Goal: Transaction & Acquisition: Download file/media

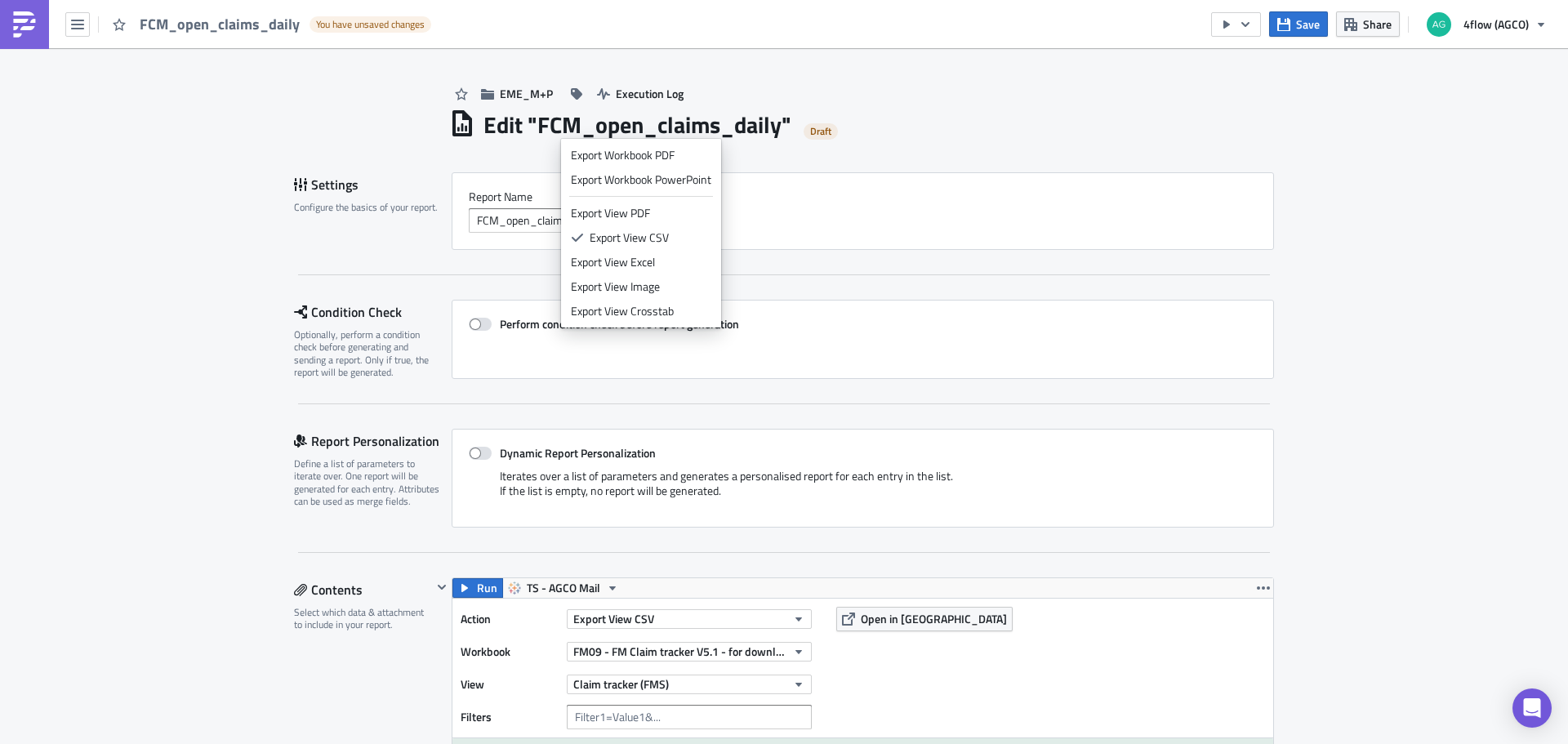
scroll to position [490, 0]
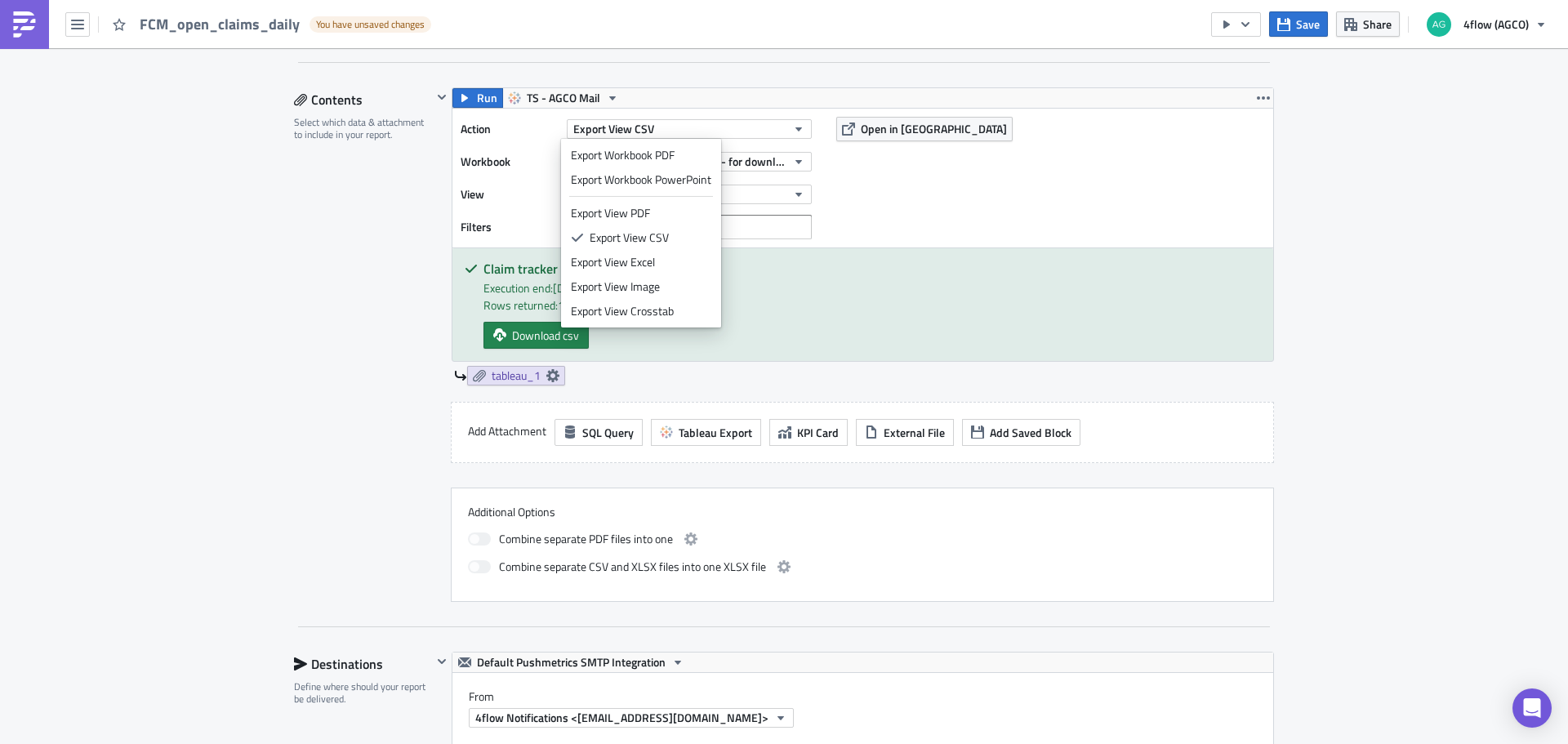
click at [346, 392] on div "Contents Select which data & attachment to include in your report." at bounding box center [362, 344] width 138 height 515
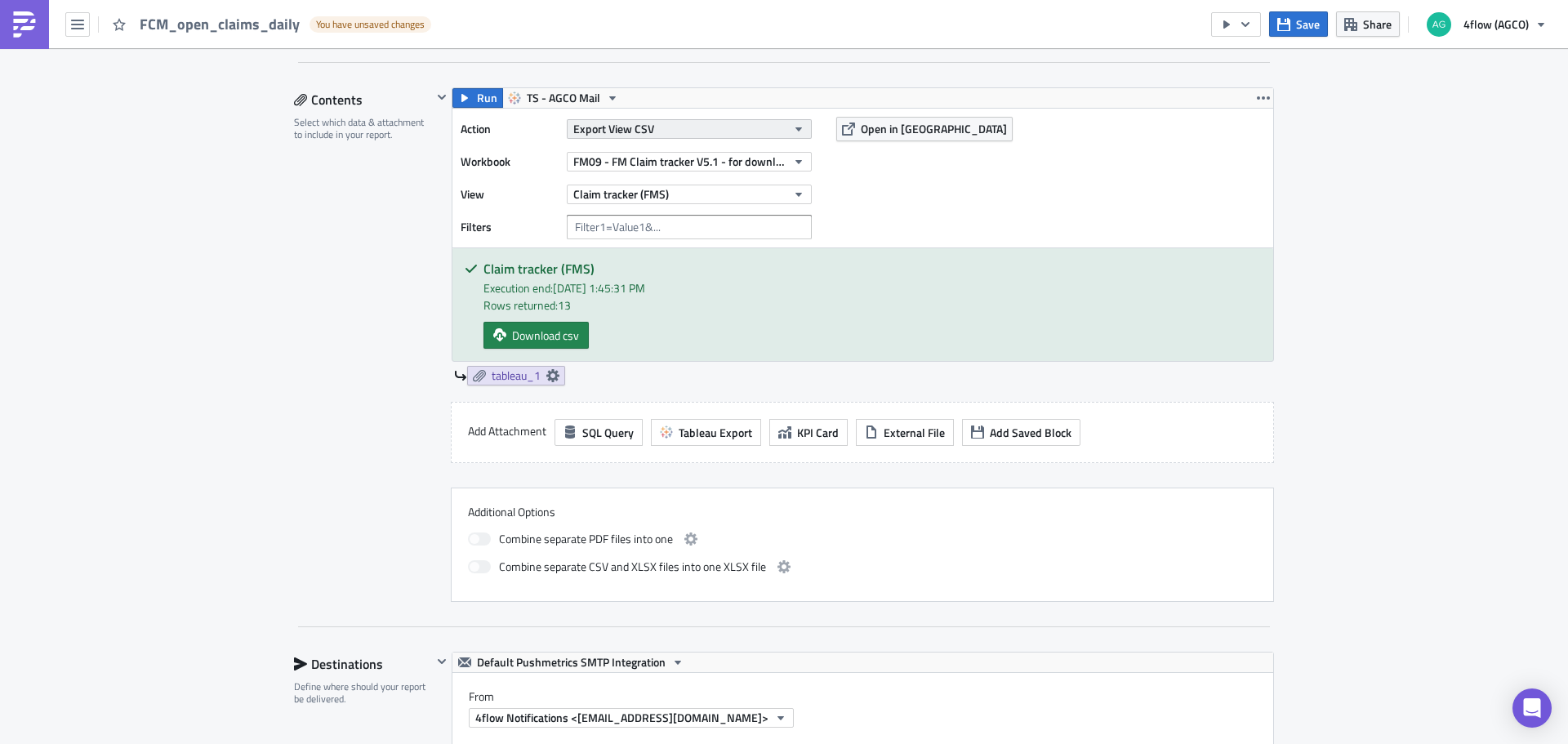
click at [669, 124] on button "Export View CSV" at bounding box center [689, 129] width 245 height 19
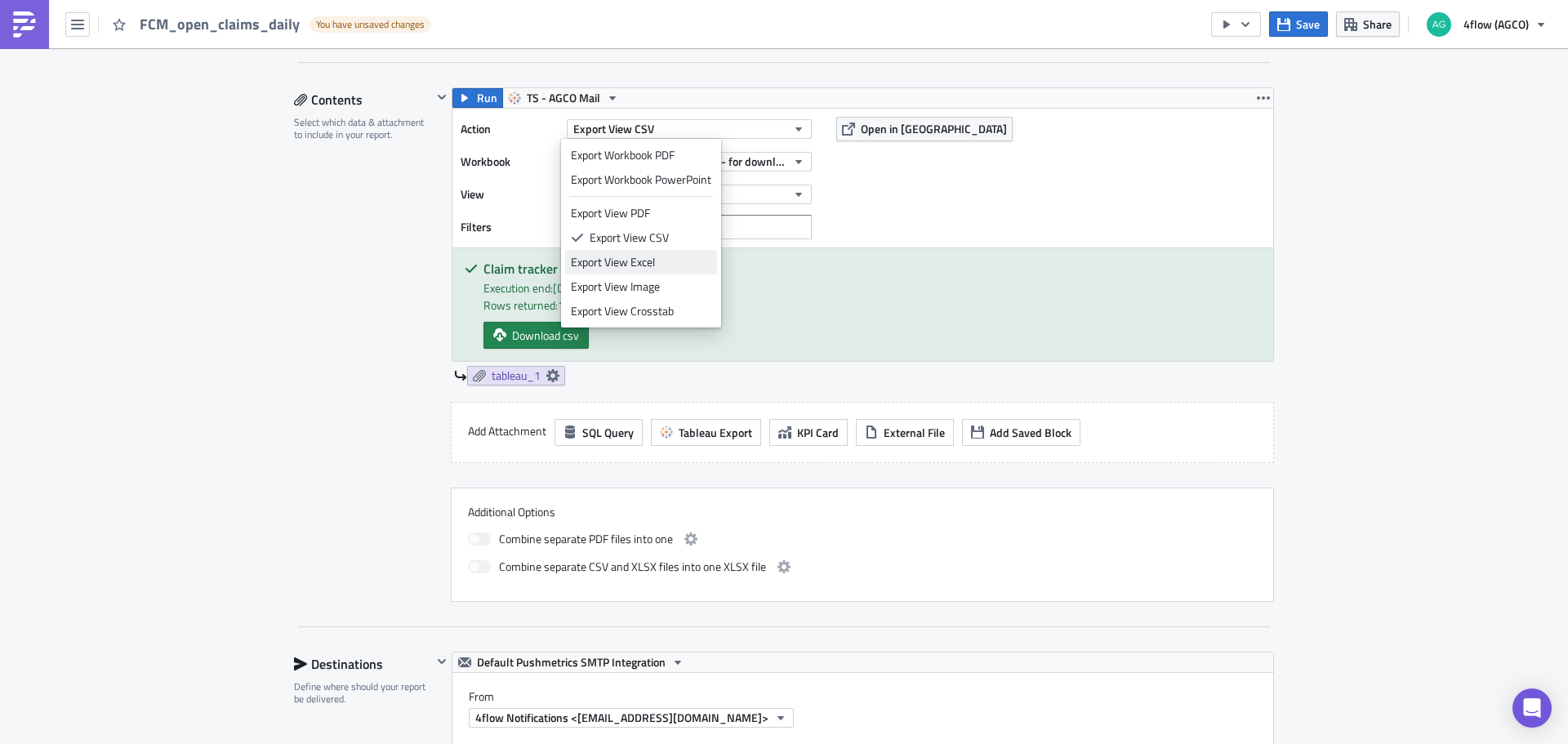
click at [627, 264] on div "Export View Excel" at bounding box center [641, 263] width 141 height 17
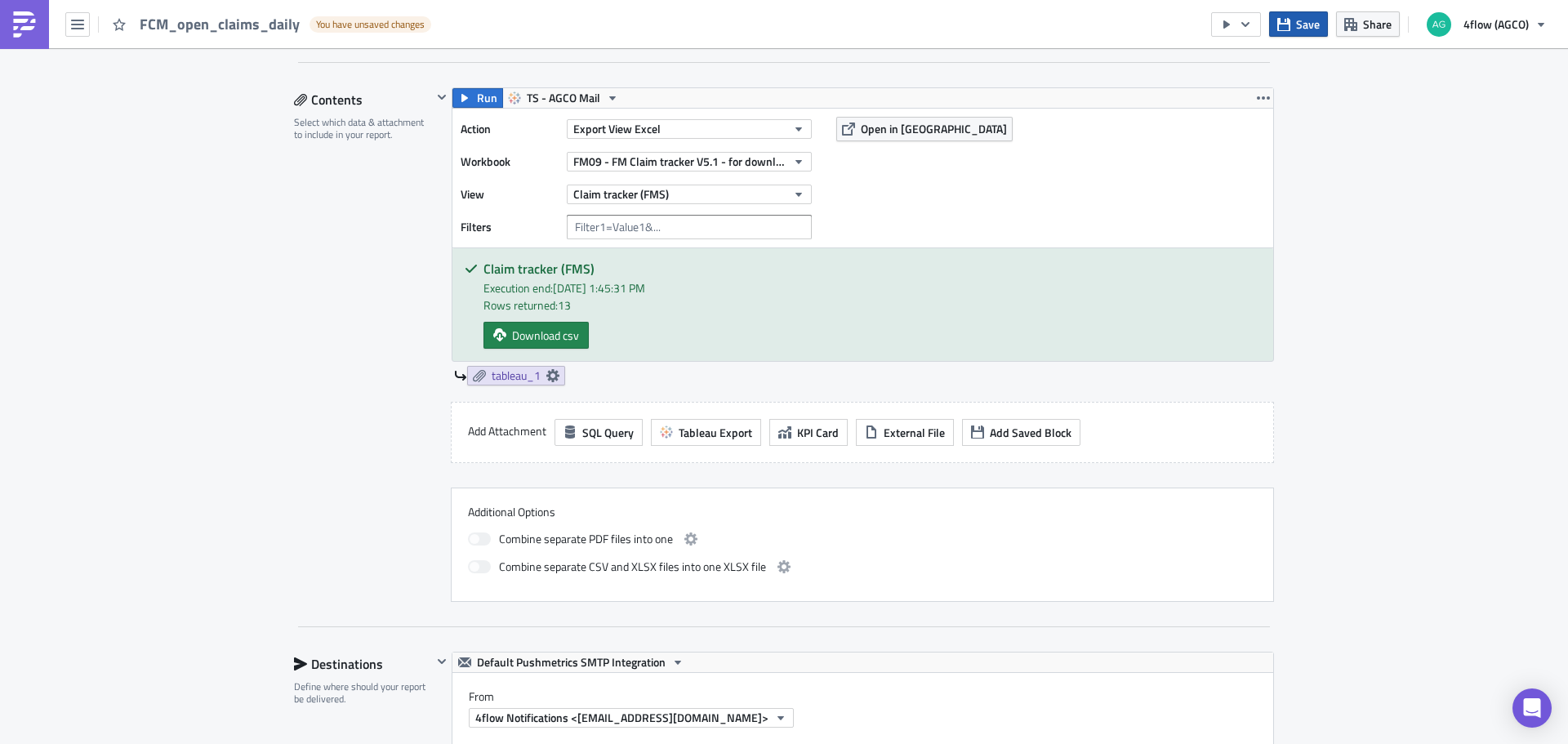
click at [1307, 18] on span "Save" at bounding box center [1308, 24] width 23 height 17
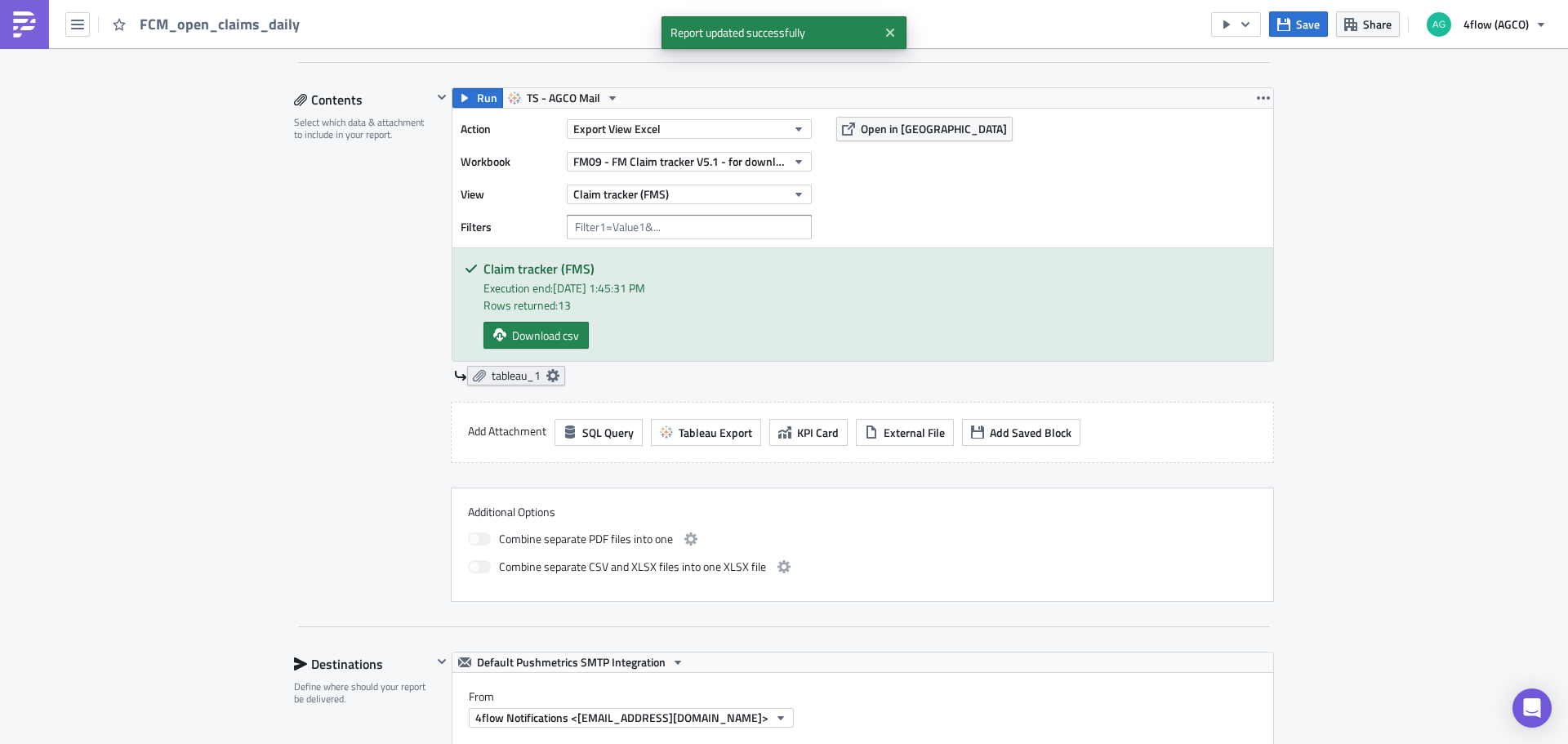
click at [533, 372] on span "tableau_1" at bounding box center [516, 376] width 49 height 15
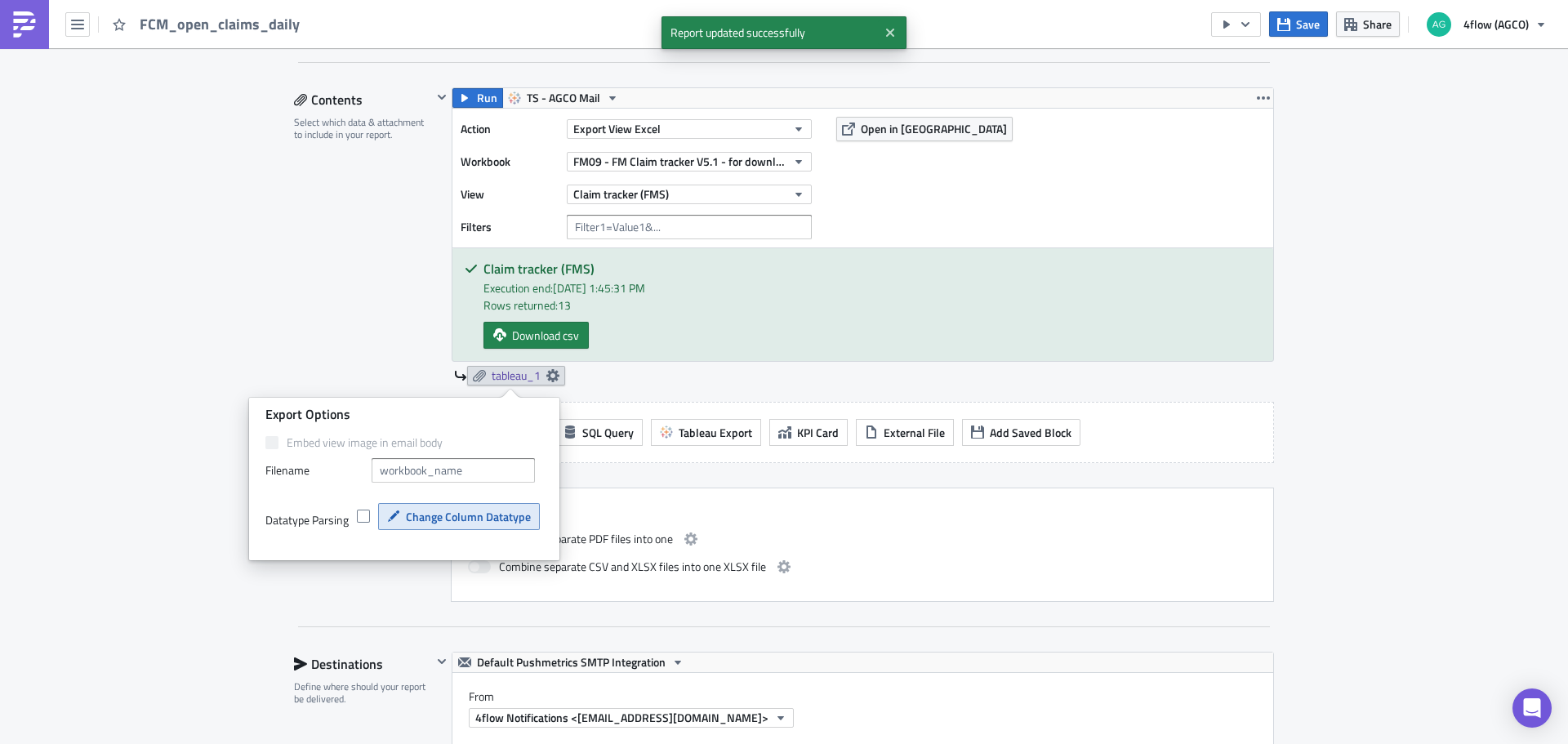
click at [490, 522] on span "Change Column Datatype" at bounding box center [468, 516] width 125 height 17
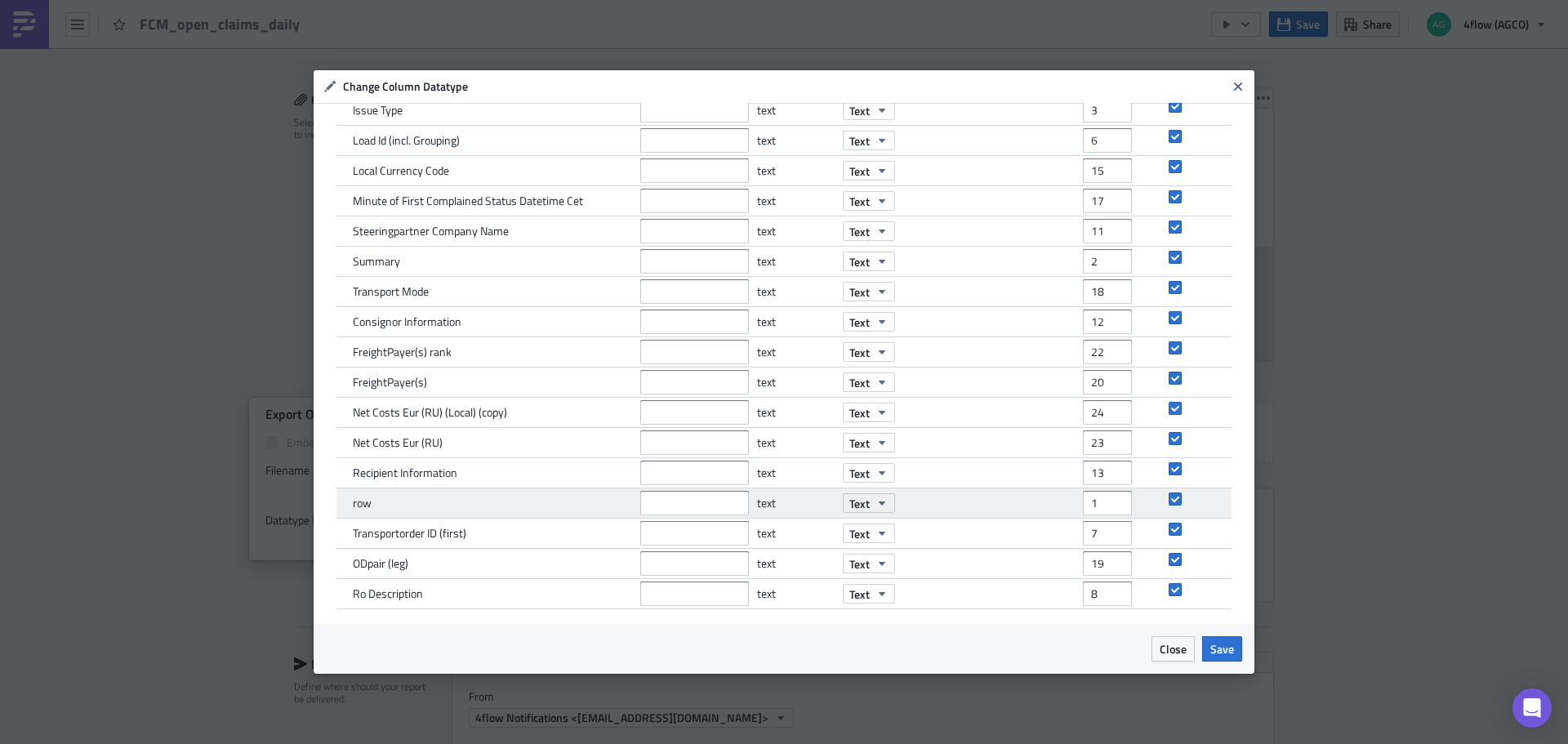
scroll to position [0, 0]
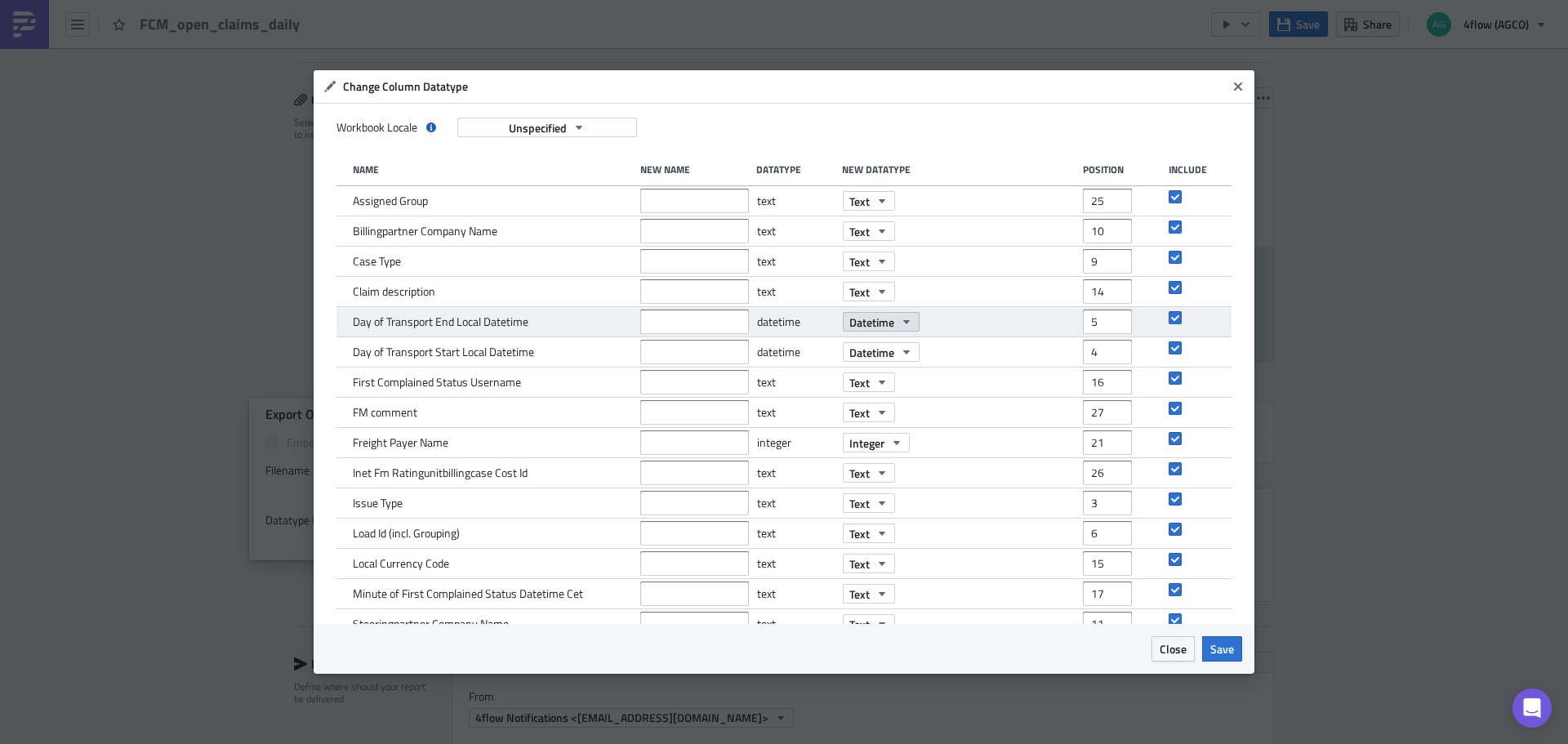
click at [903, 326] on icon "button" at bounding box center [907, 322] width 13 height 13
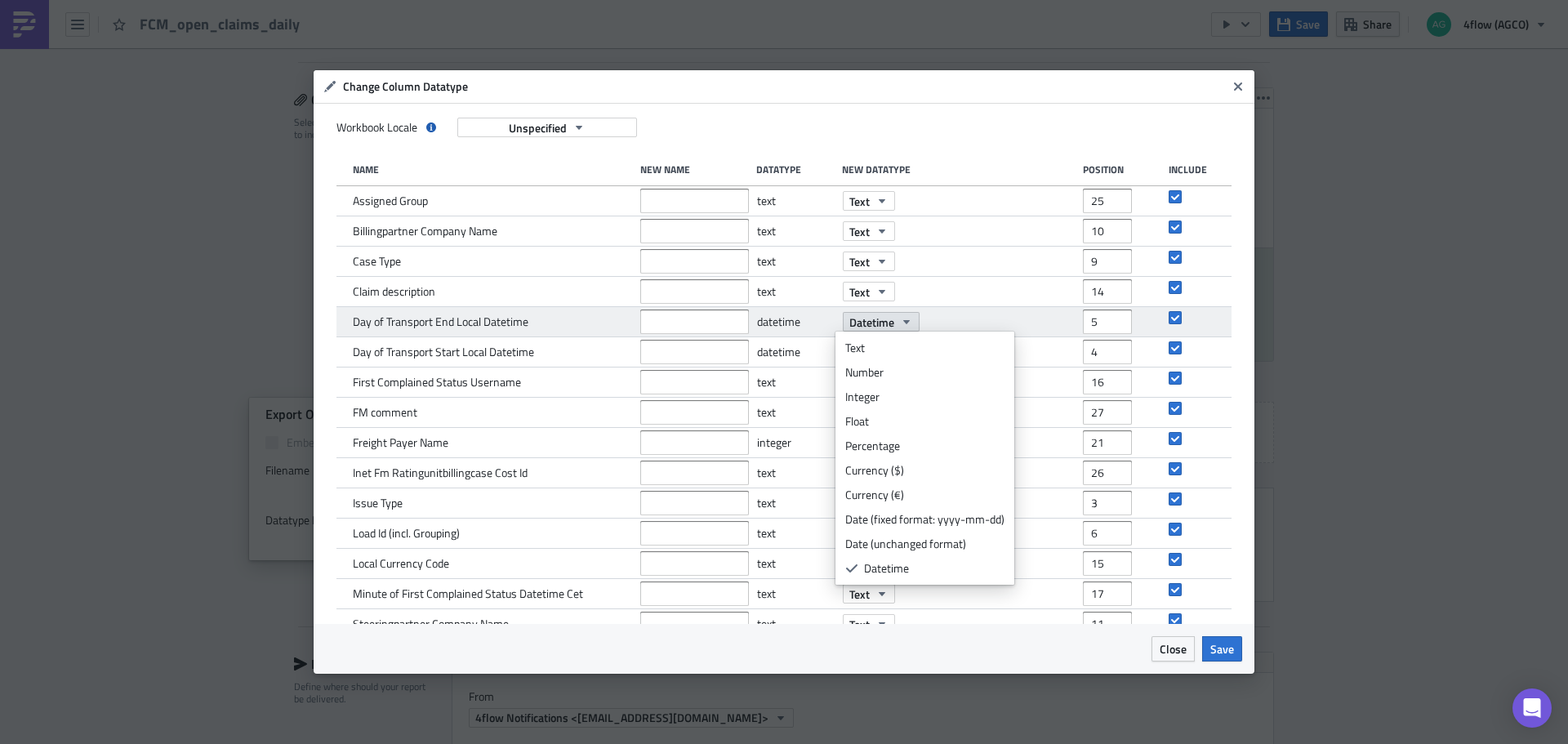
scroll to position [24, 0]
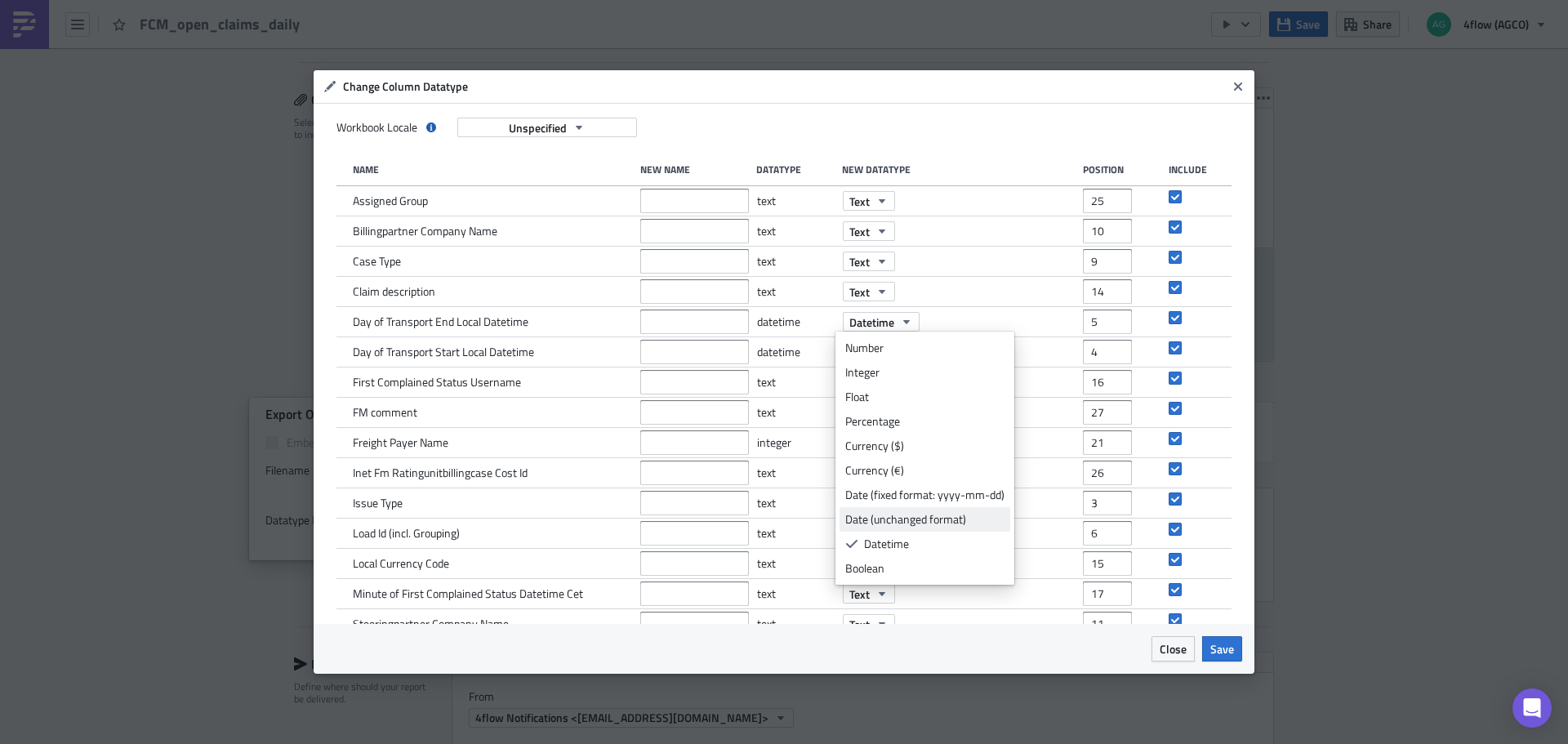
click at [926, 522] on div "Date (unchanged format)" at bounding box center [925, 520] width 159 height 17
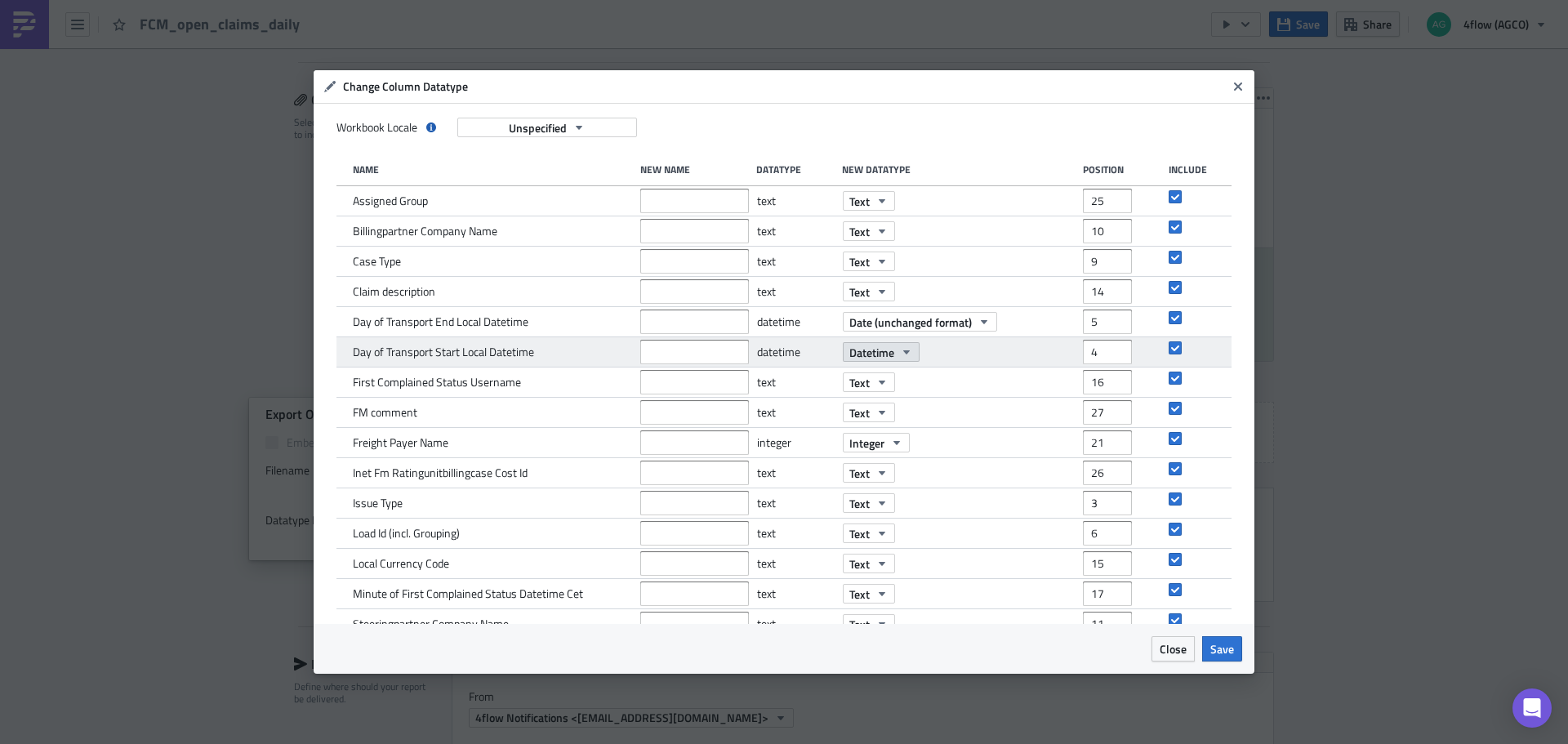
click at [889, 352] on button "Datetime" at bounding box center [881, 351] width 77 height 19
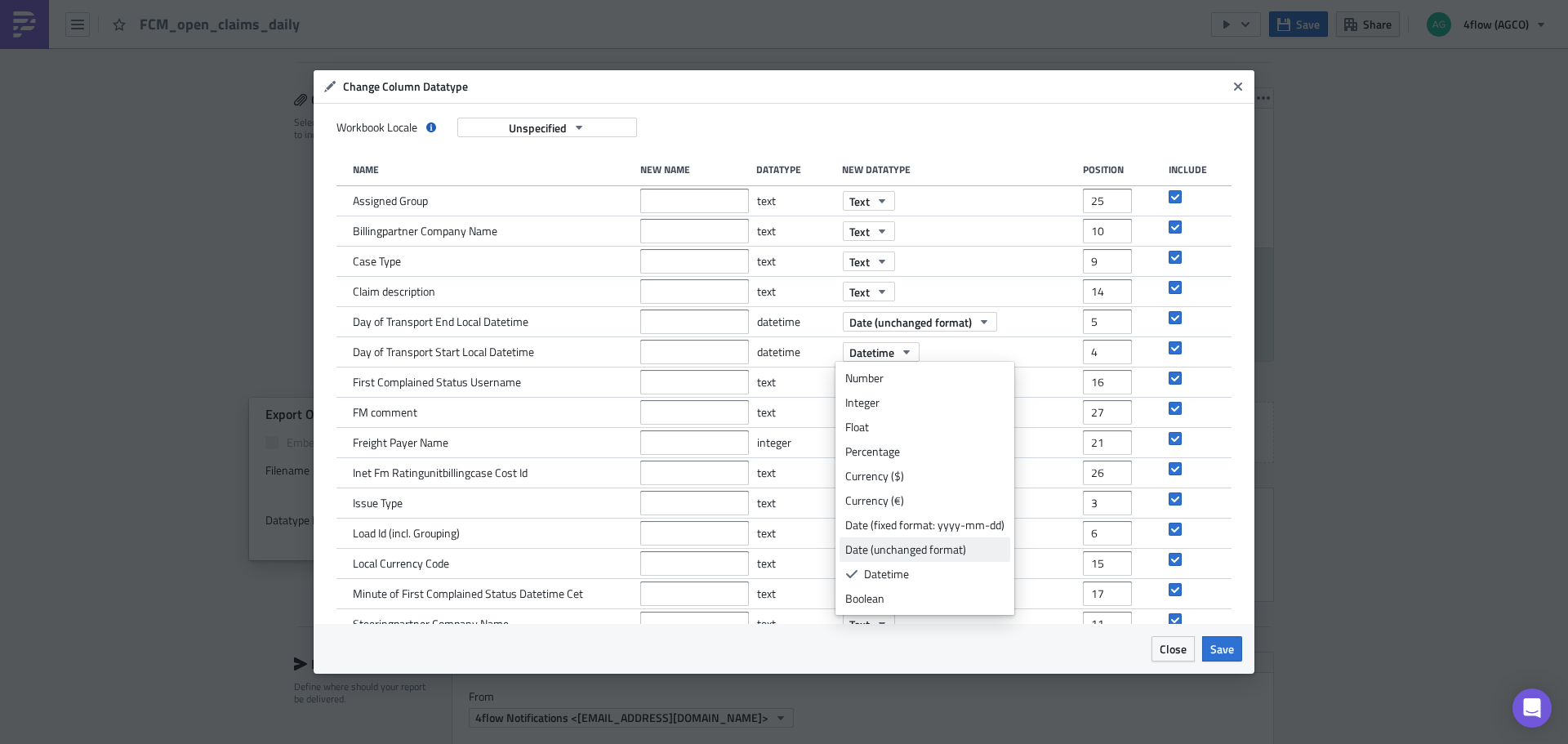
click at [920, 550] on div "Date (unchanged format)" at bounding box center [925, 550] width 159 height 17
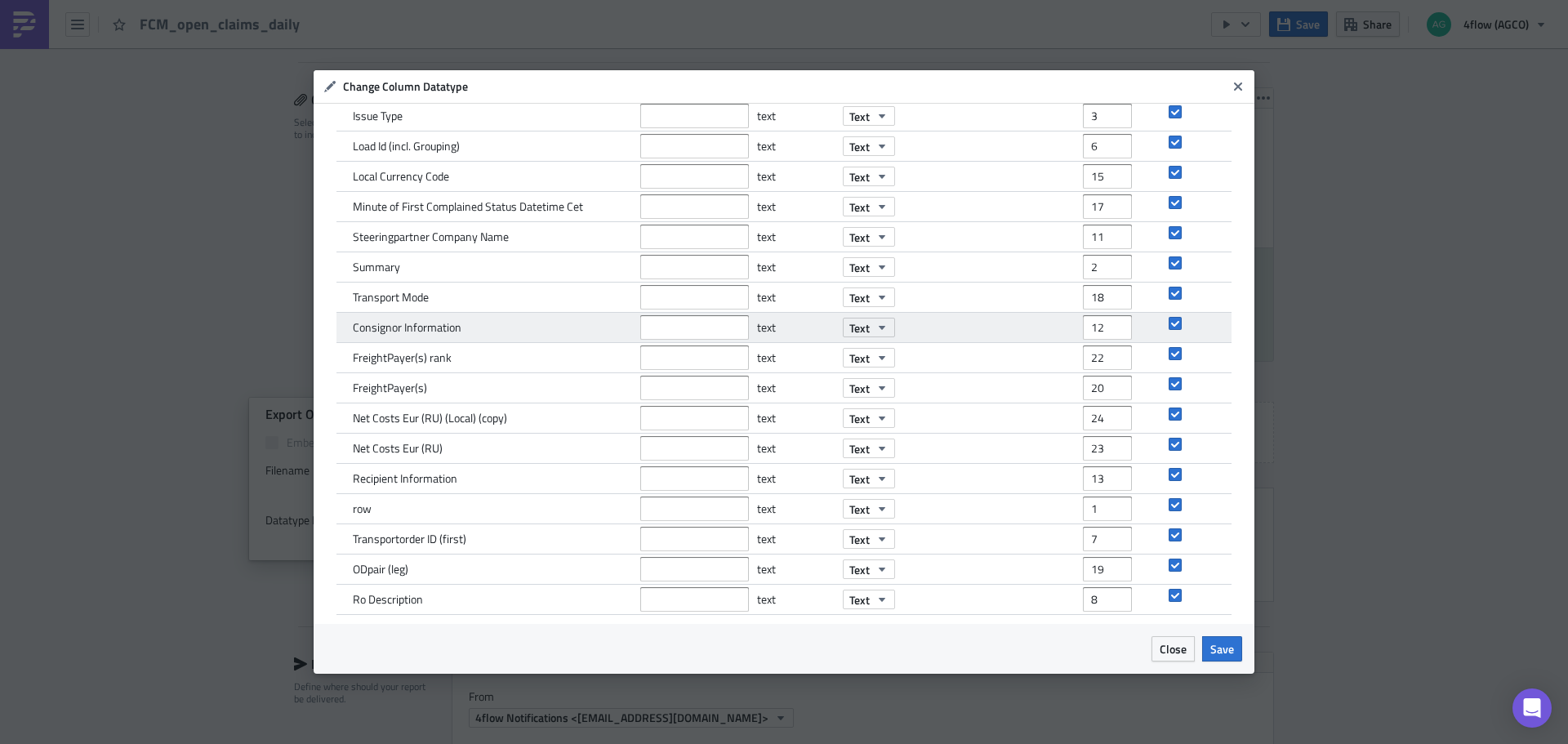
scroll to position [393, 0]
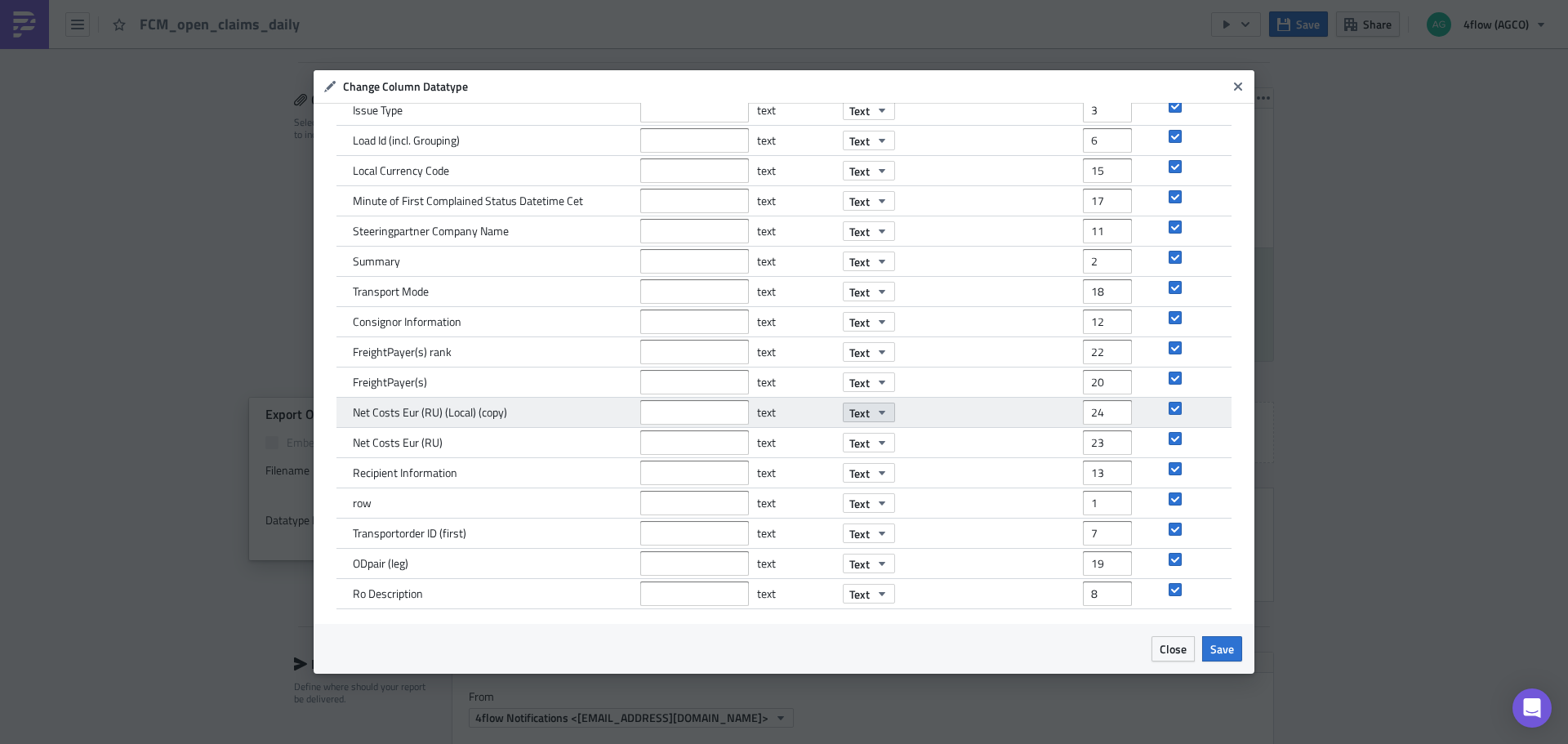
click at [875, 409] on icon "button" at bounding box center [882, 413] width 13 height 13
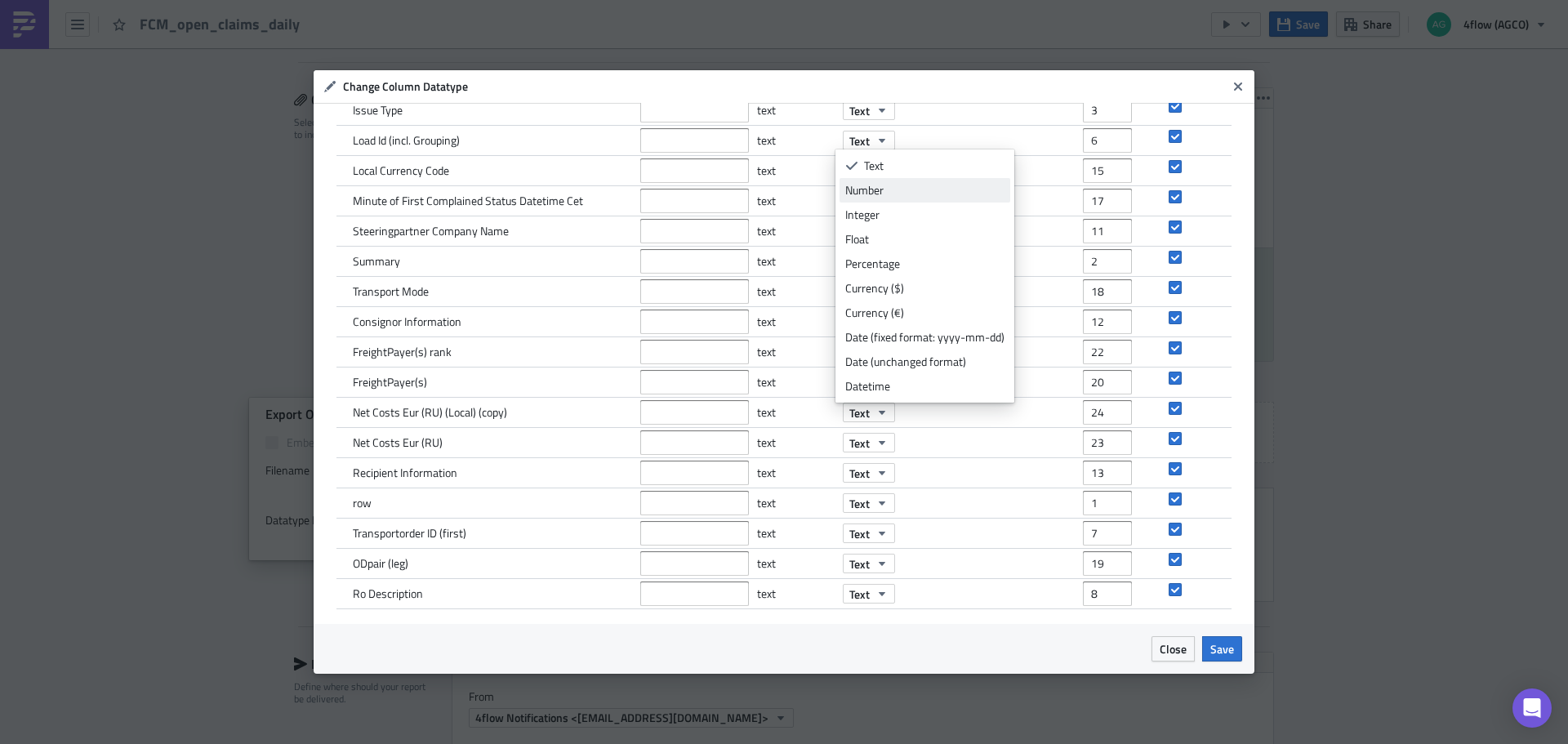
click at [899, 194] on div "Number" at bounding box center [925, 191] width 159 height 17
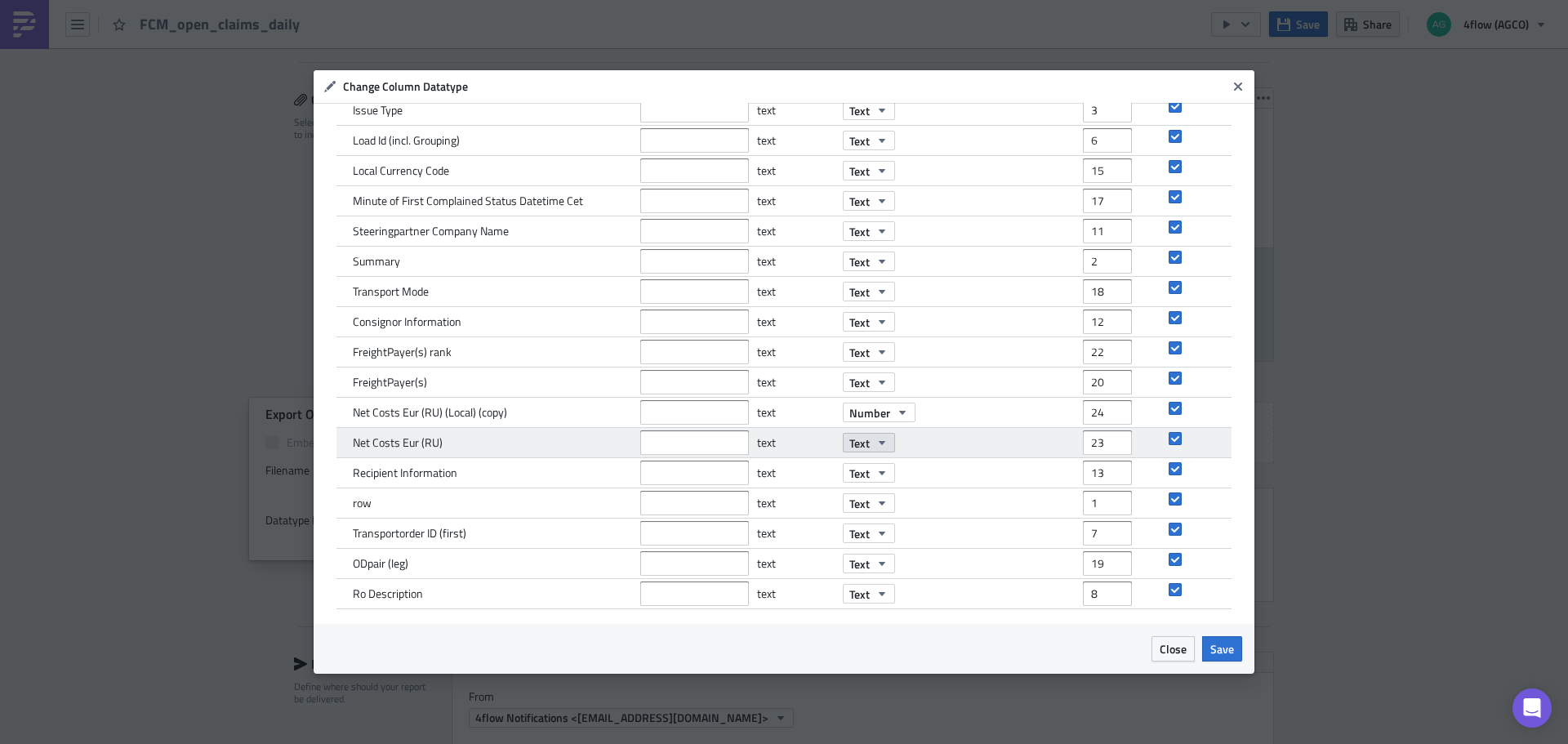
click at [863, 451] on button "Text" at bounding box center [869, 442] width 52 height 19
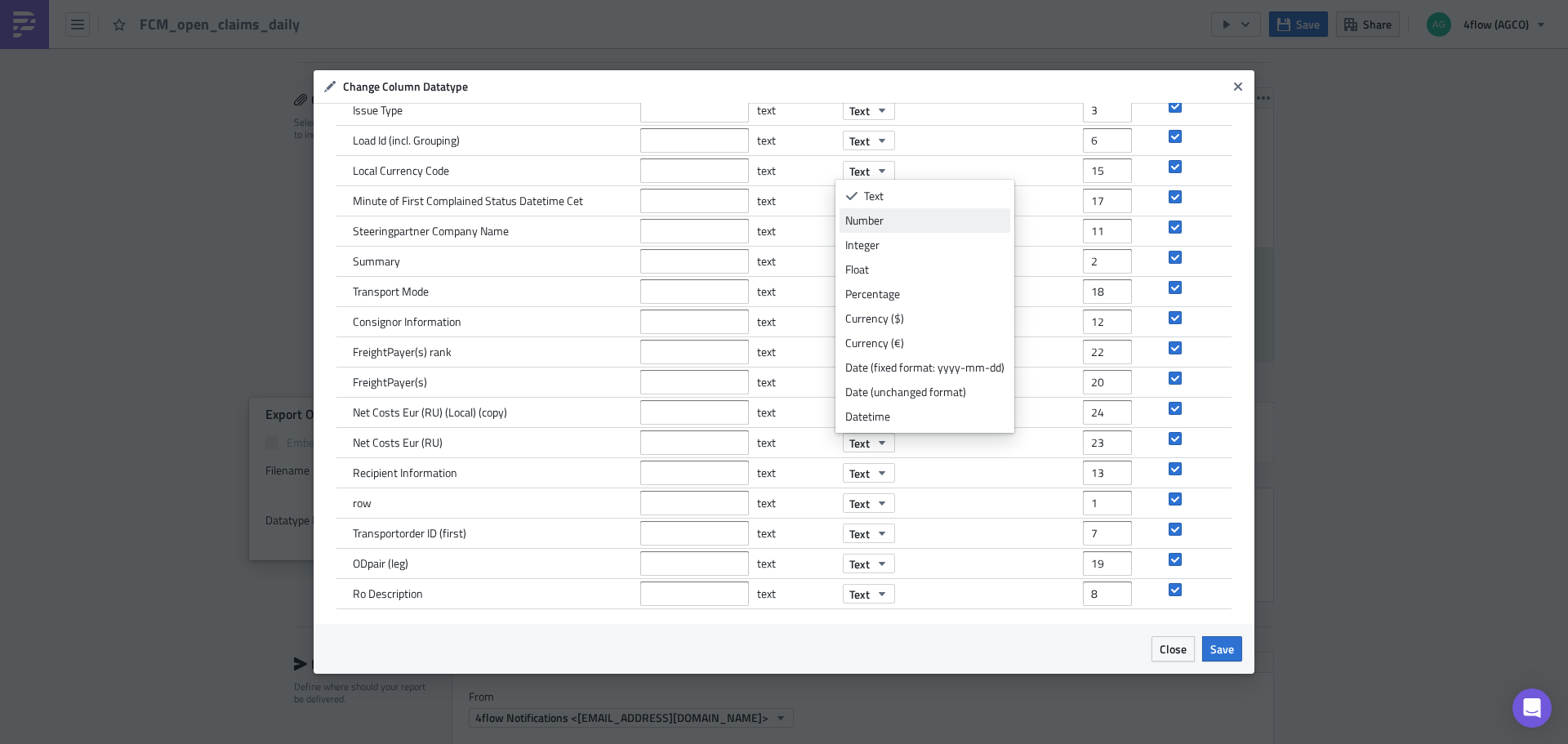
click at [894, 232] on link "Number" at bounding box center [925, 220] width 171 height 24
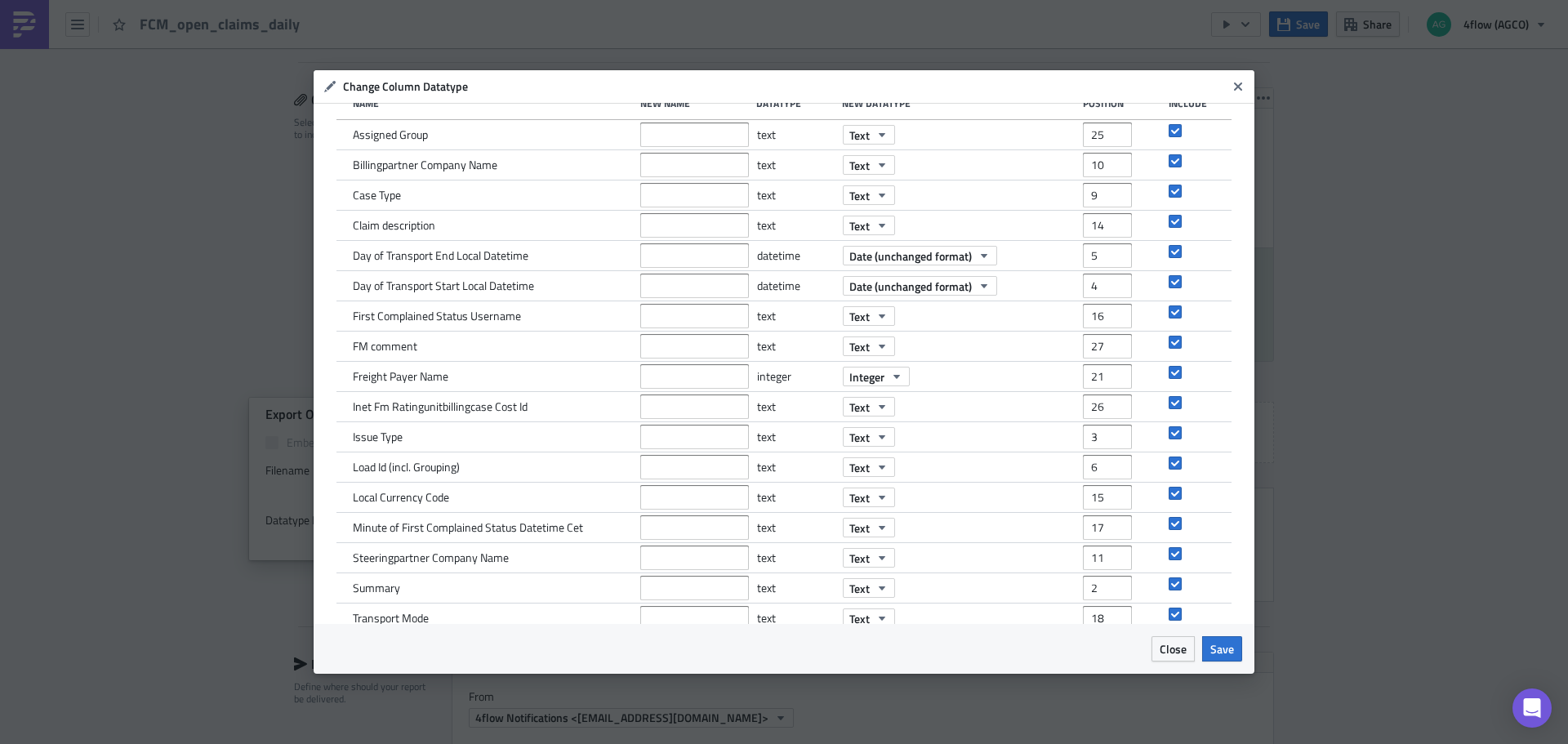
scroll to position [0, 0]
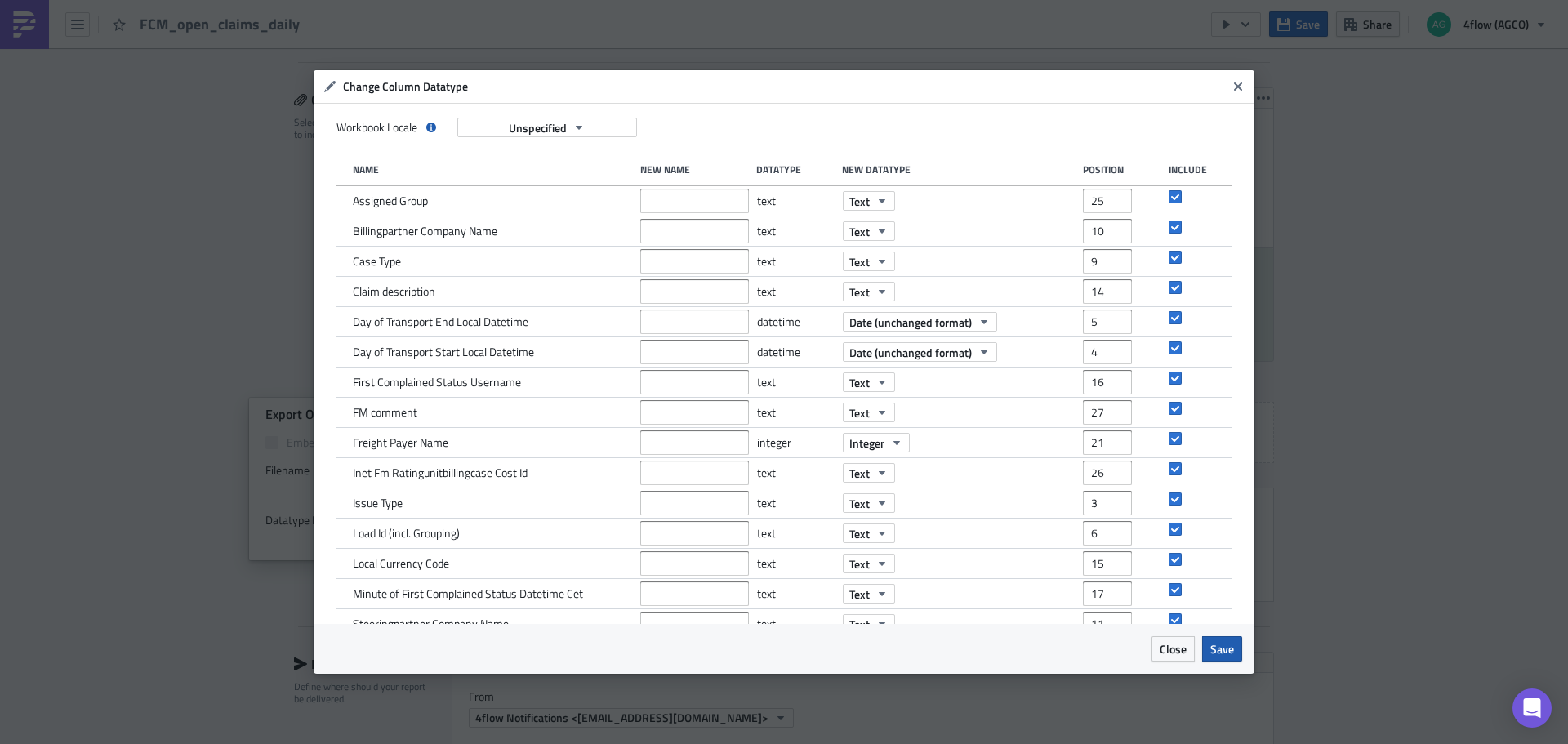
click at [1232, 646] on span "Save" at bounding box center [1222, 649] width 23 height 17
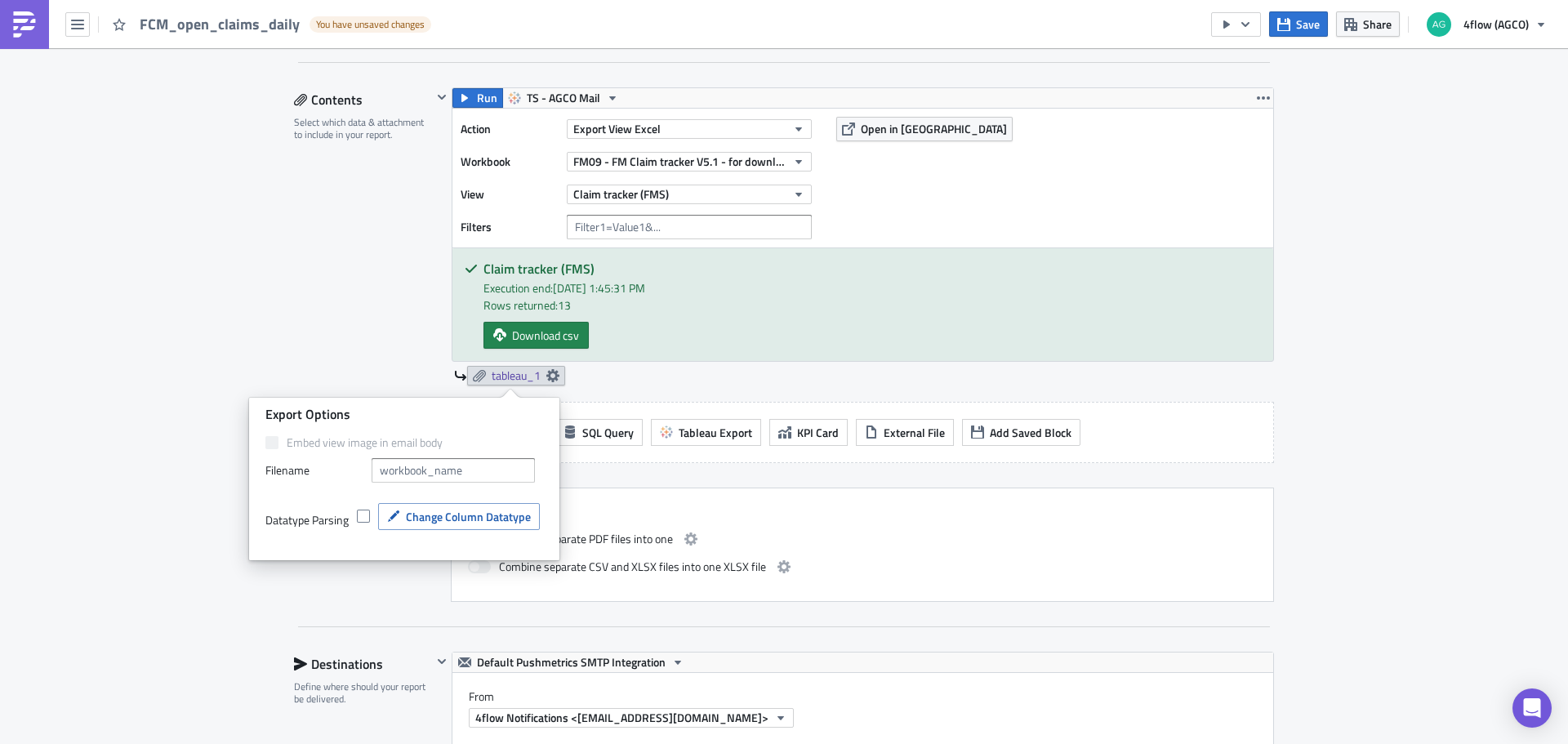
click at [338, 325] on div "Contents Select which data & attachment to include in your report." at bounding box center [362, 344] width 138 height 515
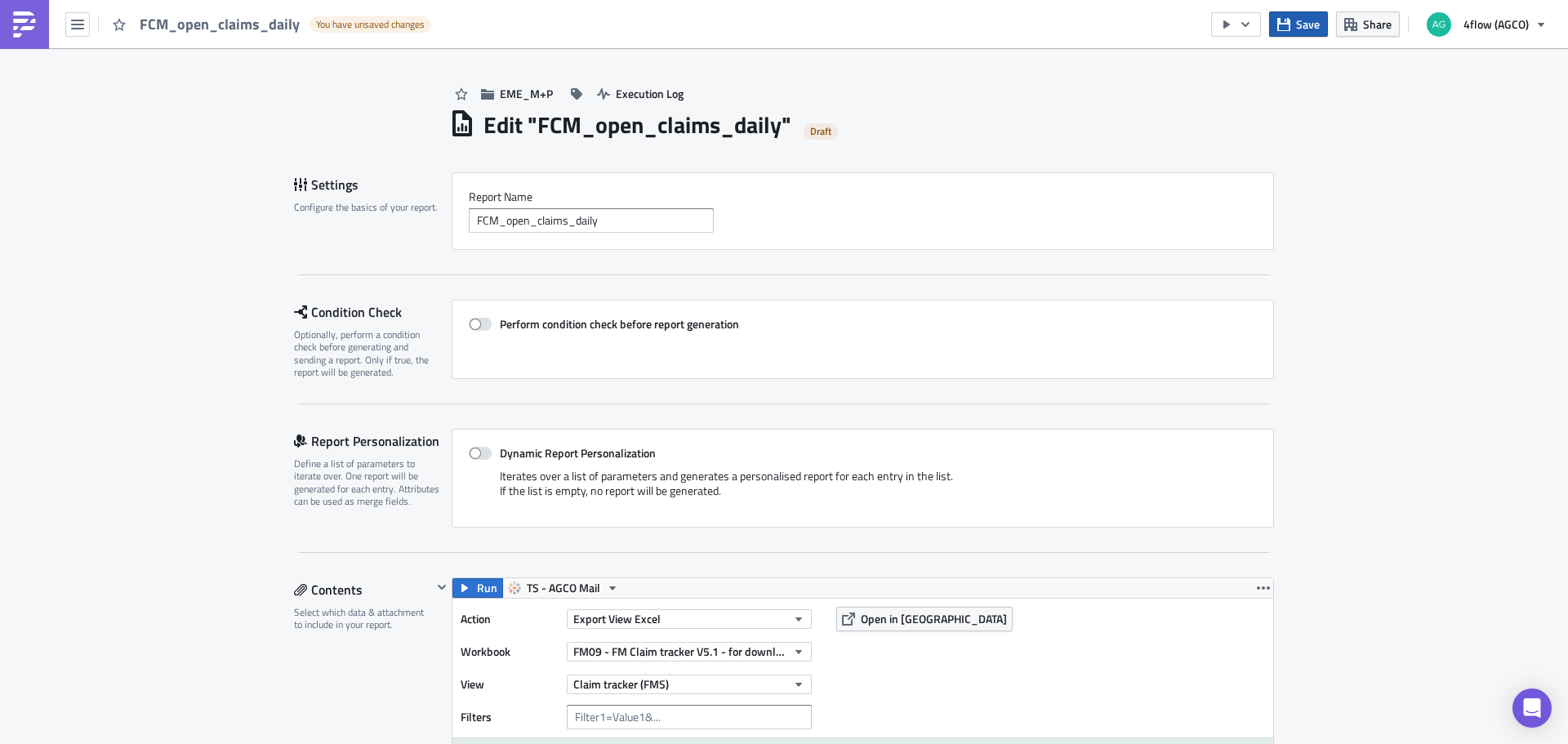
click at [1290, 19] on icon "button" at bounding box center [1284, 24] width 13 height 13
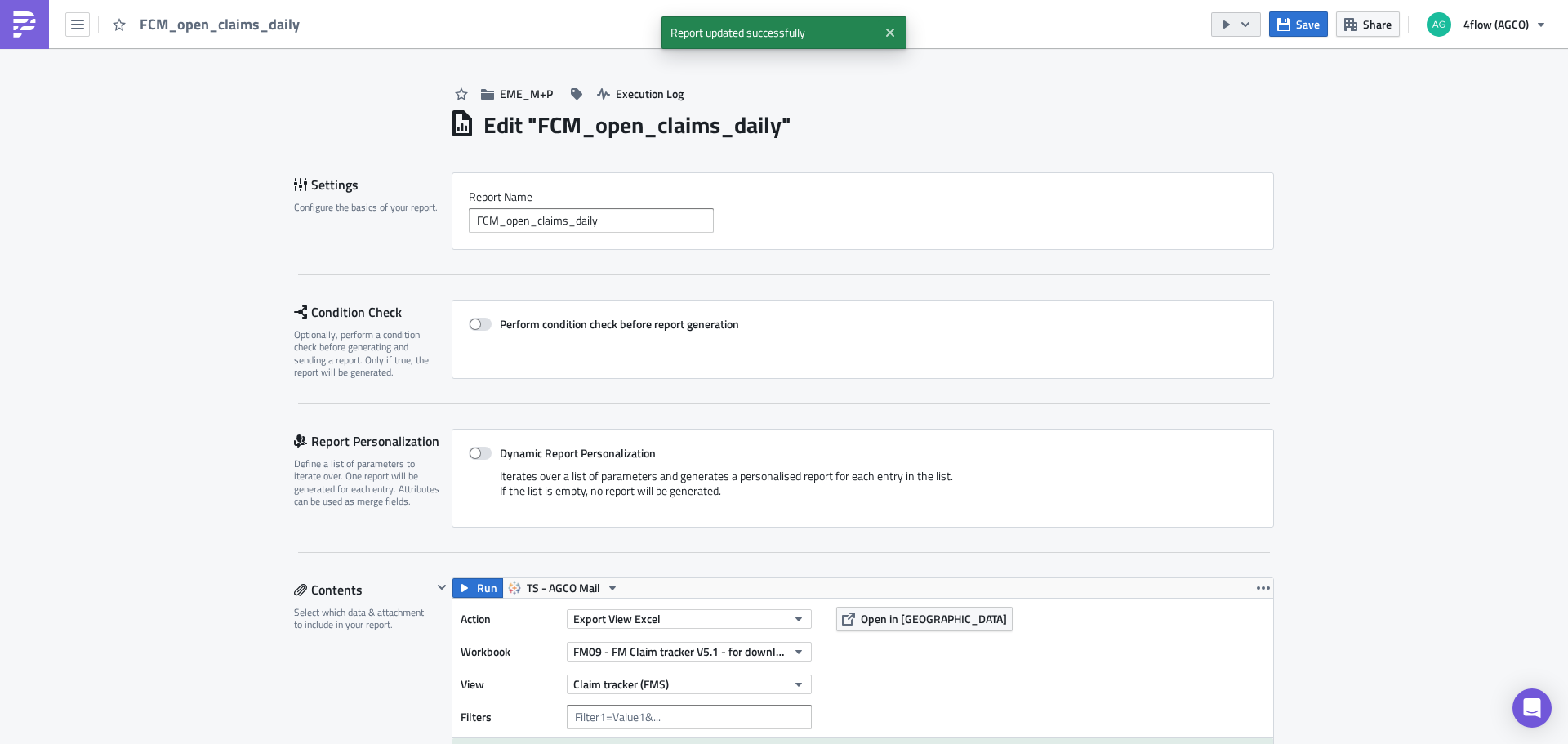
click at [1244, 21] on icon "button" at bounding box center [1246, 24] width 13 height 13
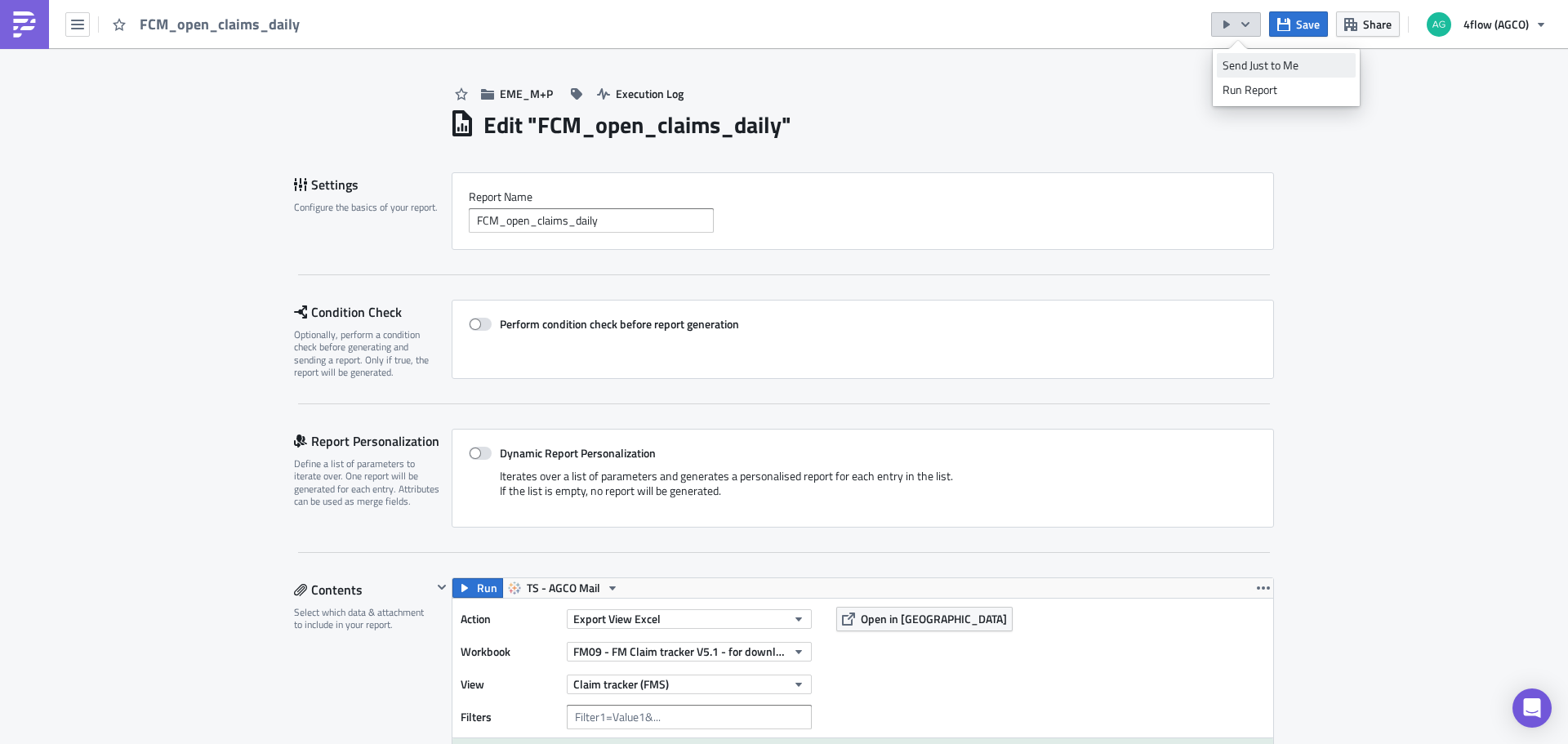
click at [1253, 65] on div "Send Just to Me" at bounding box center [1286, 65] width 127 height 17
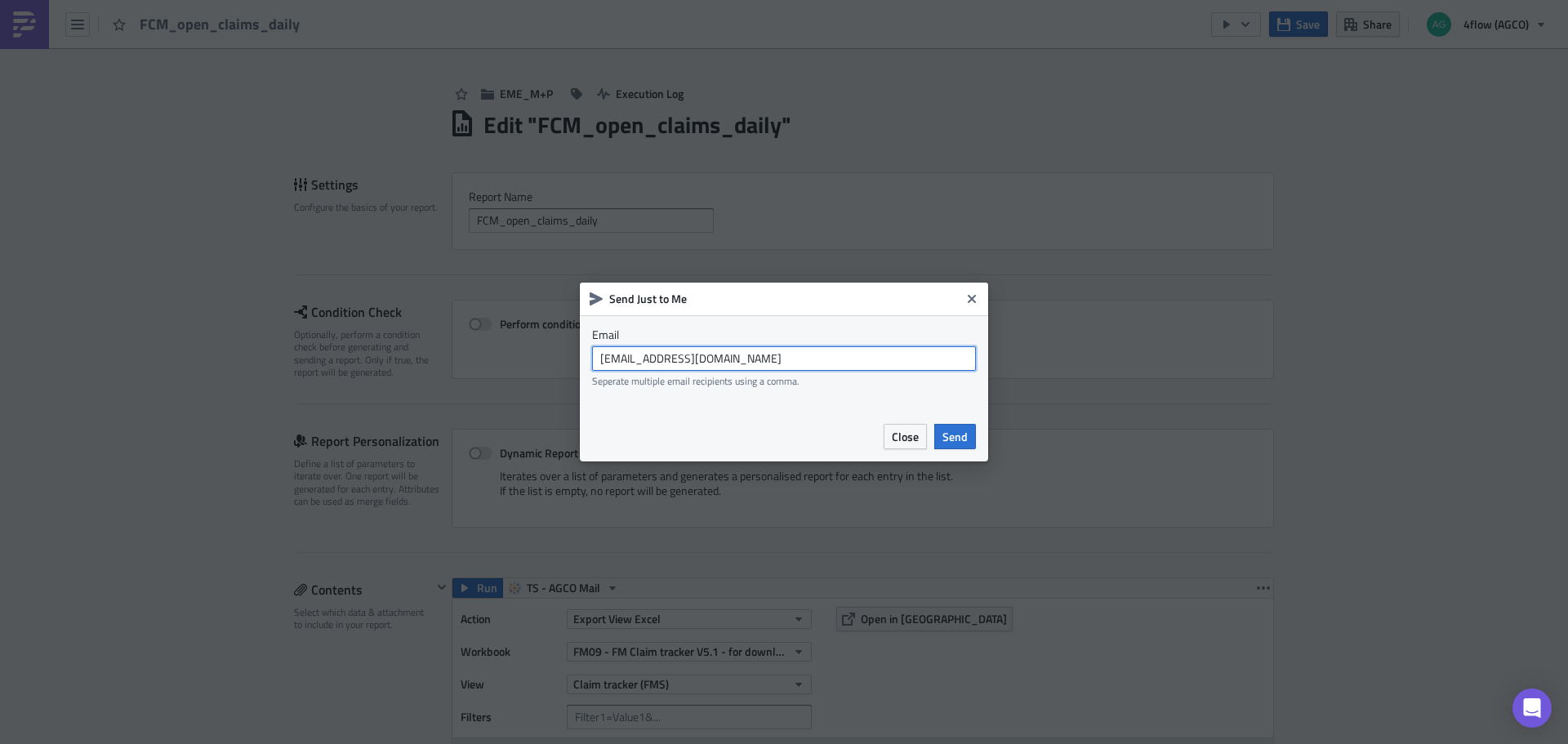
click at [833, 362] on input "agco_global_sc_reporting@4flow.com" at bounding box center [784, 358] width 384 height 24
type input "t.pires@4flow.com"
click at [971, 434] on button "Send" at bounding box center [956, 437] width 42 height 25
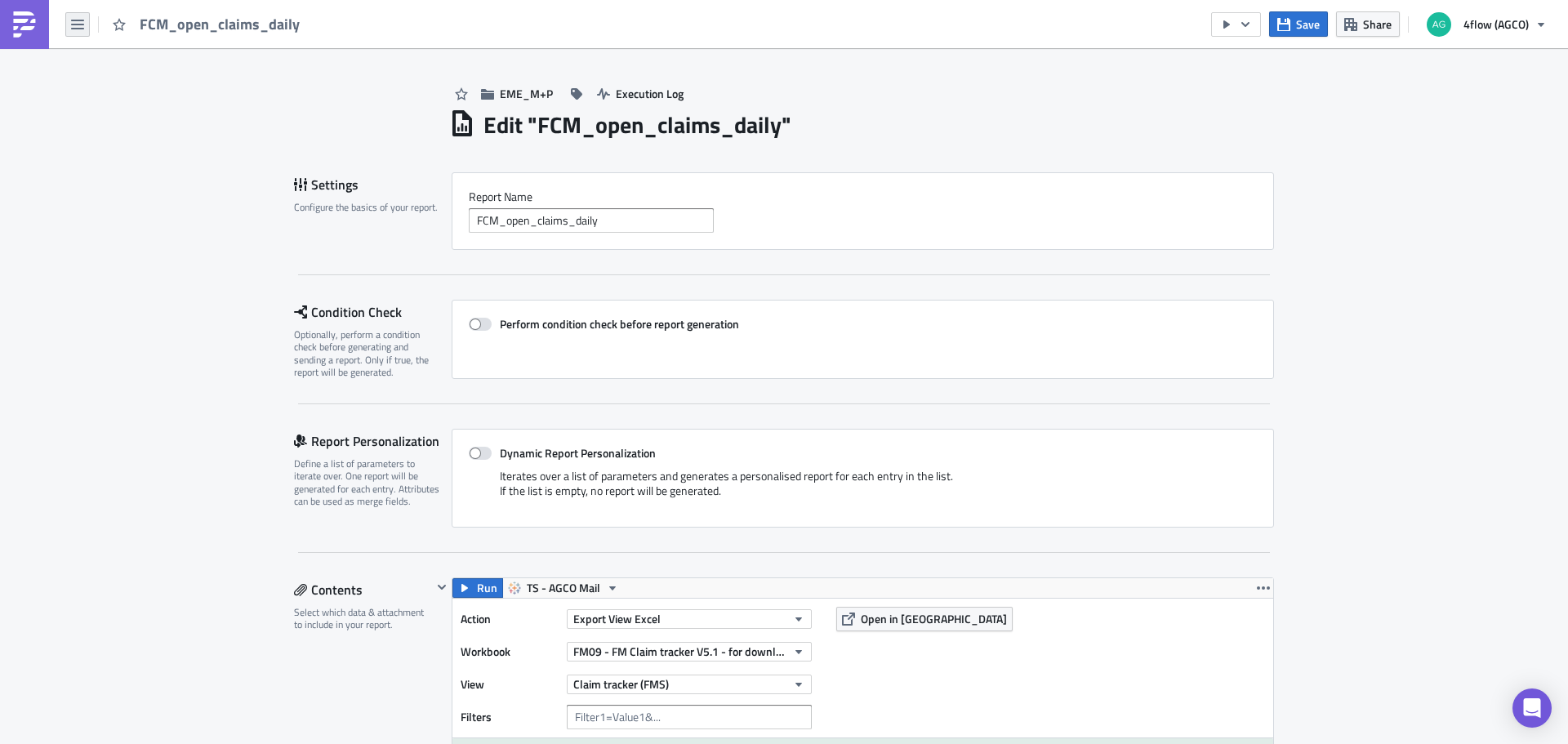
click at [84, 28] on icon "button" at bounding box center [78, 24] width 13 height 10
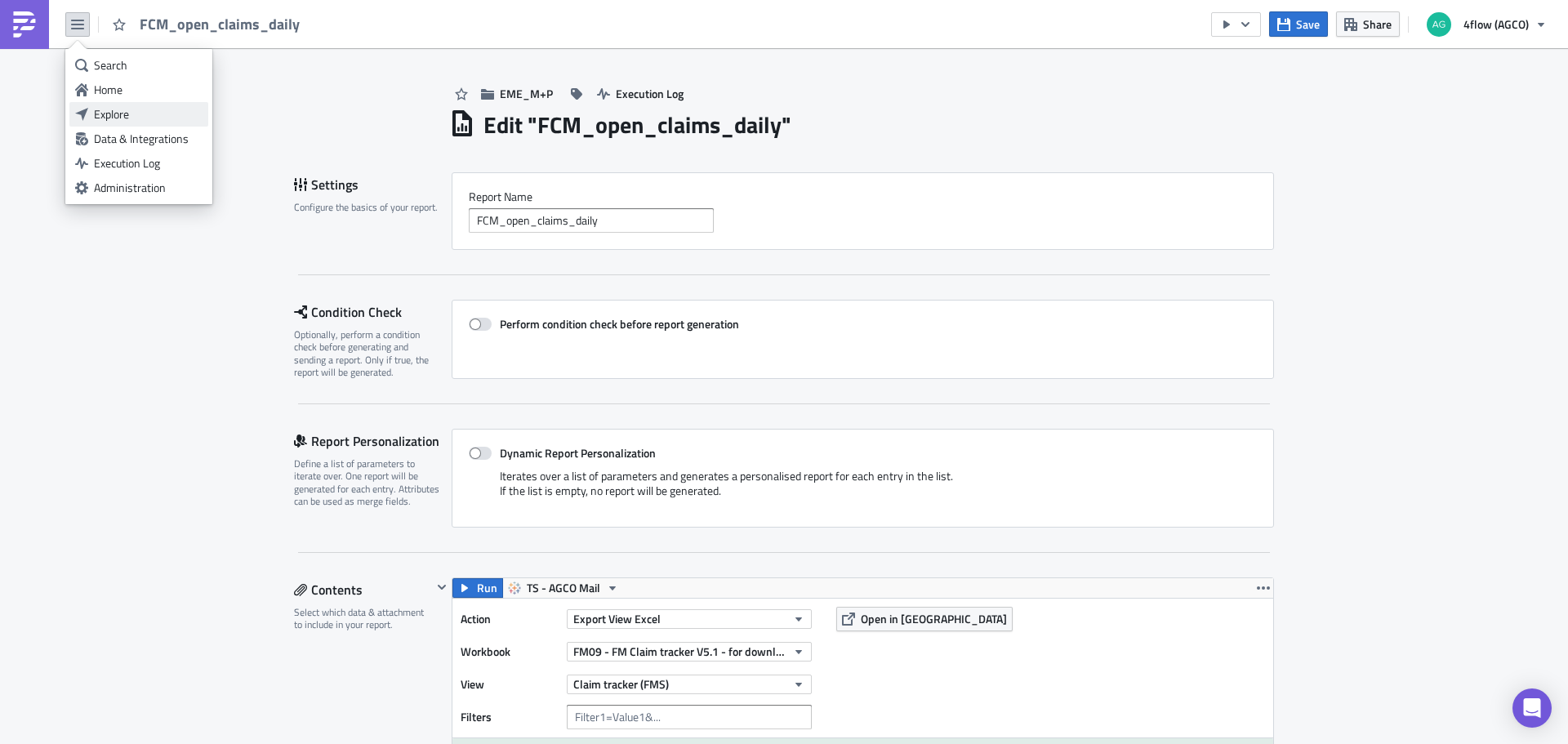
click at [115, 112] on div "Explore" at bounding box center [148, 115] width 109 height 17
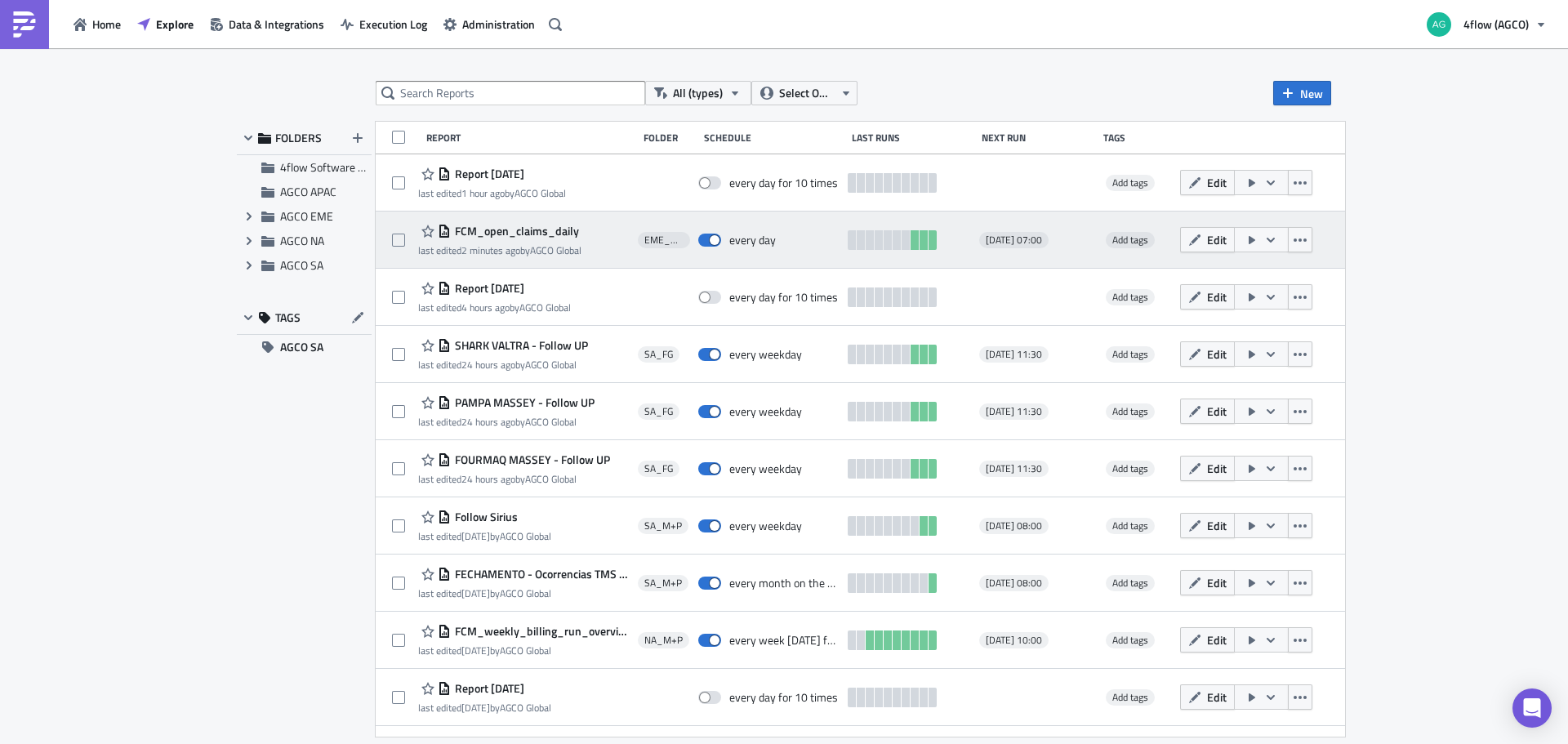
click at [518, 228] on span "FCM_open_claims_daily" at bounding box center [515, 231] width 128 height 15
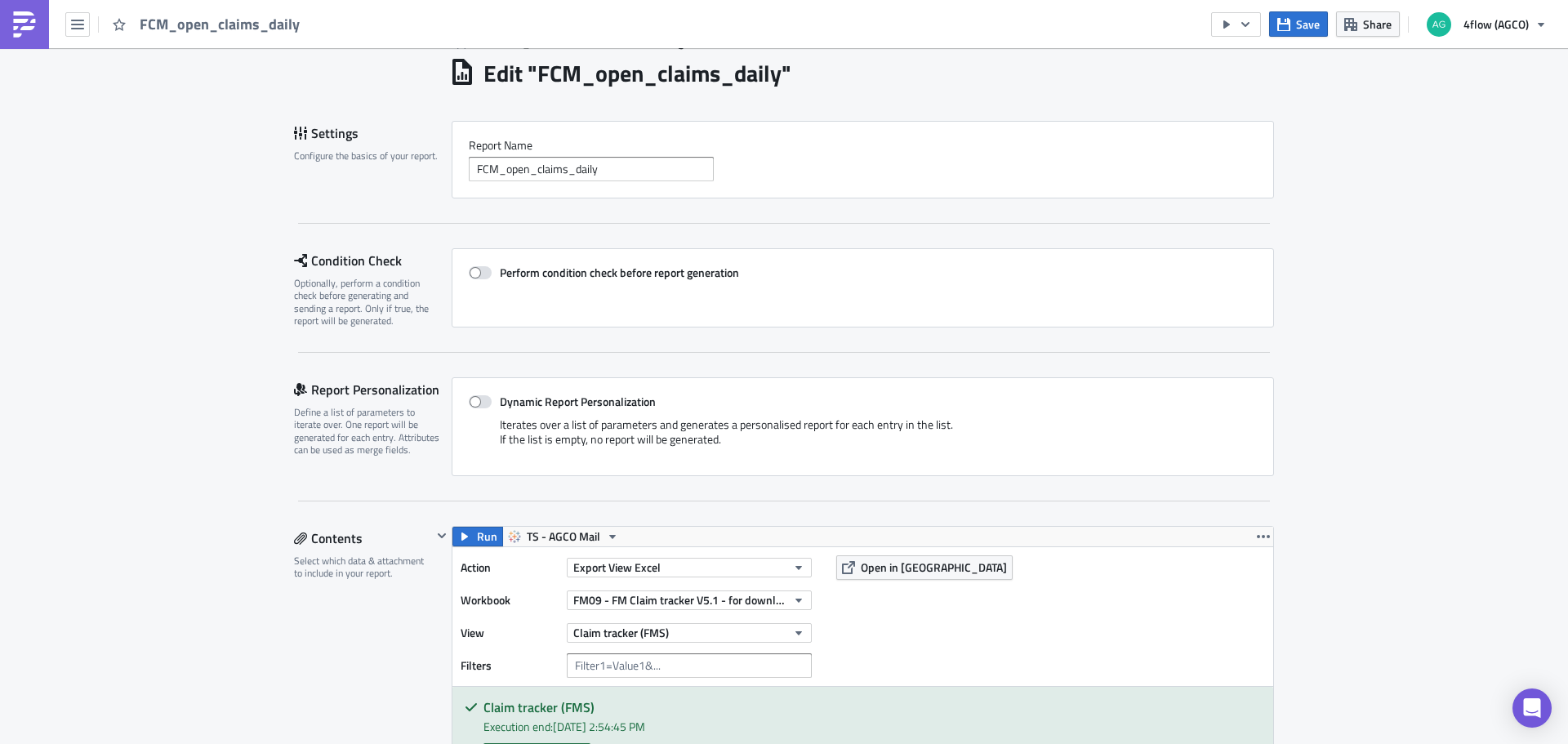
scroll to position [326, 0]
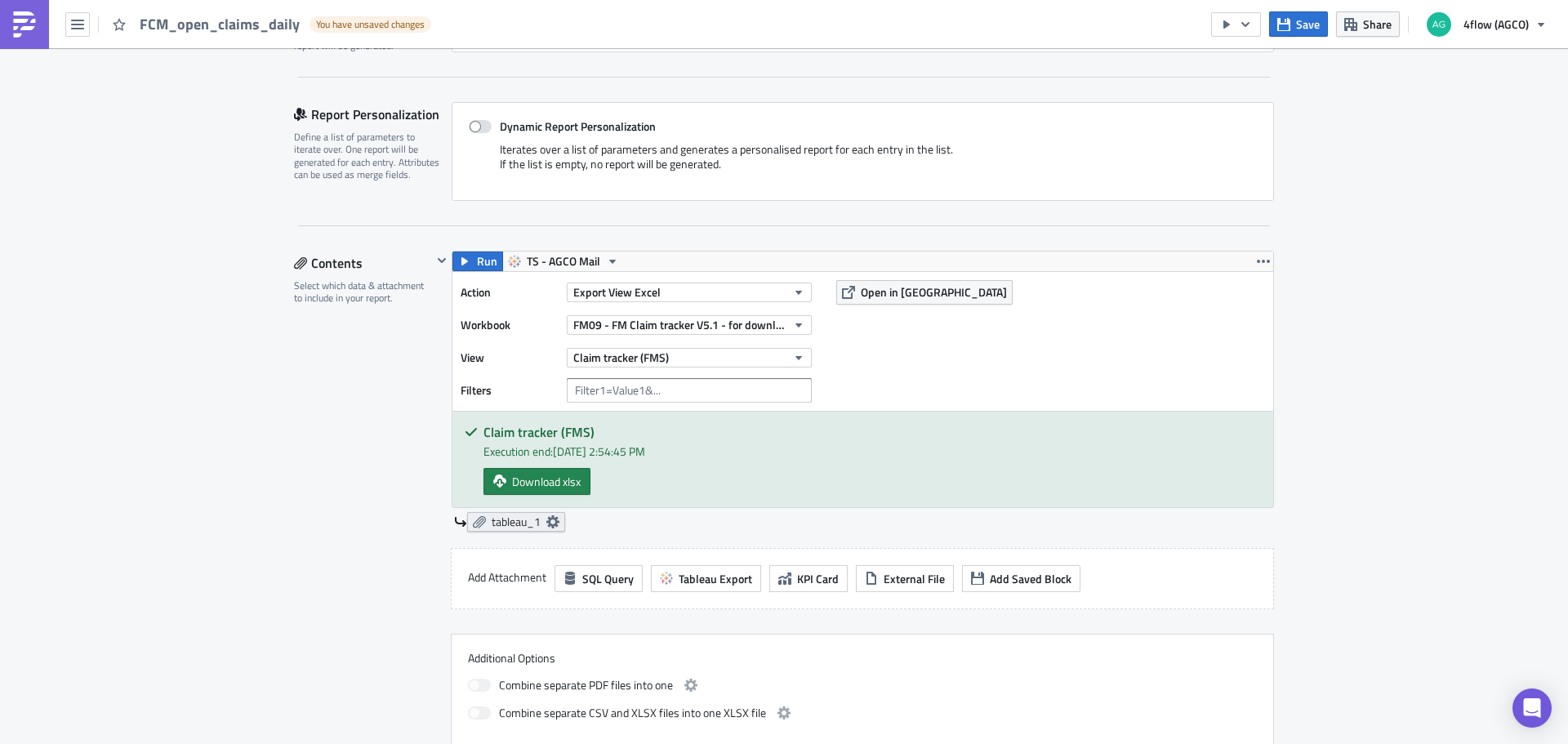
click at [535, 521] on span "tableau_1" at bounding box center [516, 522] width 49 height 15
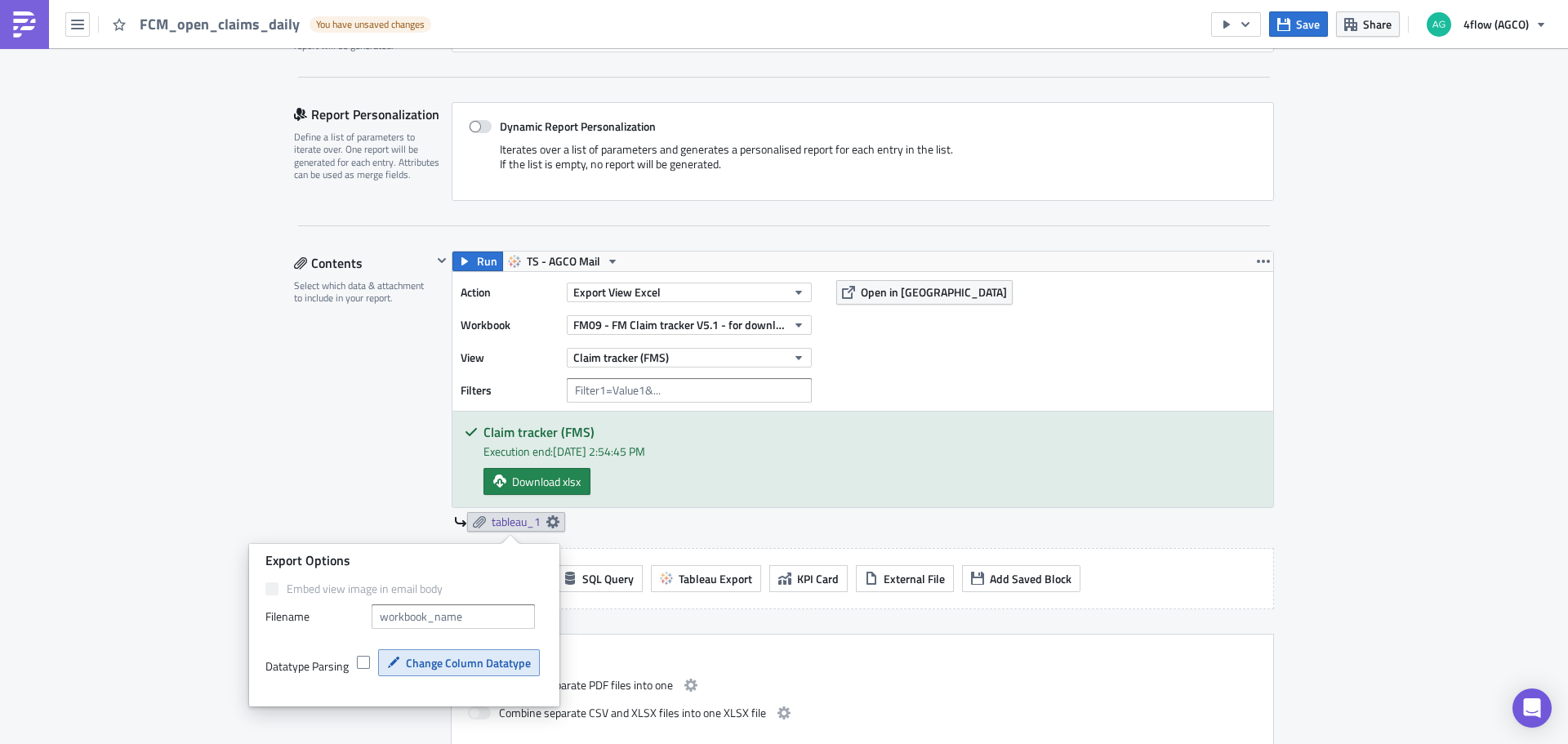
click at [456, 664] on span "Change Column Datatype" at bounding box center [468, 663] width 125 height 17
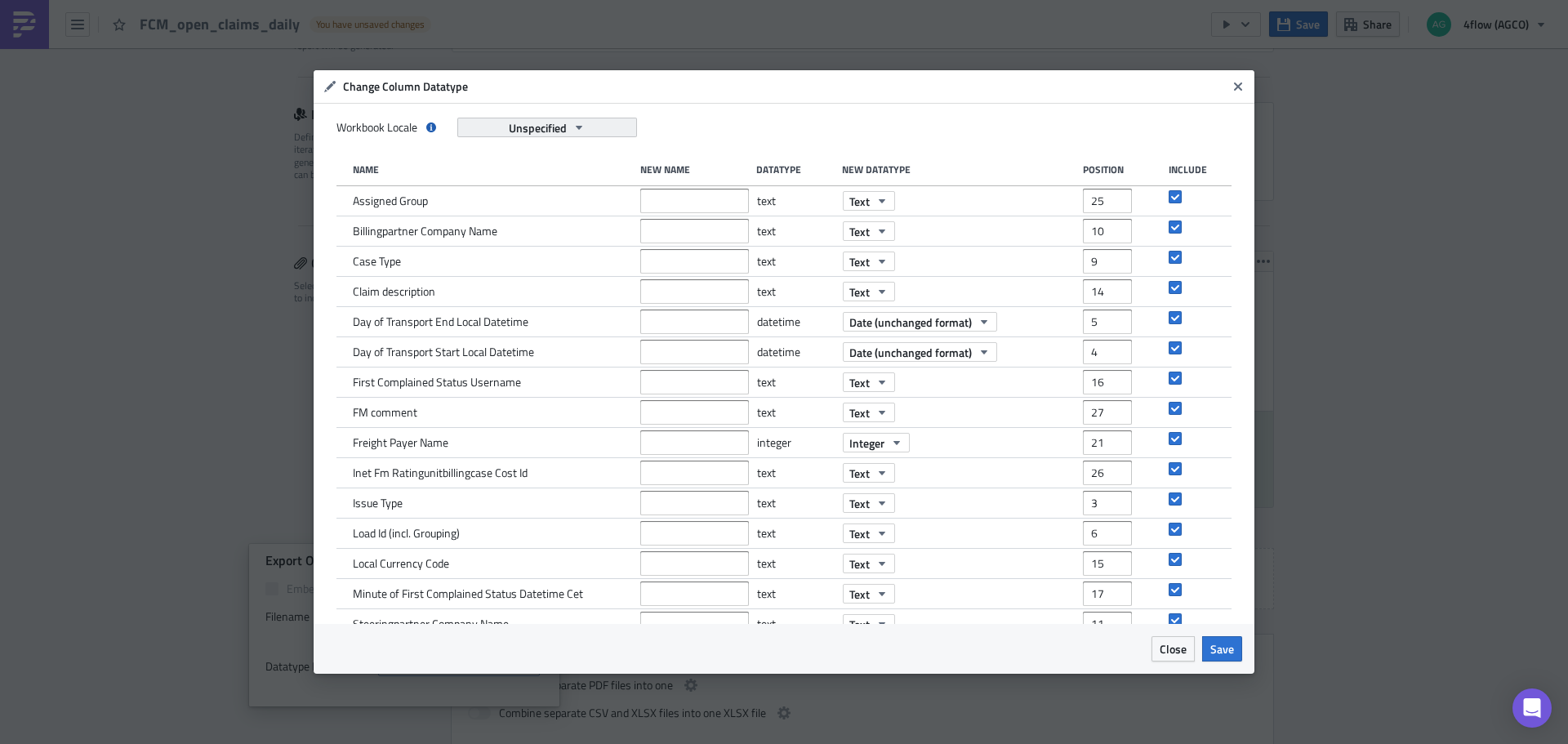
click at [580, 126] on icon "button" at bounding box center [579, 127] width 7 height 4
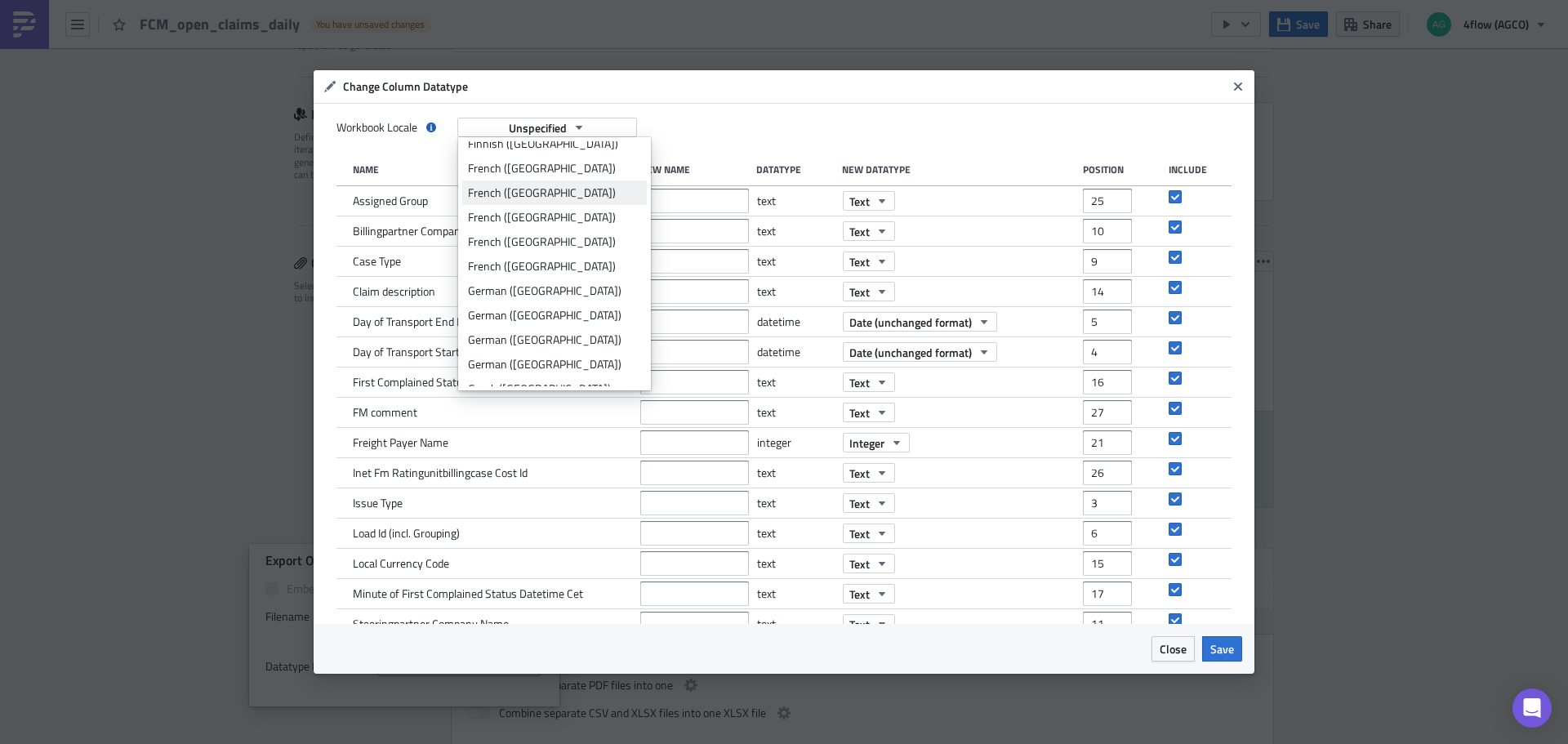
scroll to position [980, 0]
click at [548, 178] on div "English (United States)" at bounding box center [554, 178] width 173 height 17
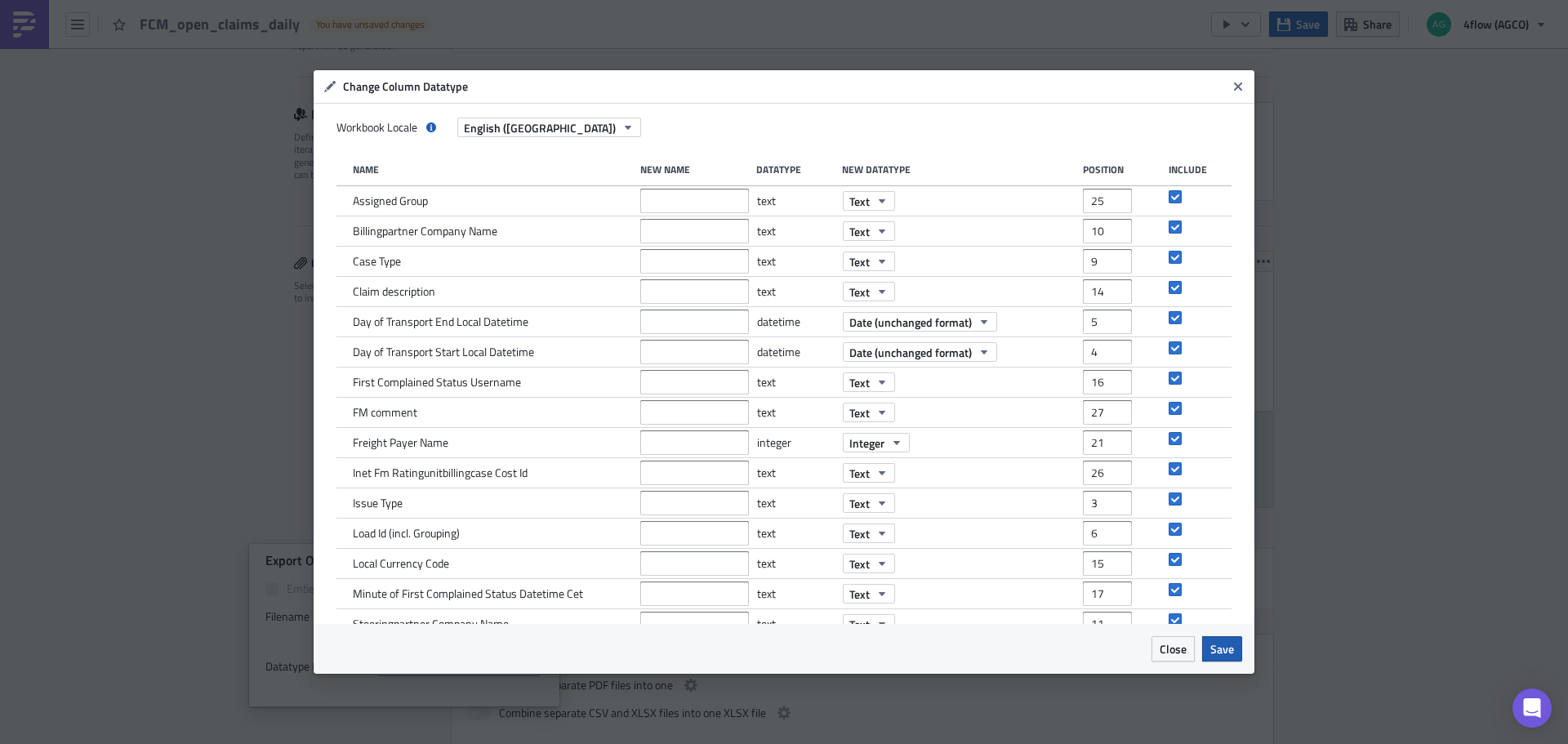
click at [1221, 645] on span "Save" at bounding box center [1222, 649] width 23 height 17
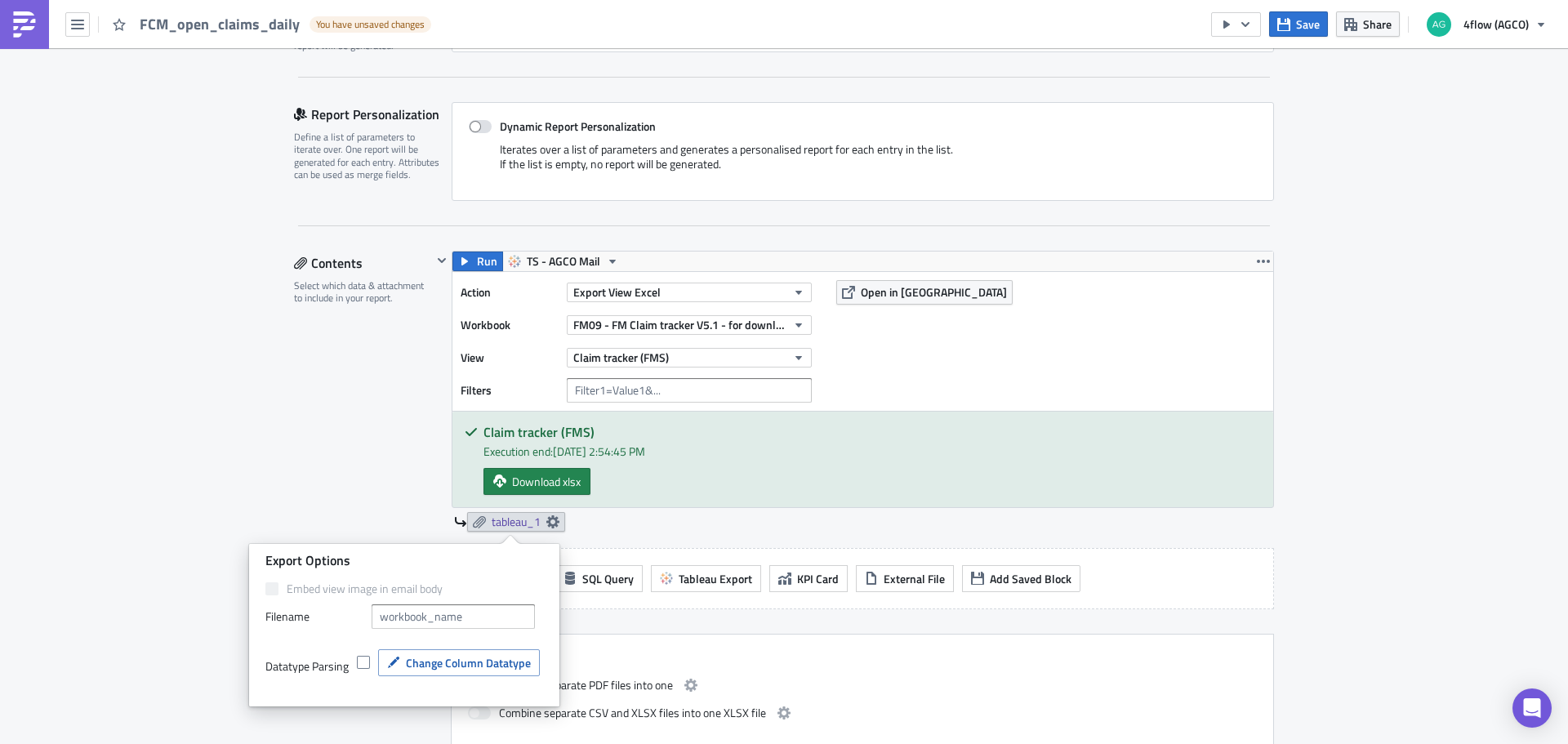
click at [351, 501] on div "Contents Select which data & attachment to include in your report." at bounding box center [362, 500] width 138 height 497
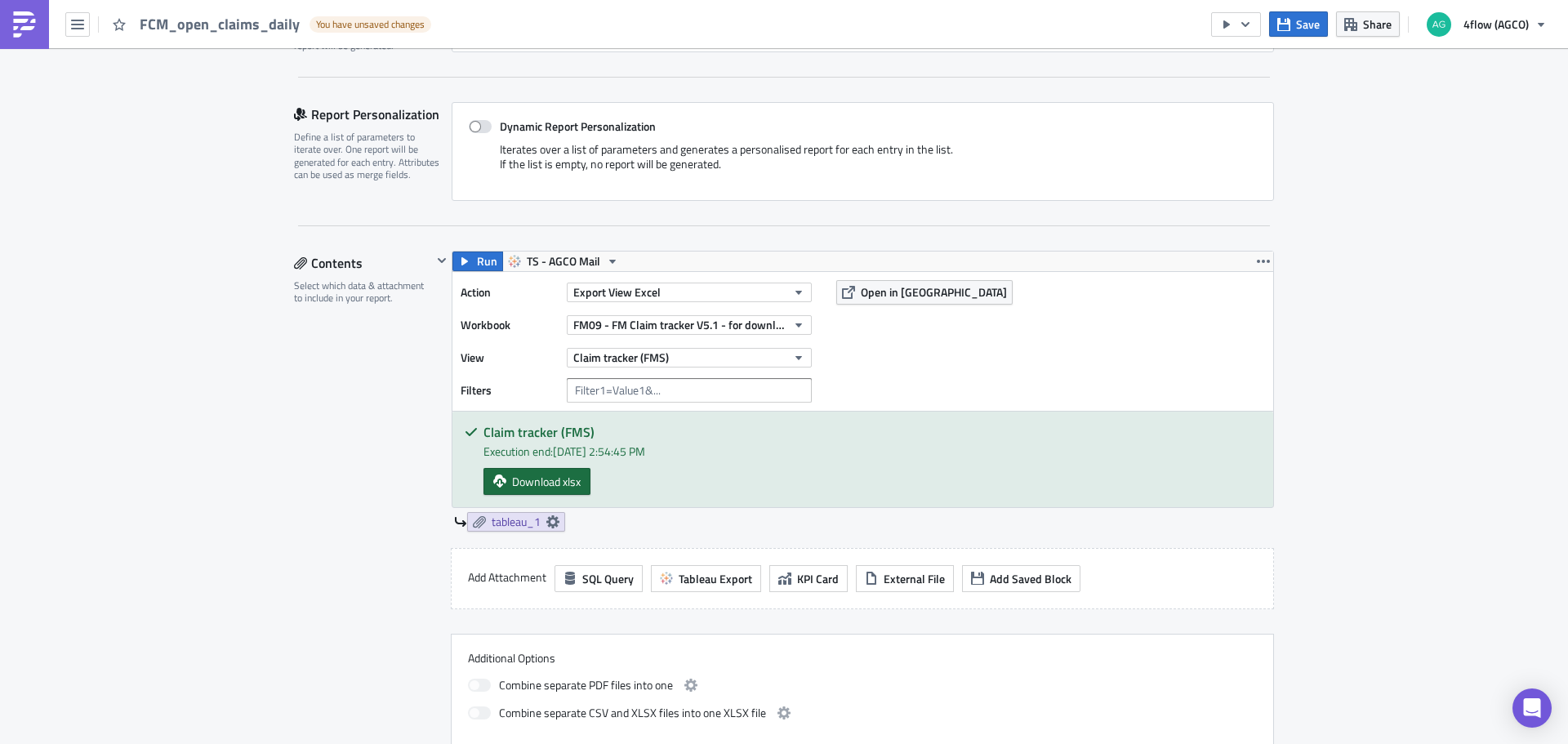
click at [497, 470] on link "Download xlsx" at bounding box center [537, 481] width 107 height 27
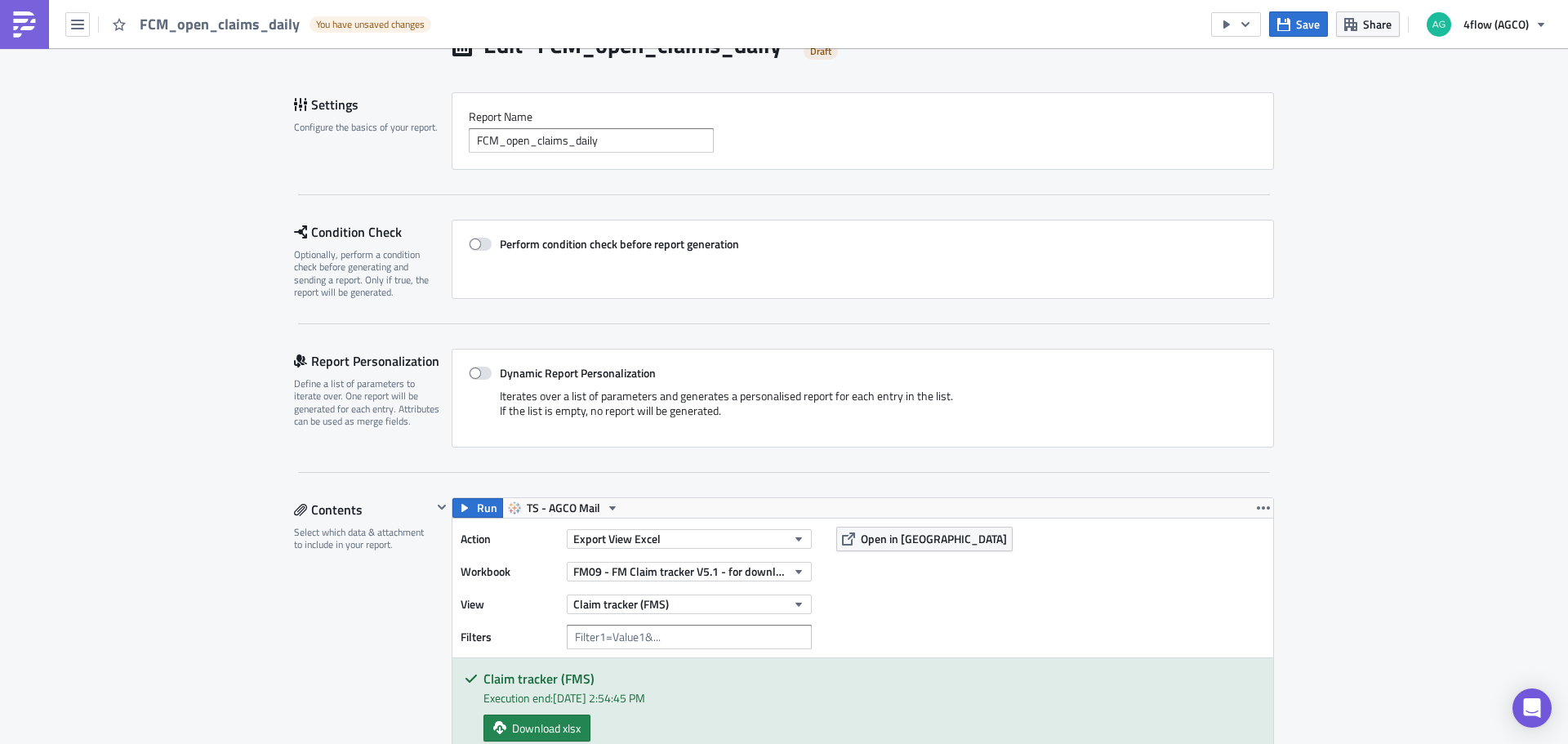
scroll to position [0, 0]
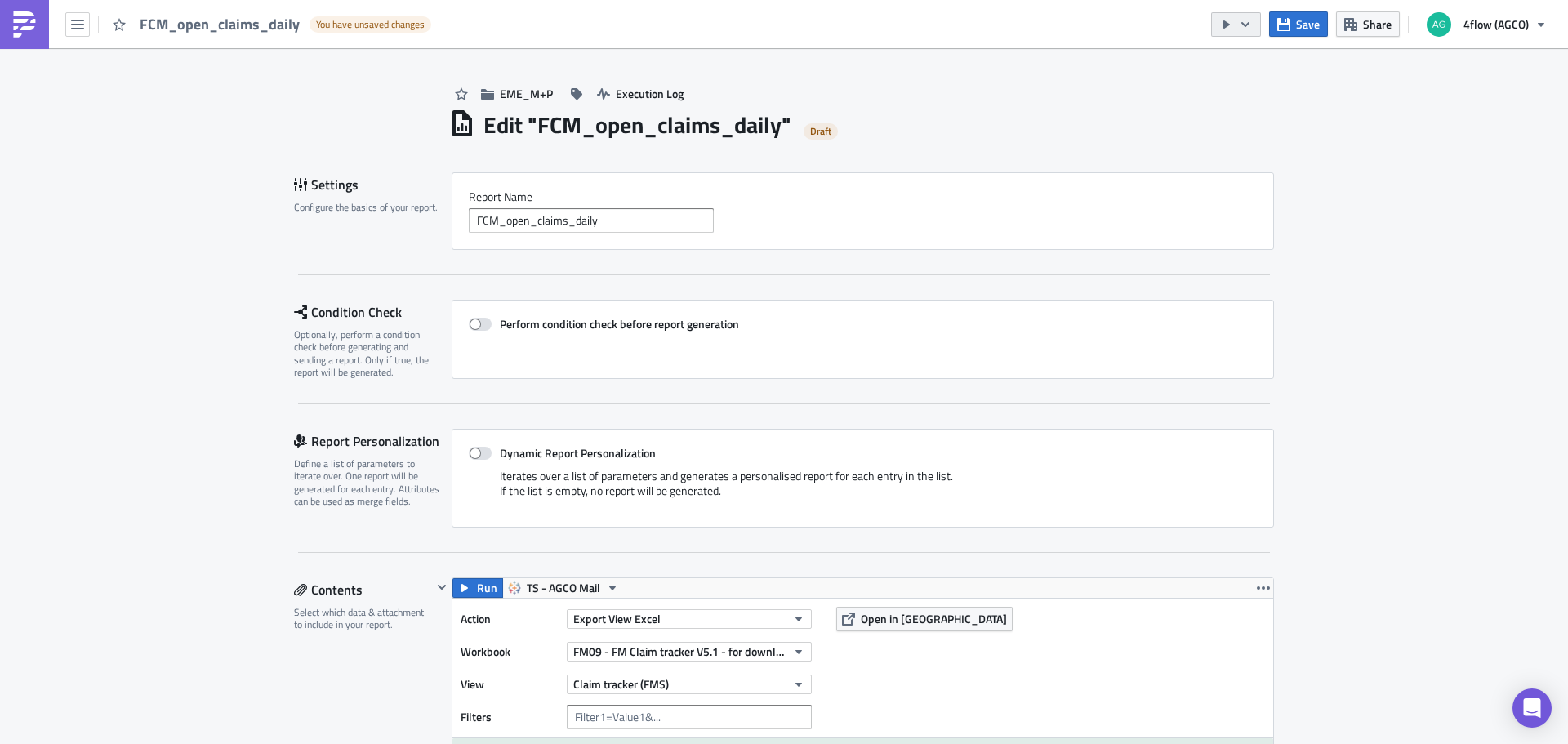
click at [1246, 18] on icon "button" at bounding box center [1246, 24] width 13 height 13
click at [1254, 71] on div "Send Just to Me" at bounding box center [1286, 65] width 127 height 17
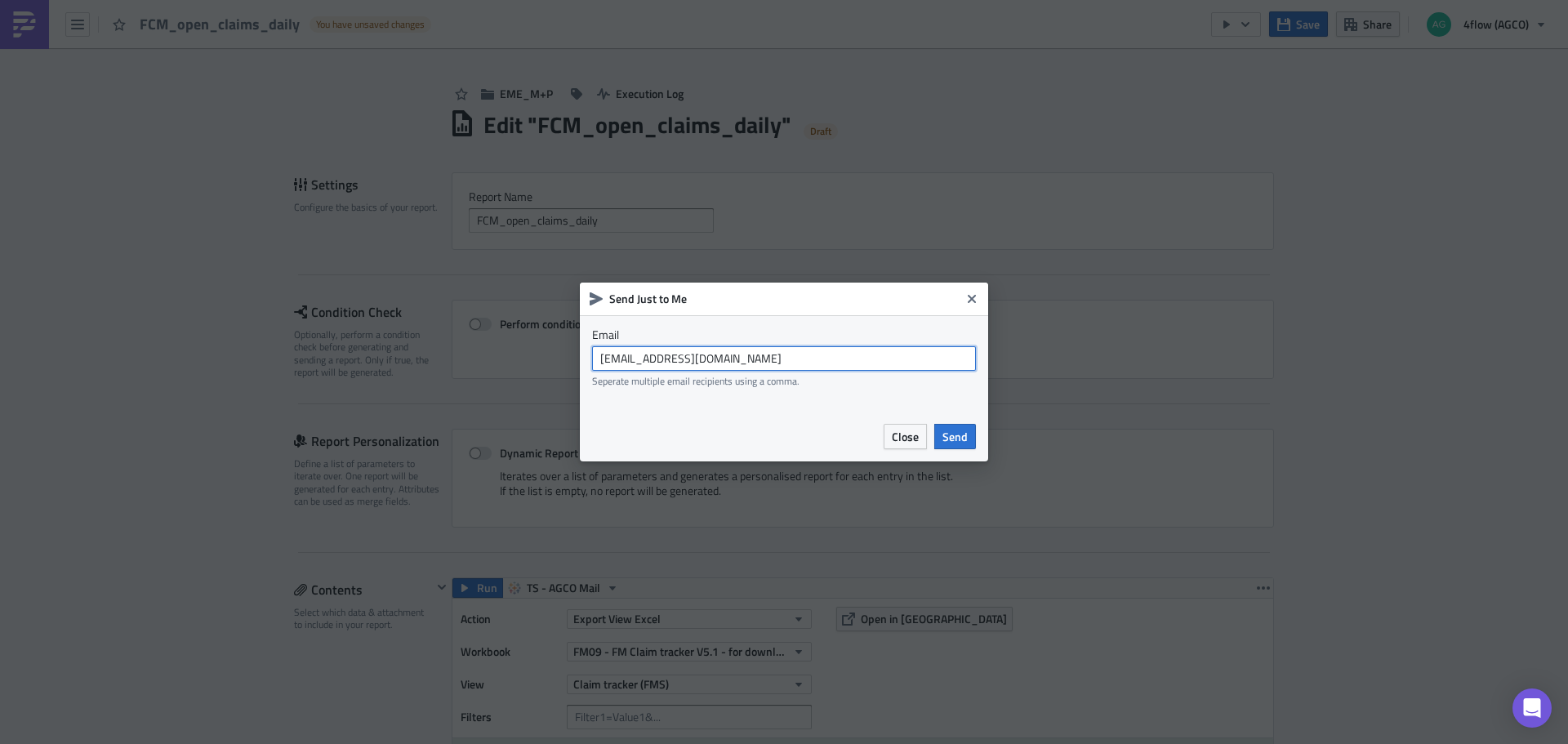
click at [790, 365] on input "agco_global_sc_reporting@4flow.com" at bounding box center [784, 358] width 384 height 24
type input "t.pires@4flow.com"
click at [971, 428] on button "Send" at bounding box center [956, 437] width 42 height 25
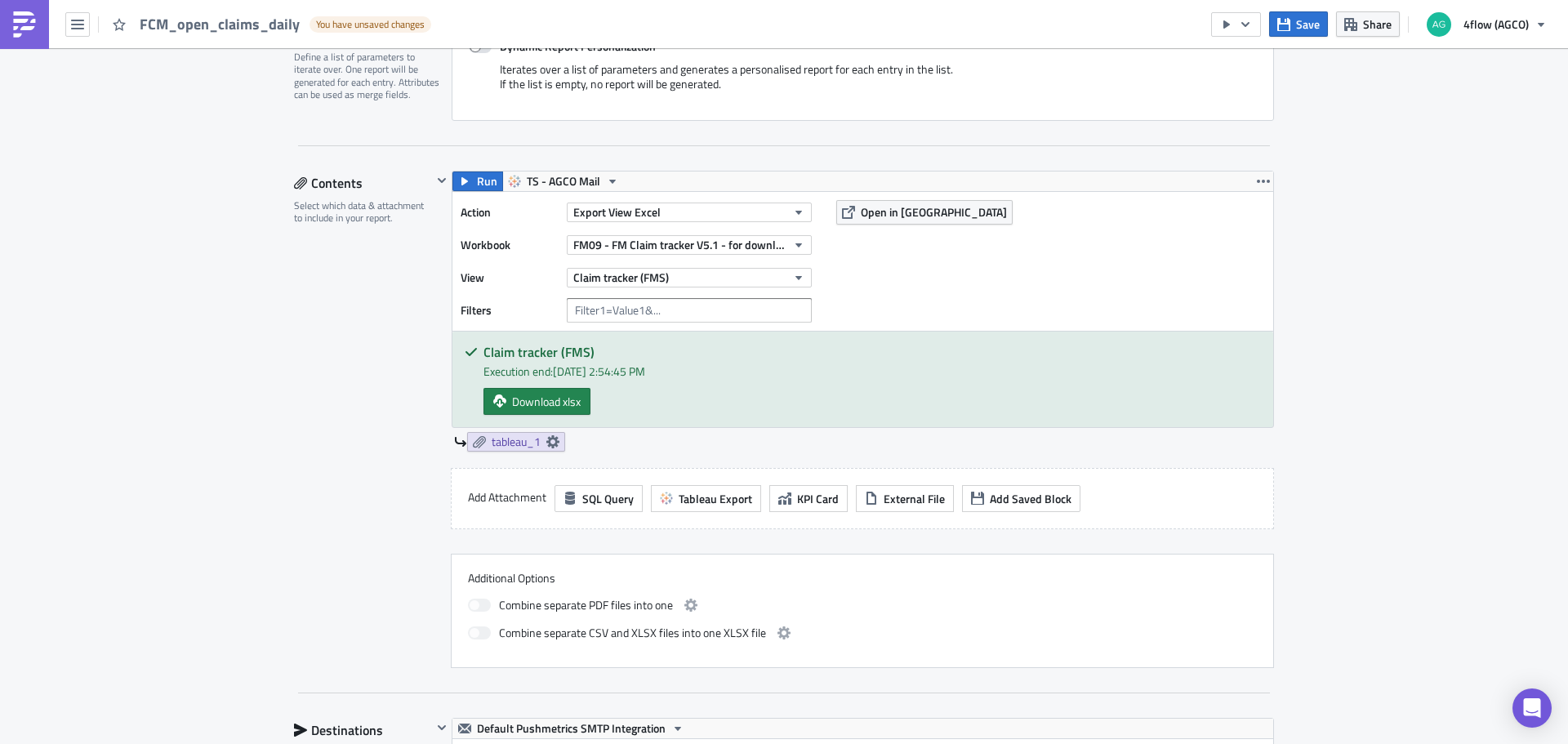
scroll to position [408, 0]
click at [533, 442] on span "tableau_1" at bounding box center [516, 440] width 49 height 15
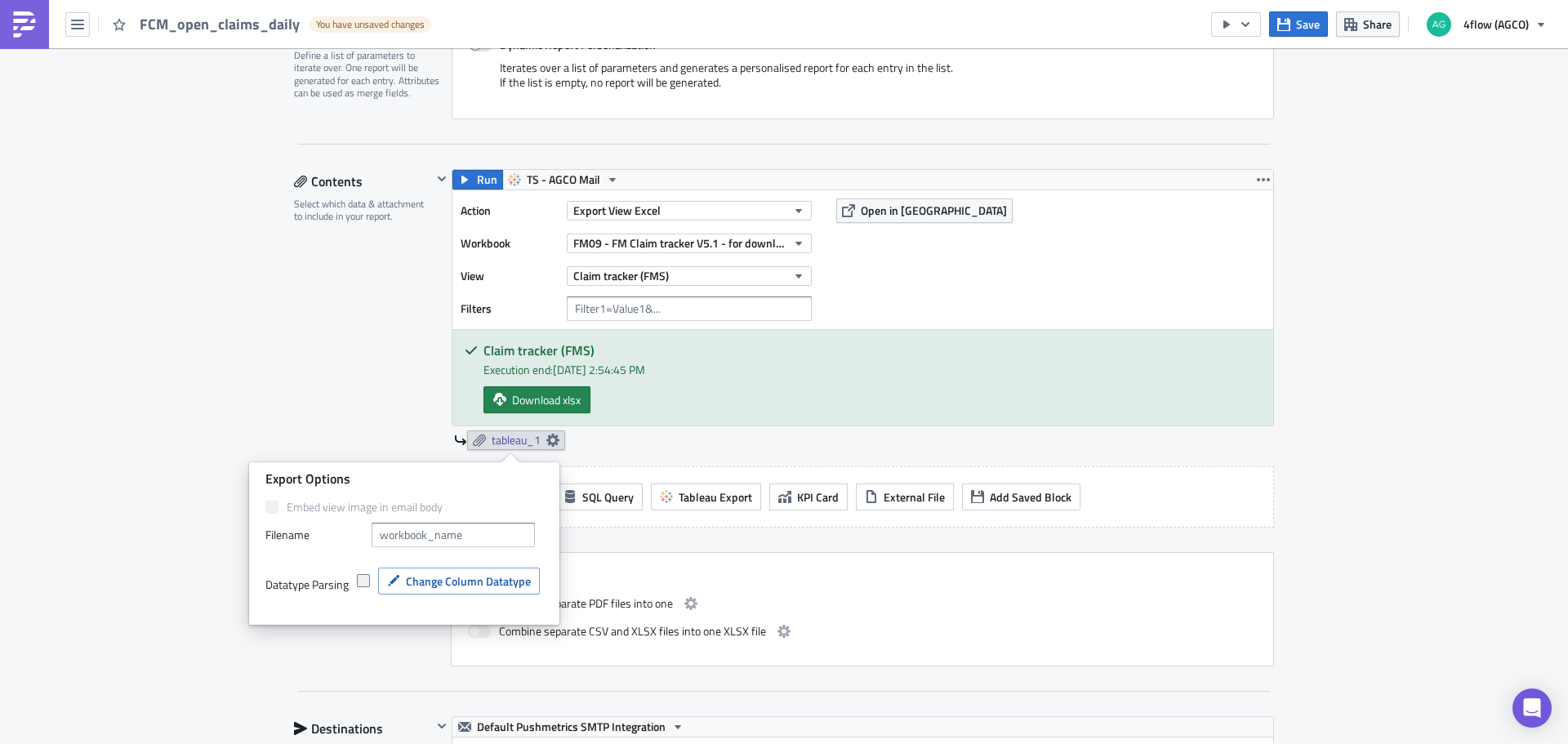
click at [366, 578] on span at bounding box center [364, 581] width 13 height 13
click at [366, 578] on input "checkbox" at bounding box center [365, 581] width 11 height 11
checkbox input "true"
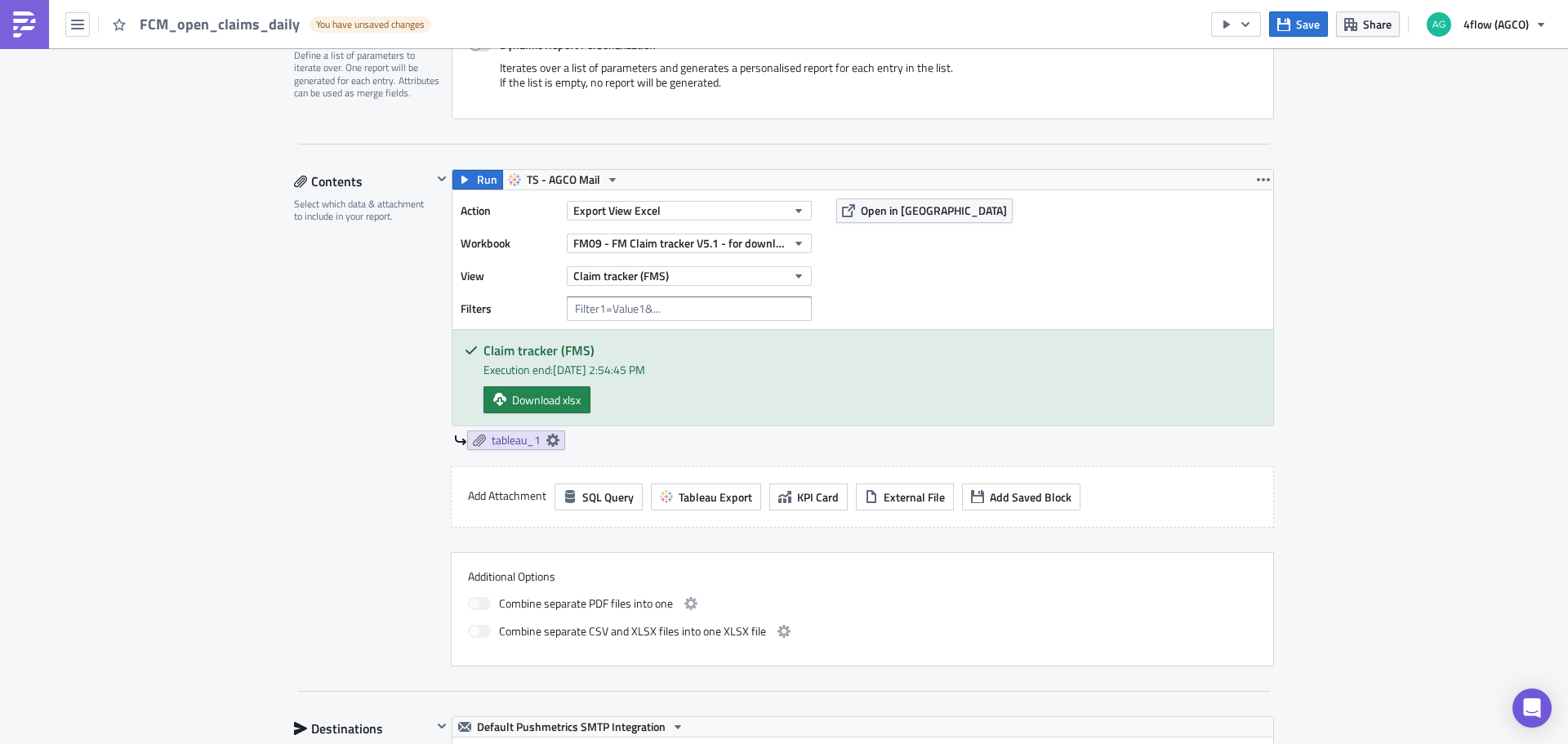
click at [165, 572] on div "EME_M+P Execution Log Edit " FCM_open_claims_daily " Draft Settings Configure t…" at bounding box center [784, 689] width 1568 height 2098
click at [1297, 22] on button "Save" at bounding box center [1299, 24] width 59 height 25
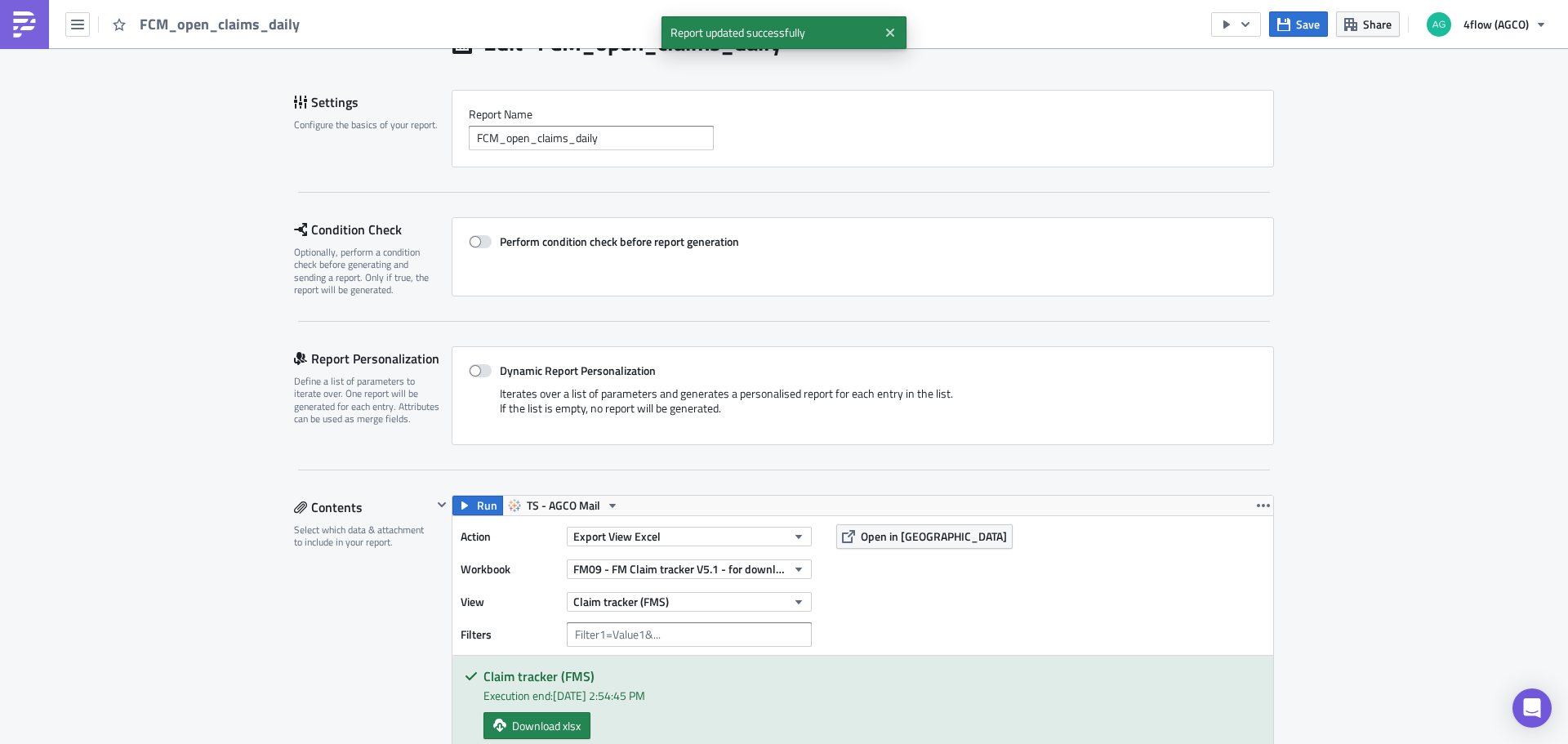
scroll to position [0, 0]
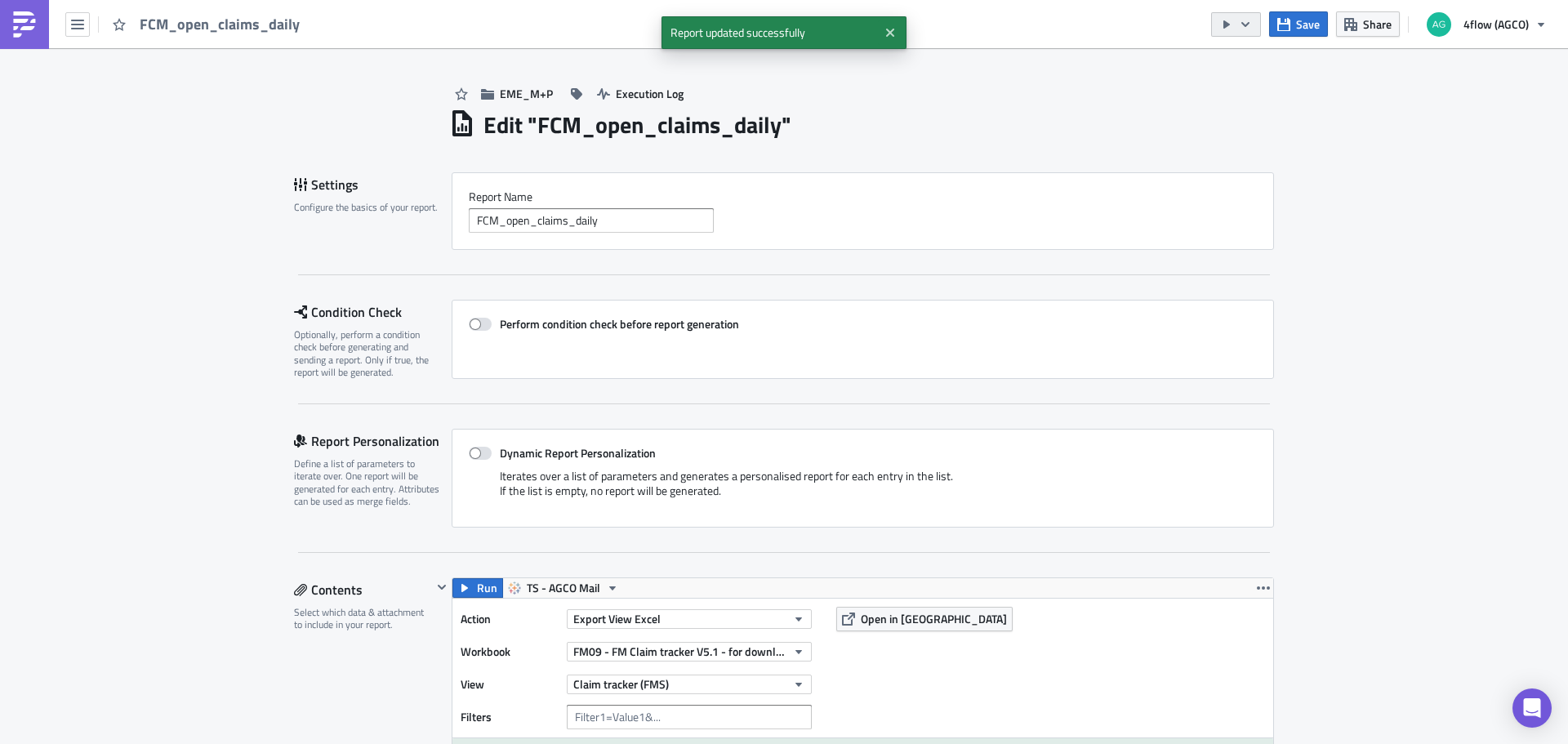
click at [1252, 22] on icon "button" at bounding box center [1246, 24] width 13 height 13
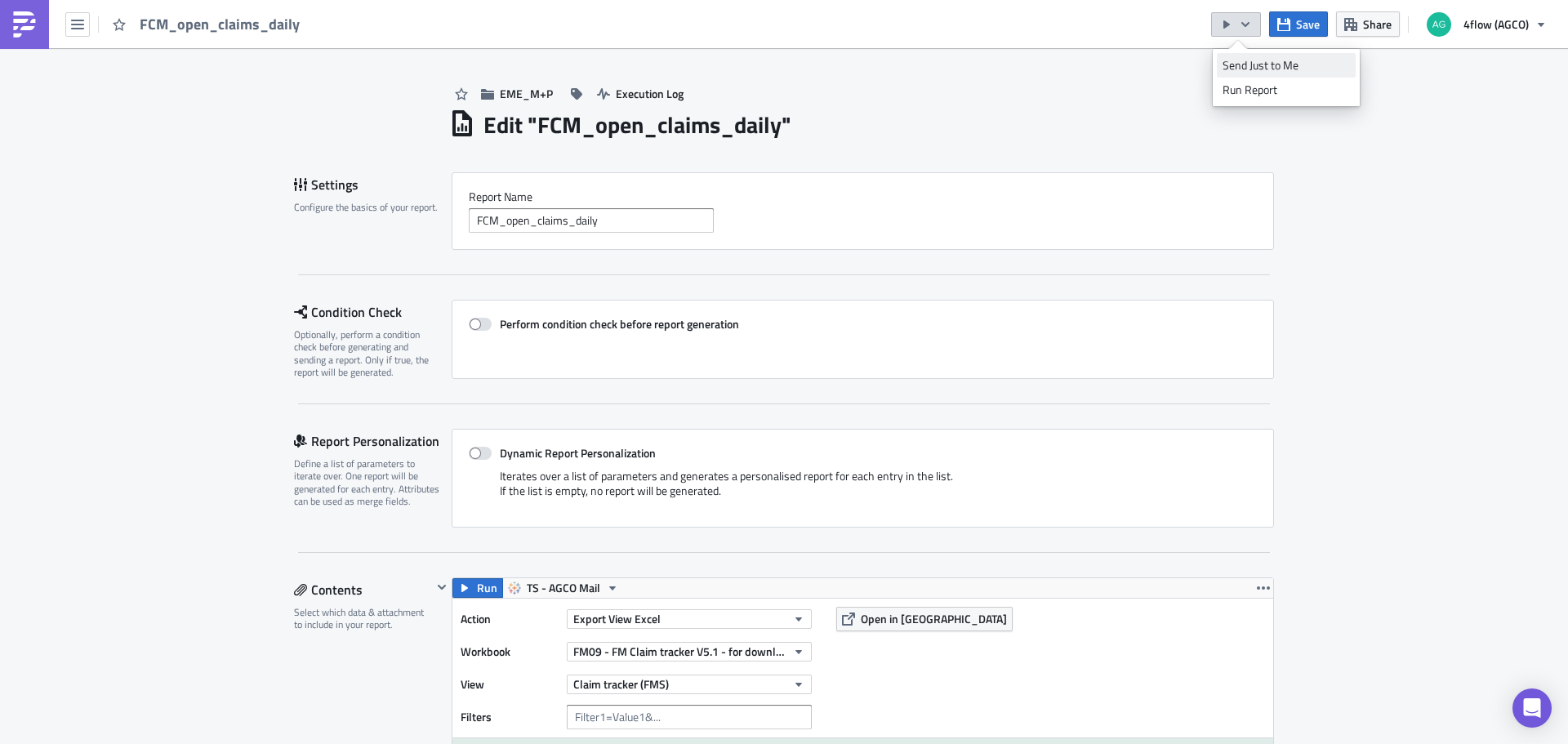
click at [1257, 64] on div "Send Just to Me" at bounding box center [1286, 65] width 127 height 17
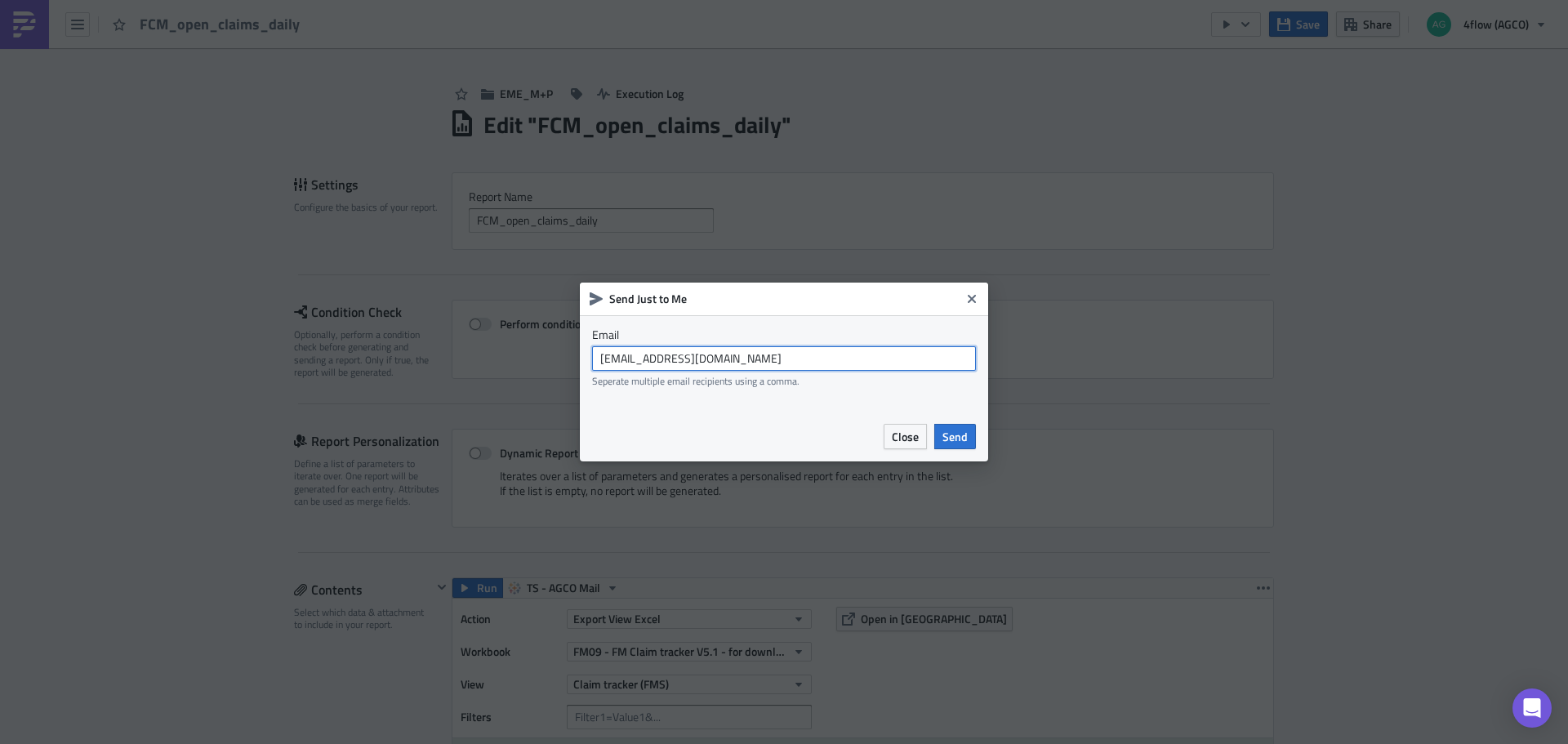
click at [733, 362] on input "agco_global_sc_reporting@4flow.com" at bounding box center [784, 358] width 384 height 24
type input "t.pires@4flow.com"
click at [947, 428] on span "Send" at bounding box center [955, 436] width 25 height 17
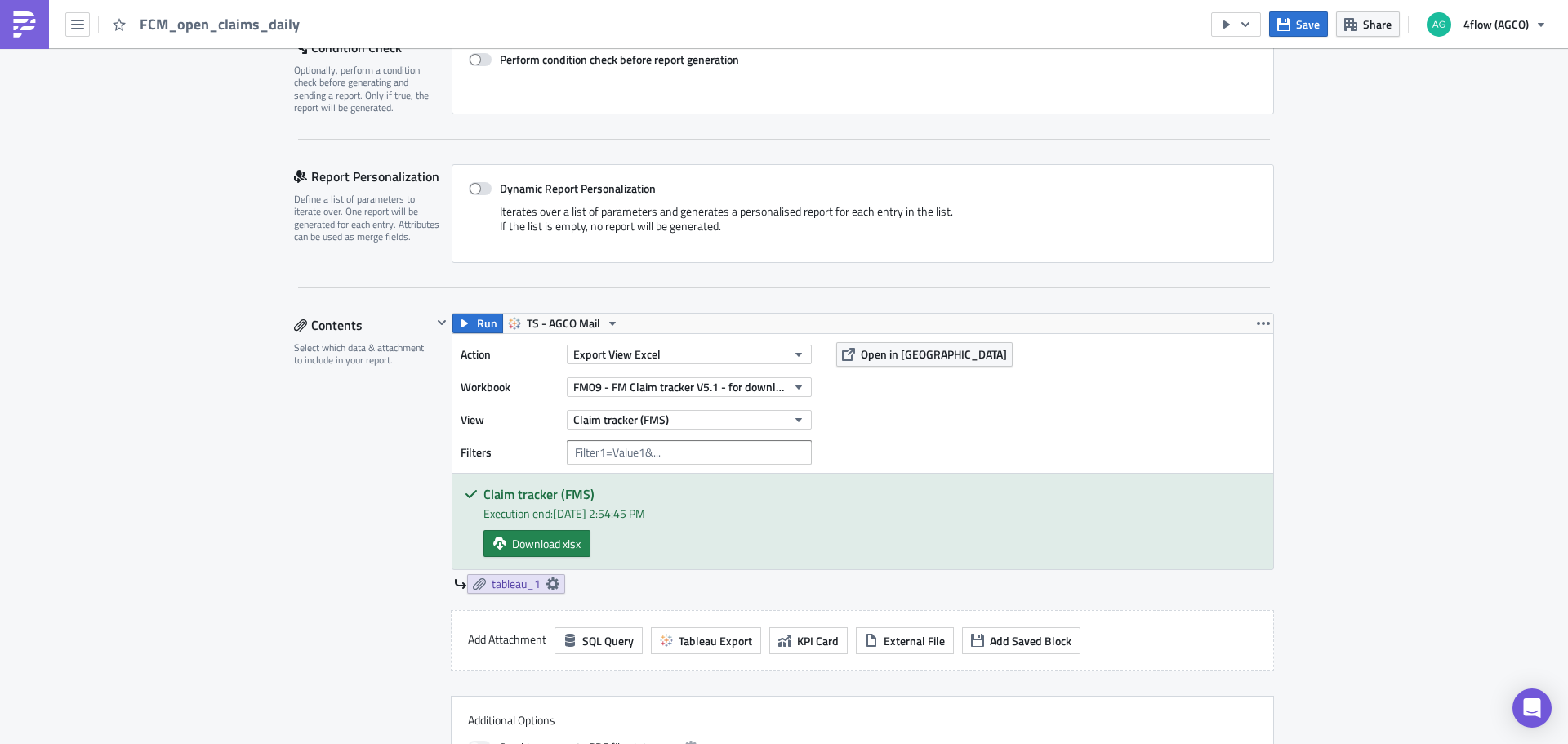
scroll to position [326, 0]
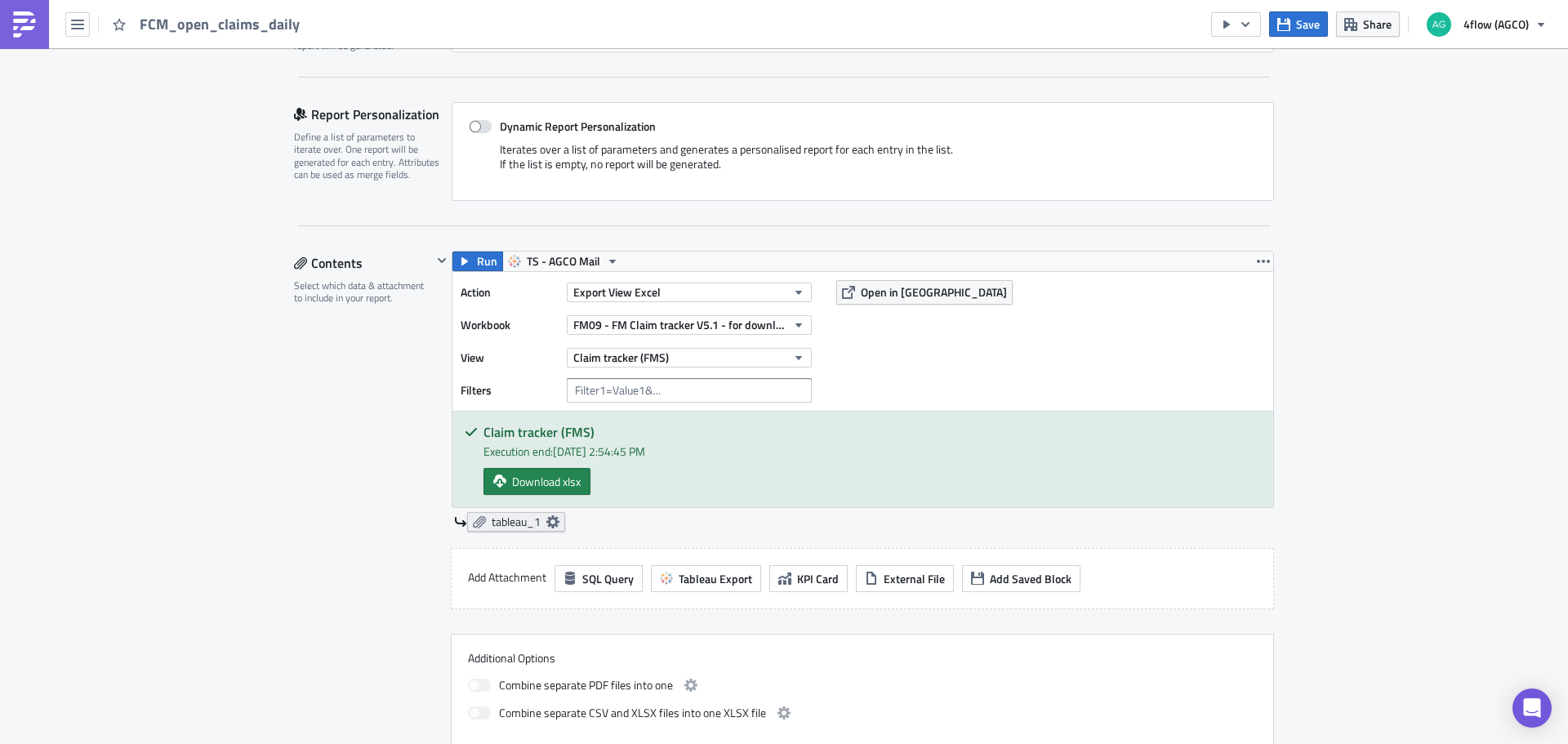
click at [528, 518] on span "tableau_1" at bounding box center [516, 522] width 49 height 15
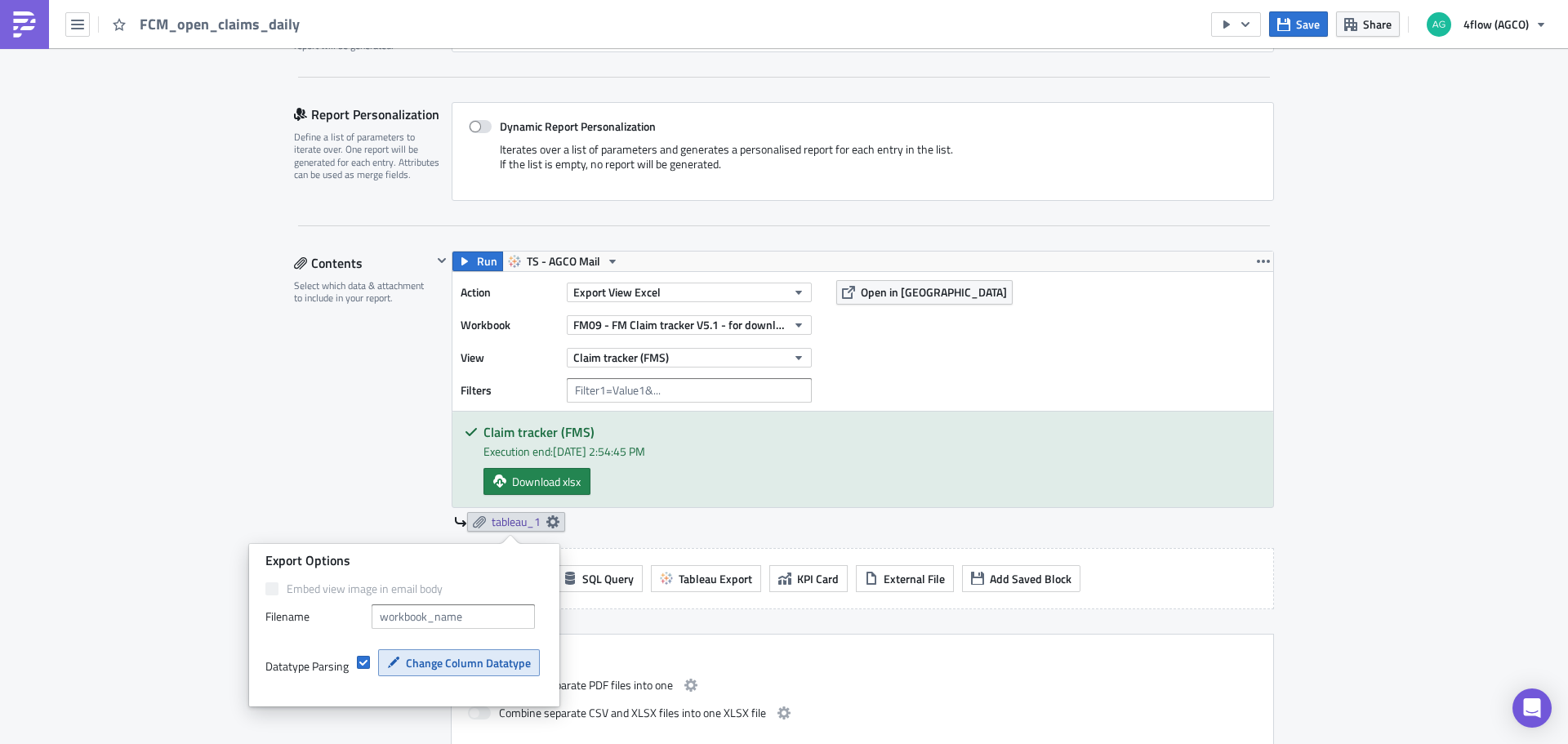
click at [436, 666] on span "Change Column Datatype" at bounding box center [468, 663] width 125 height 17
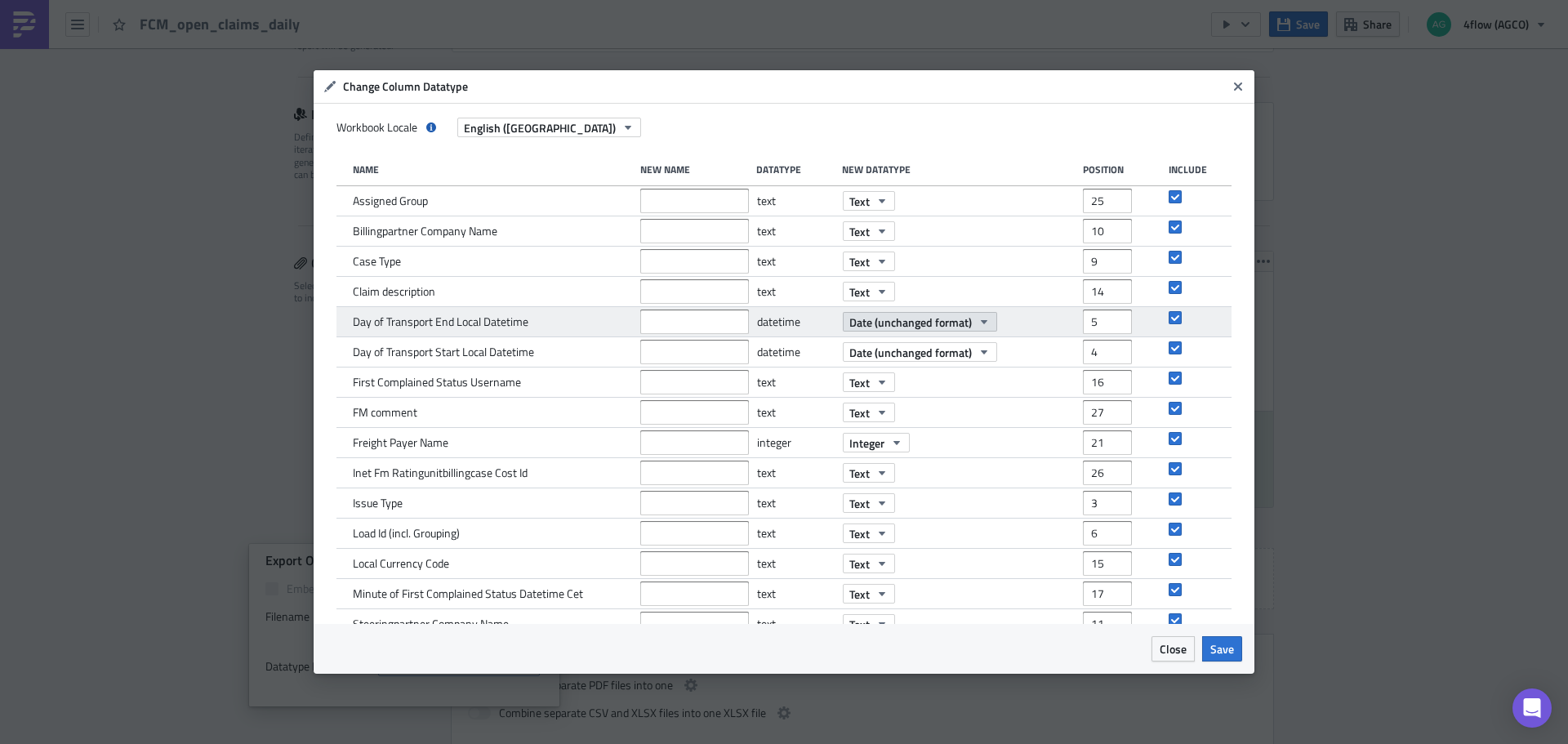
click at [943, 326] on span "Date (unchanged format)" at bounding box center [910, 322] width 122 height 17
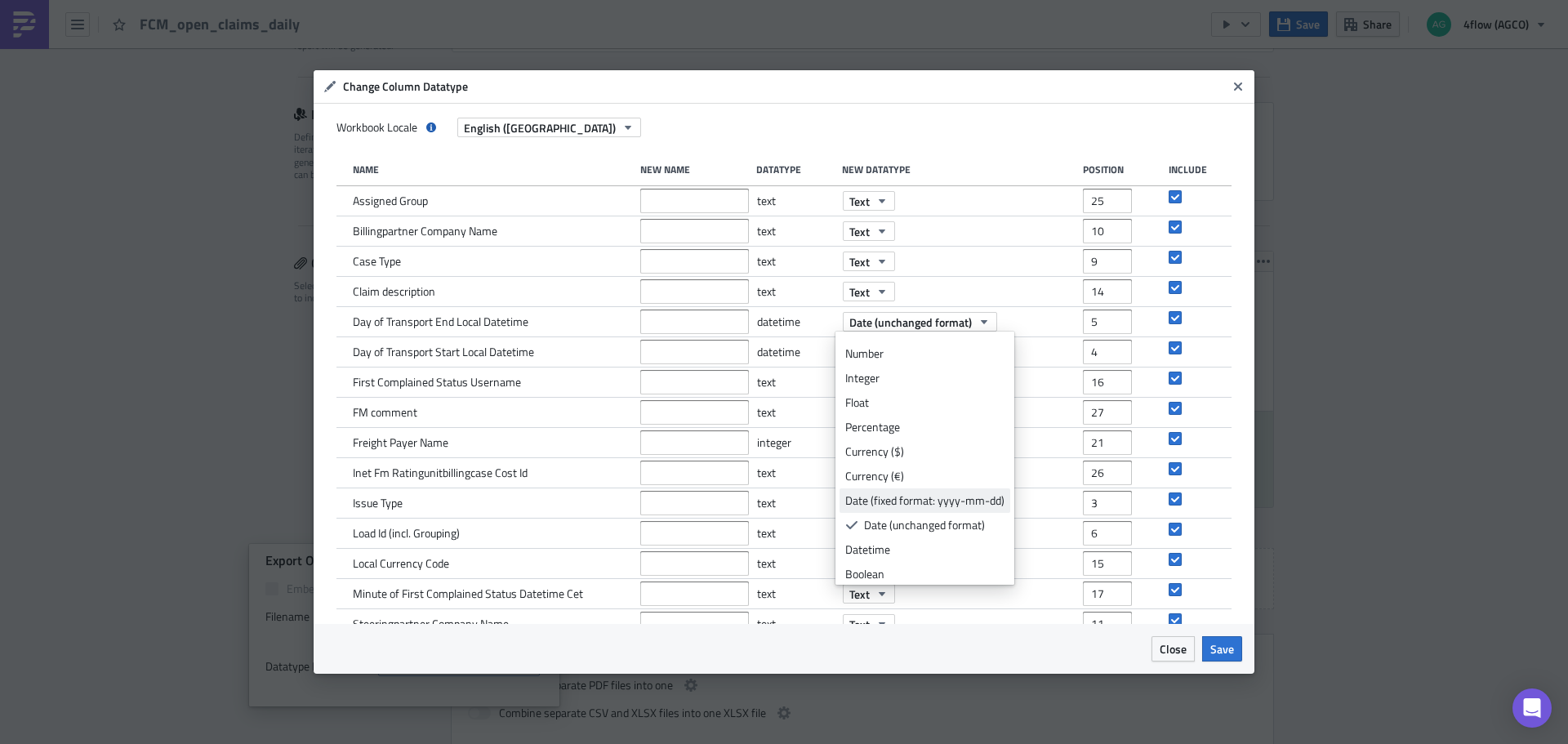
scroll to position [24, 0]
click at [929, 495] on div "Date (fixed format: yyyy-mm-dd)" at bounding box center [925, 495] width 159 height 17
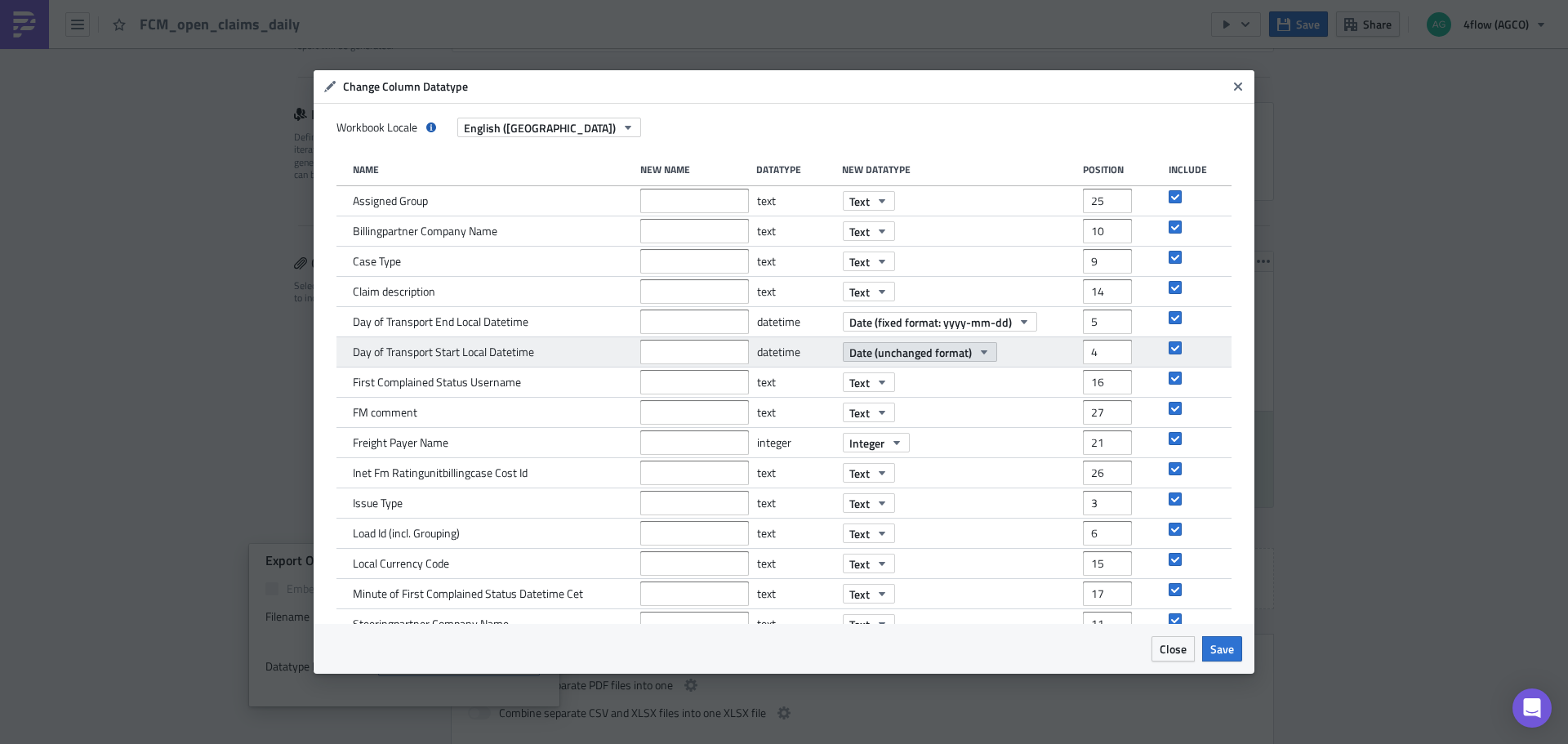
click at [935, 358] on span "Date (unchanged format)" at bounding box center [910, 352] width 122 height 17
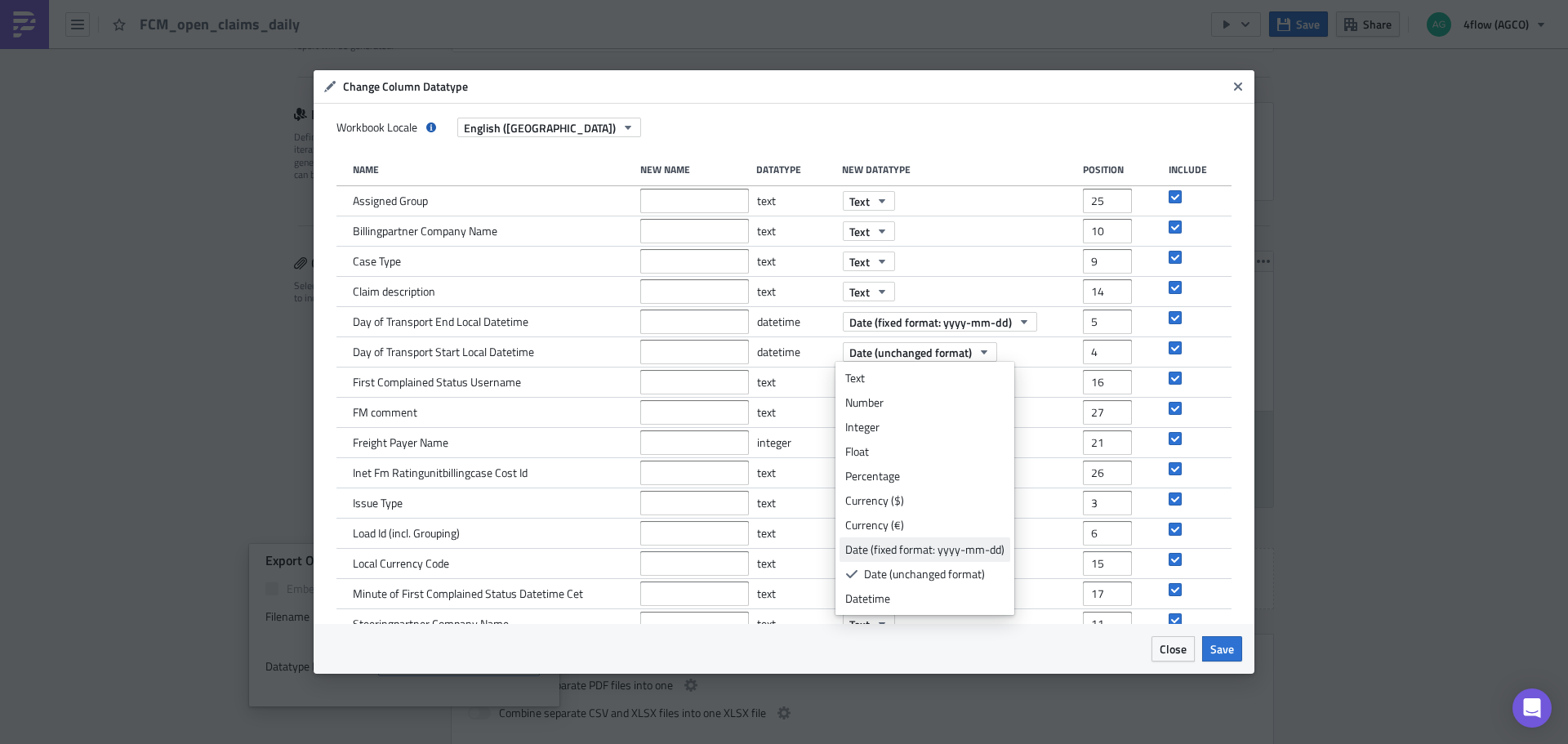
click at [925, 547] on div "Date (fixed format: yyyy-mm-dd)" at bounding box center [925, 550] width 159 height 17
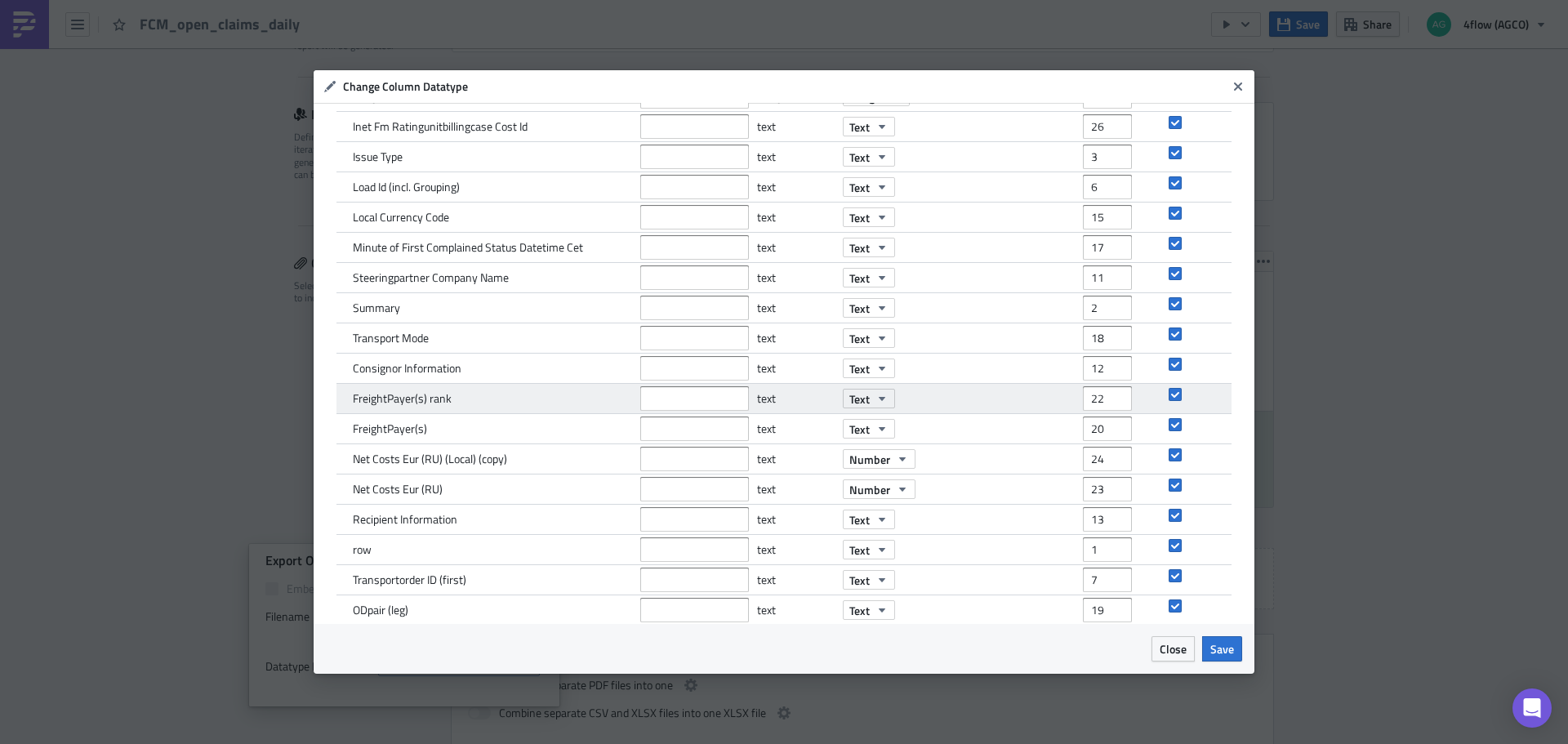
scroll to position [393, 0]
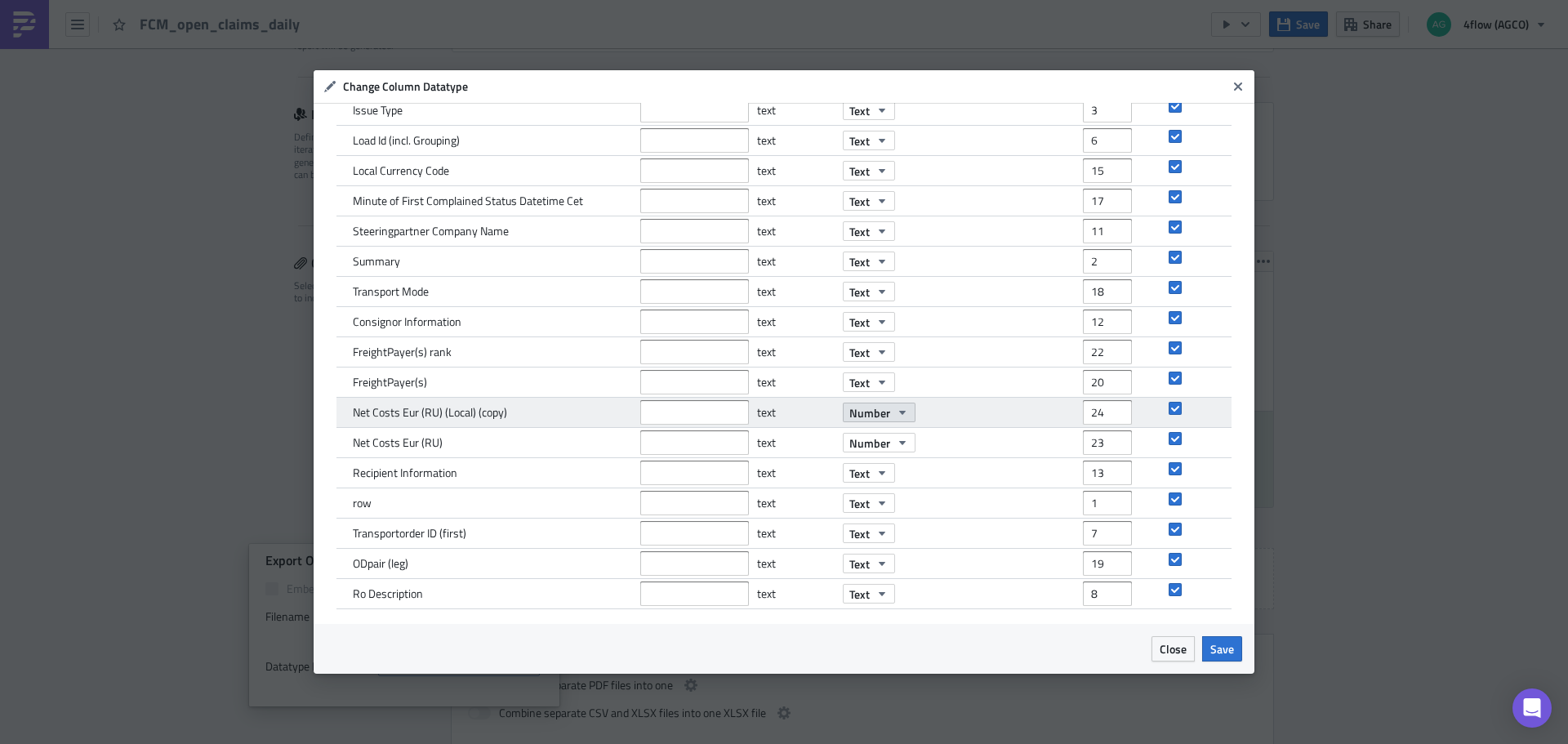
click at [896, 413] on icon "button" at bounding box center [903, 413] width 13 height 13
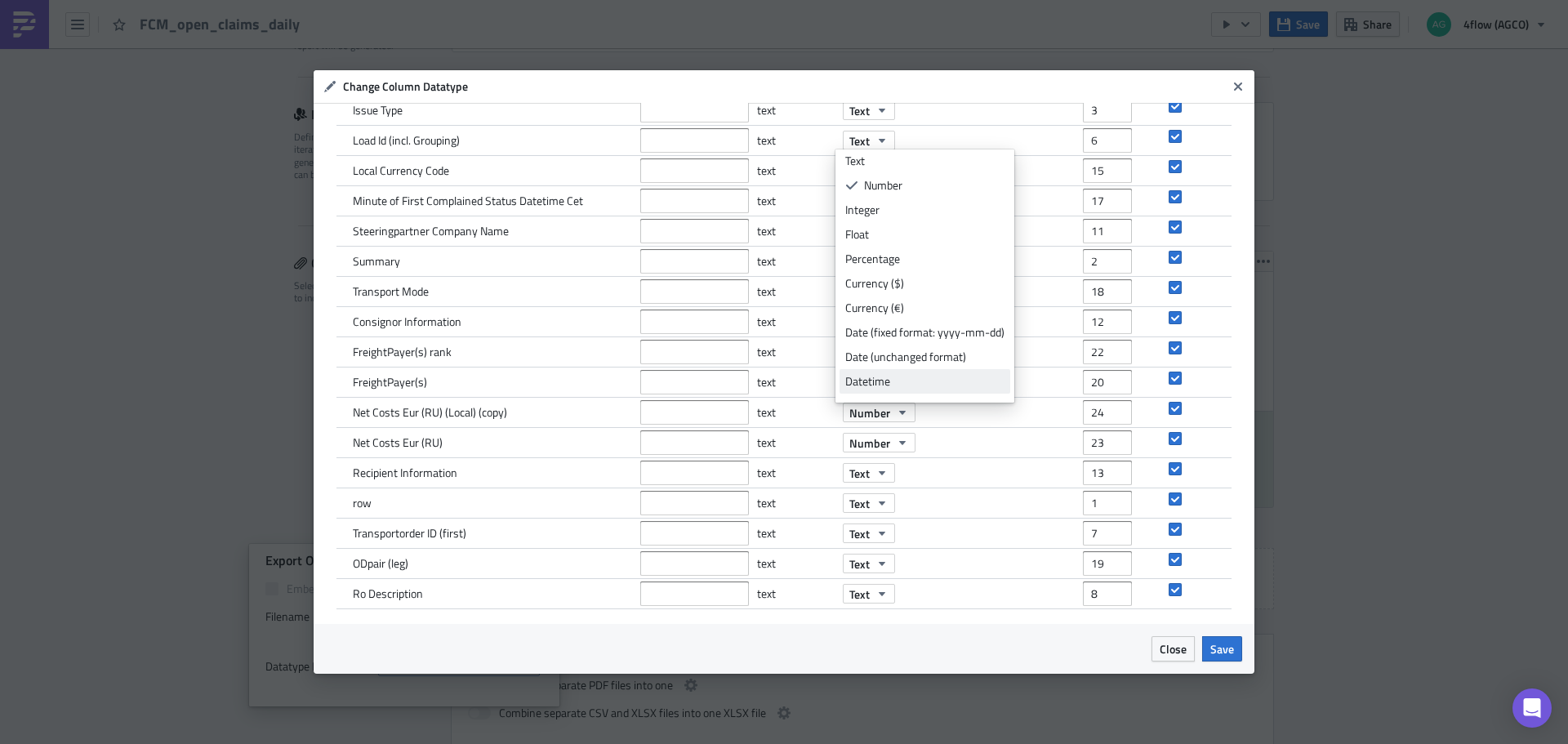
scroll to position [0, 0]
click at [879, 166] on div "Text" at bounding box center [925, 166] width 159 height 17
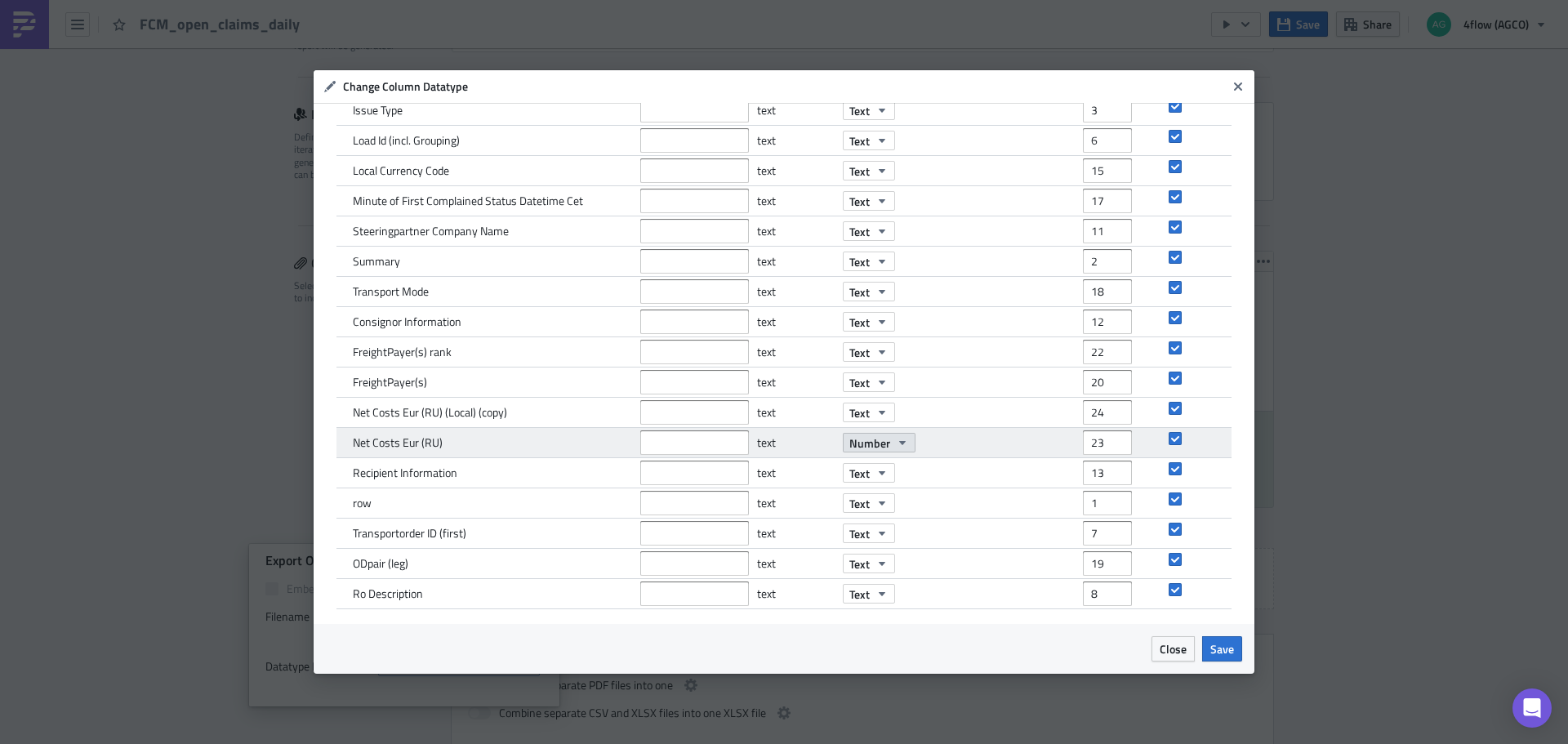
click at [896, 449] on icon "button" at bounding box center [903, 443] width 13 height 13
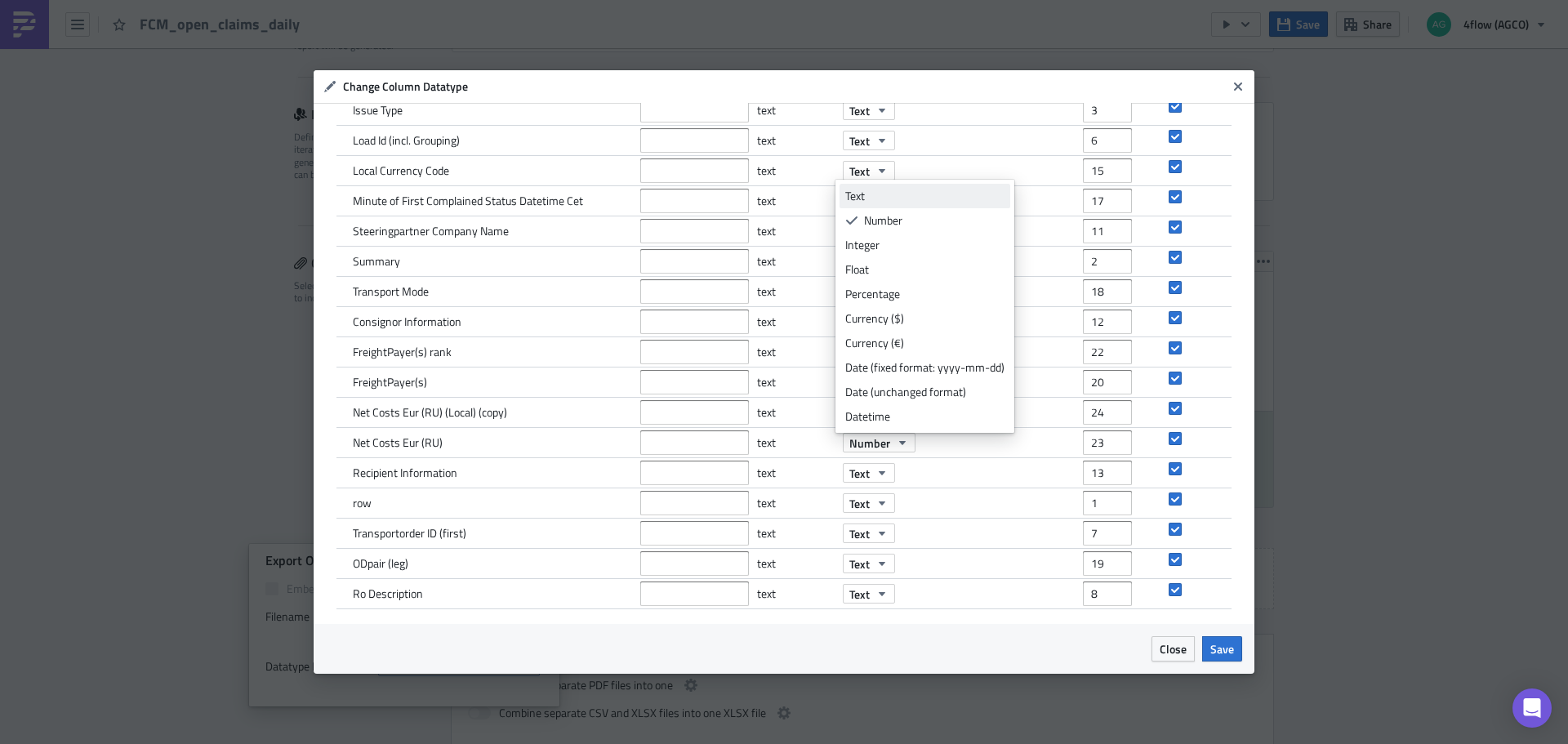
click at [912, 193] on div "Text" at bounding box center [925, 196] width 159 height 17
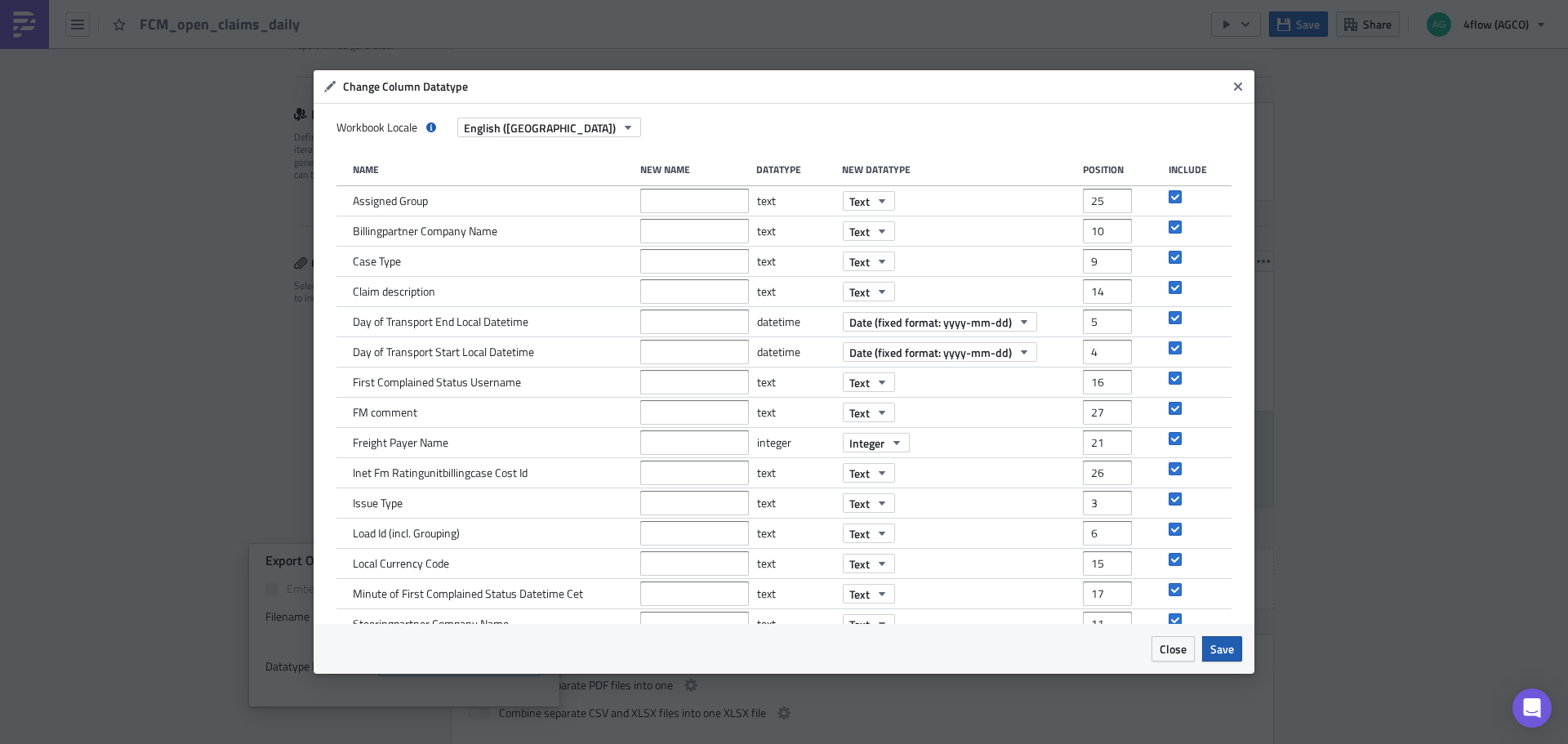
click at [1222, 651] on span "Save" at bounding box center [1222, 649] width 23 height 17
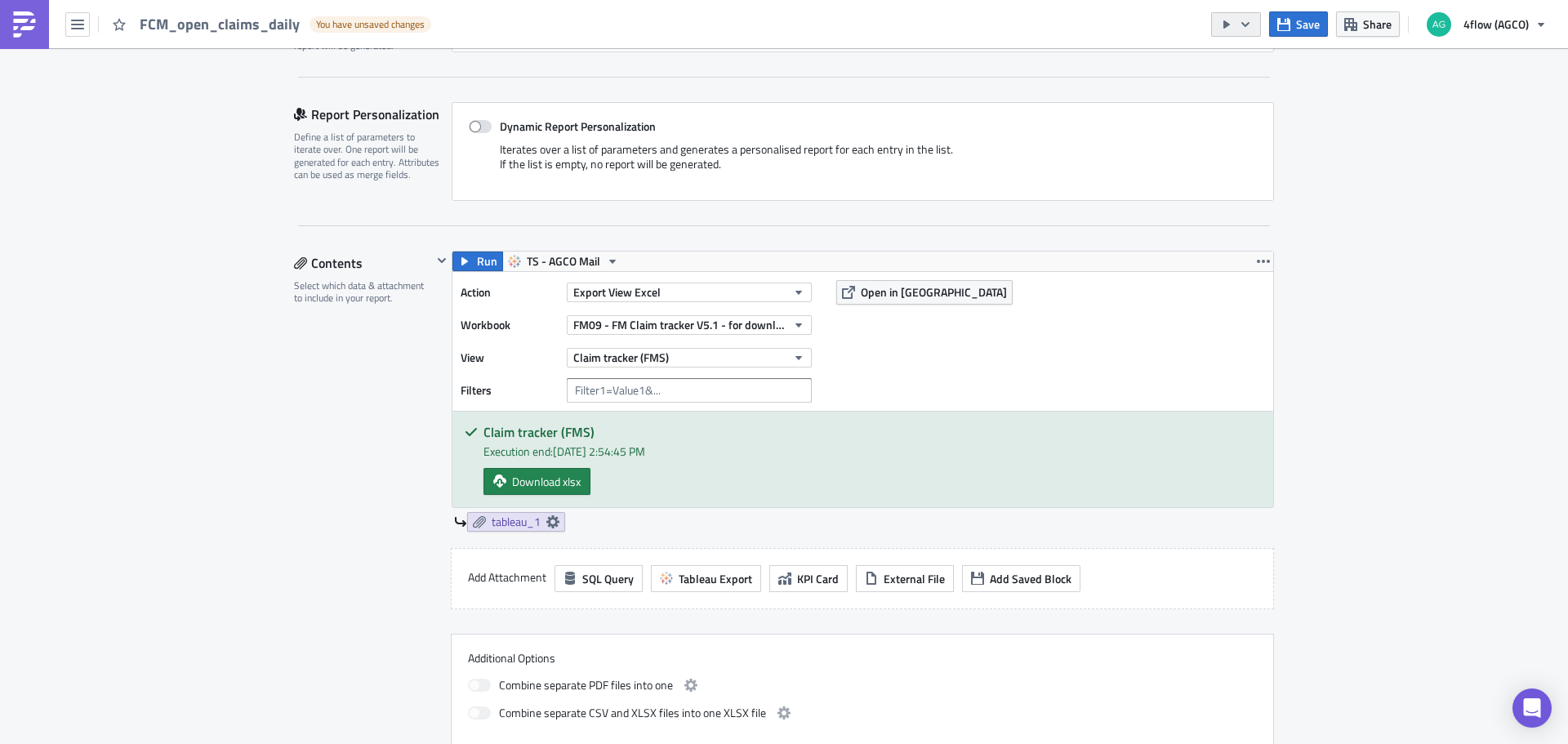
click at [1244, 22] on icon "button" at bounding box center [1246, 23] width 8 height 5
click at [1256, 58] on div "Send Just to Me" at bounding box center [1286, 65] width 127 height 17
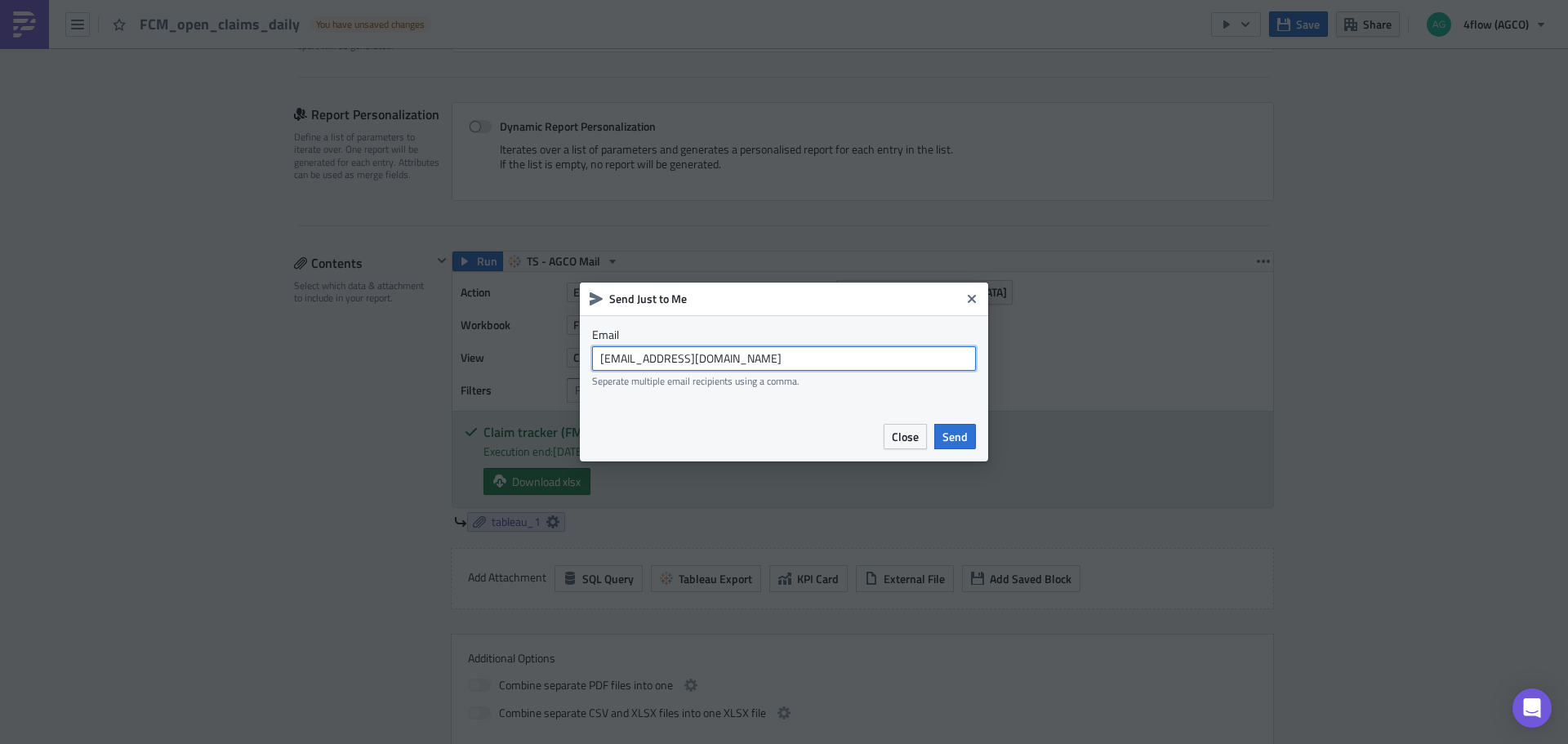
click at [848, 354] on input "agco_global_sc_reporting@4flow.com" at bounding box center [784, 358] width 384 height 24
type input "t.pires@4flow.com"
click at [959, 444] on span "Send" at bounding box center [955, 436] width 25 height 17
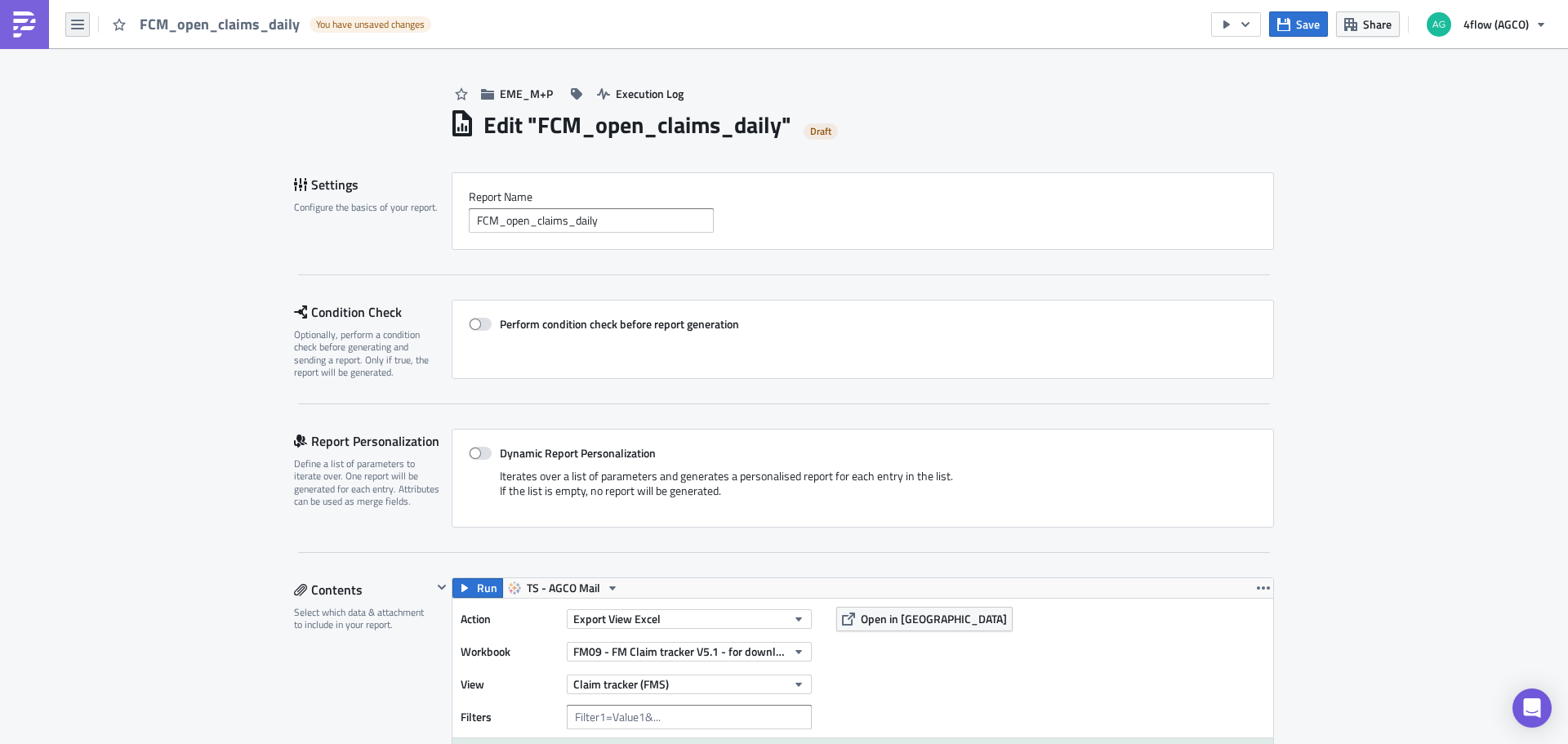
click at [85, 19] on button "button" at bounding box center [77, 24] width 24 height 24
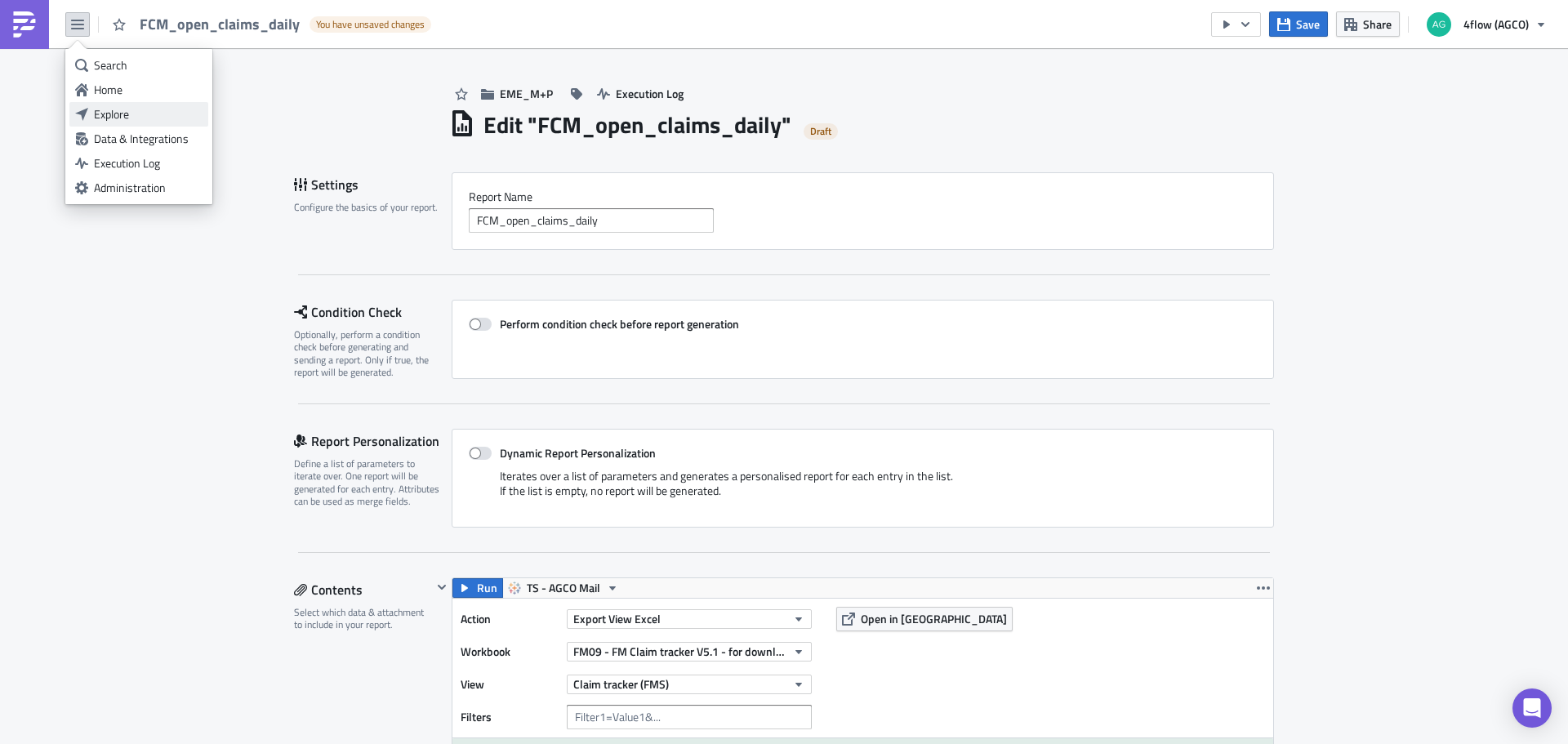
click at [128, 110] on div "Explore" at bounding box center [148, 115] width 109 height 17
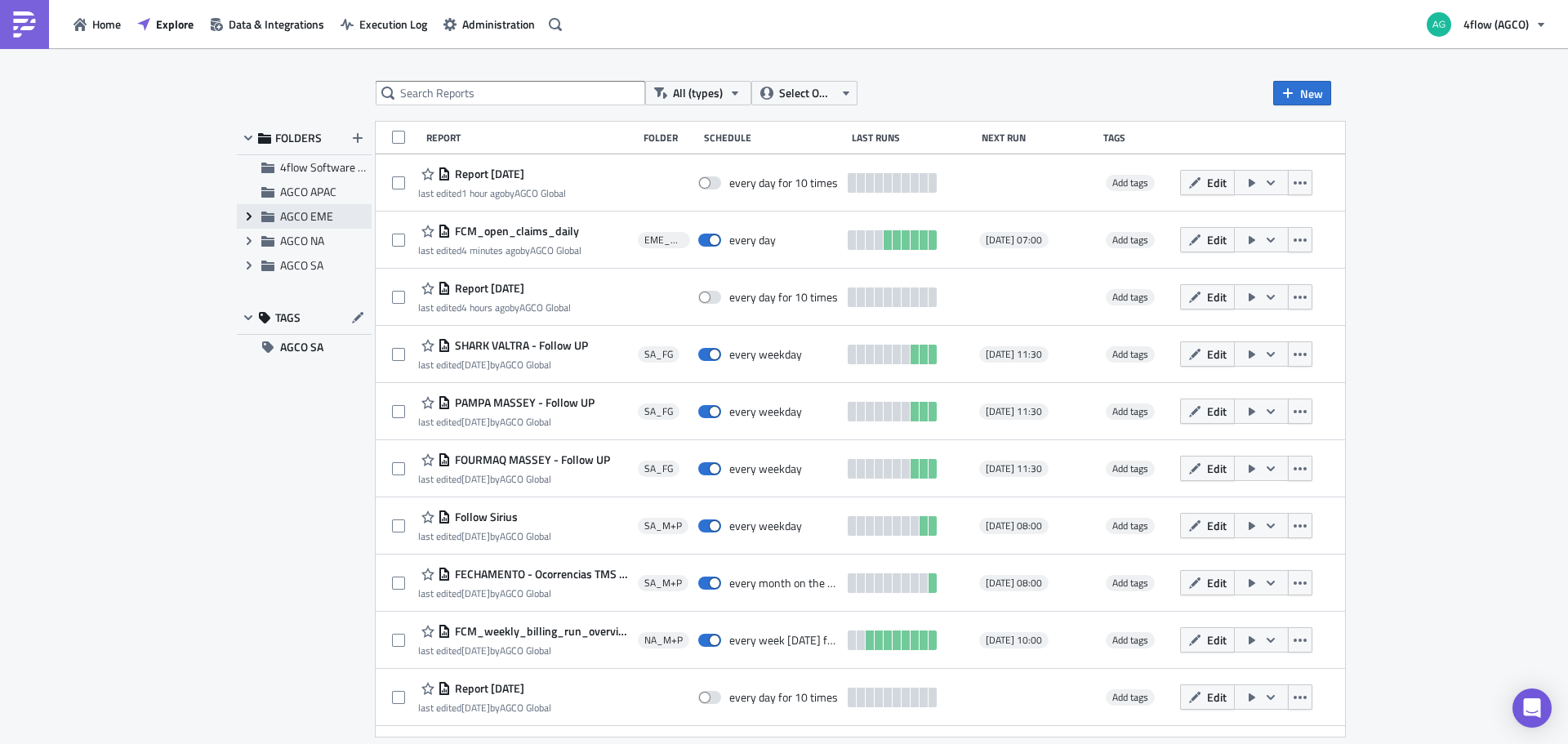
click at [253, 221] on icon "Expand group" at bounding box center [249, 217] width 13 height 13
click at [318, 265] on span "EME_M+P" at bounding box center [325, 264] width 53 height 17
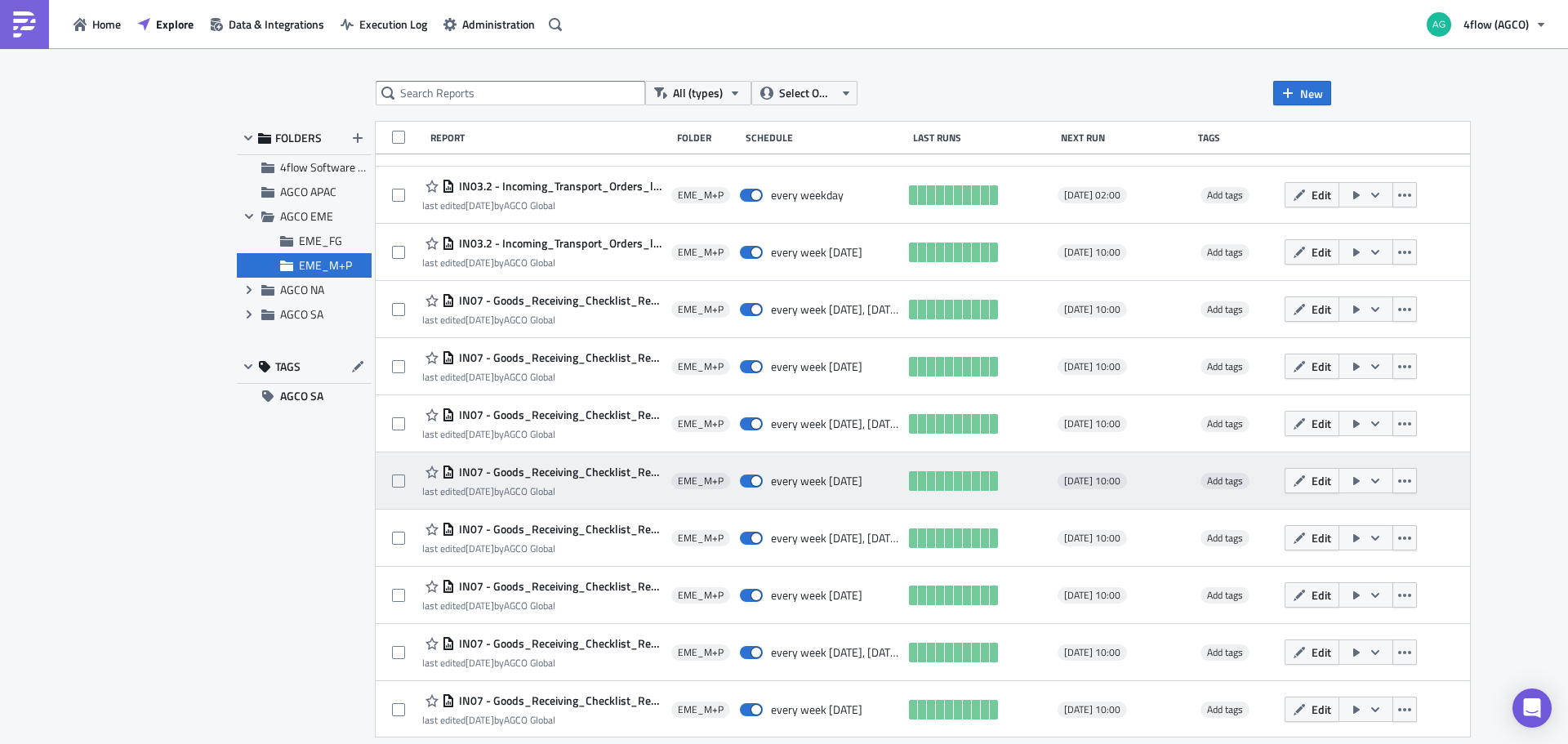
scroll to position [104, 0]
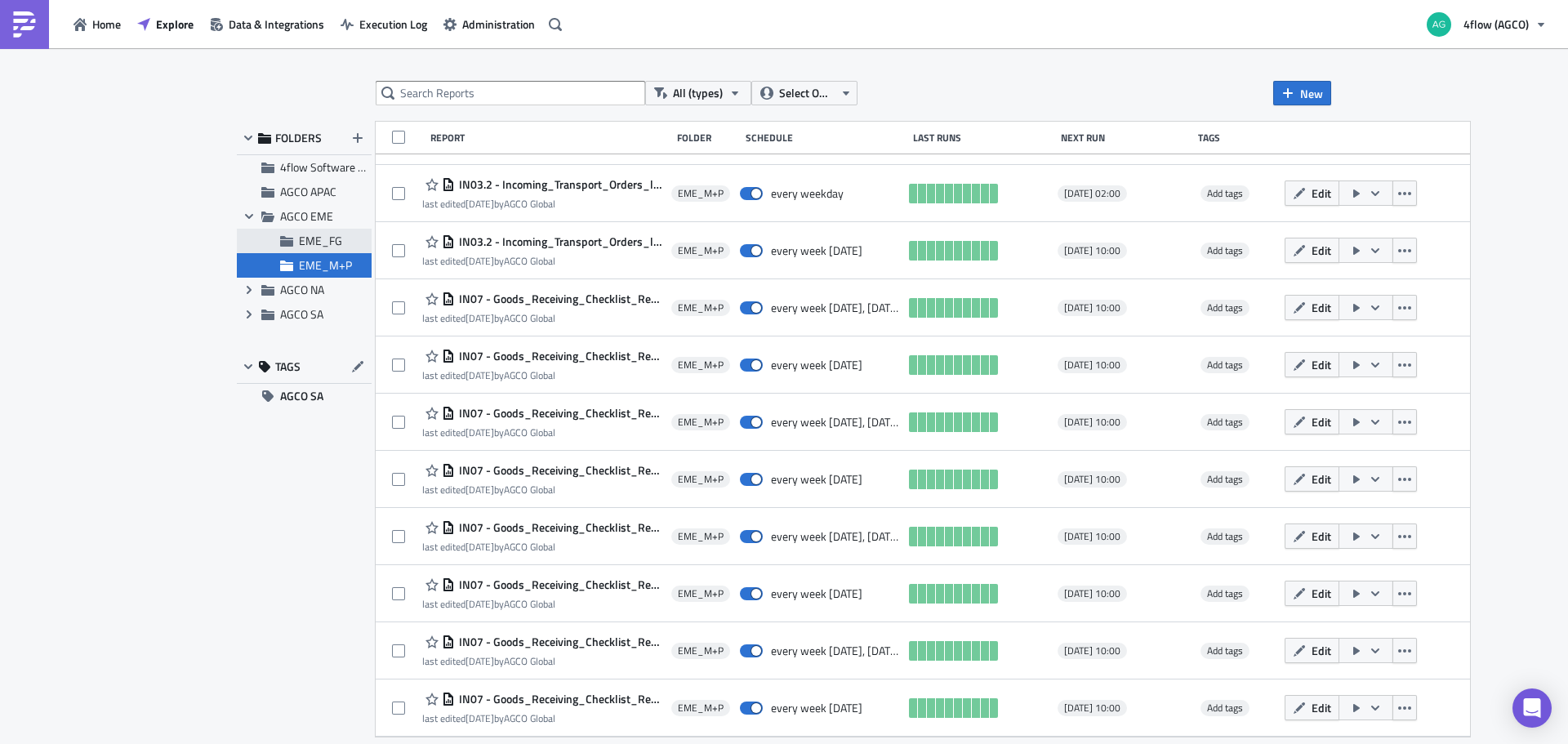
click at [340, 239] on span "EME_FG" at bounding box center [320, 240] width 44 height 17
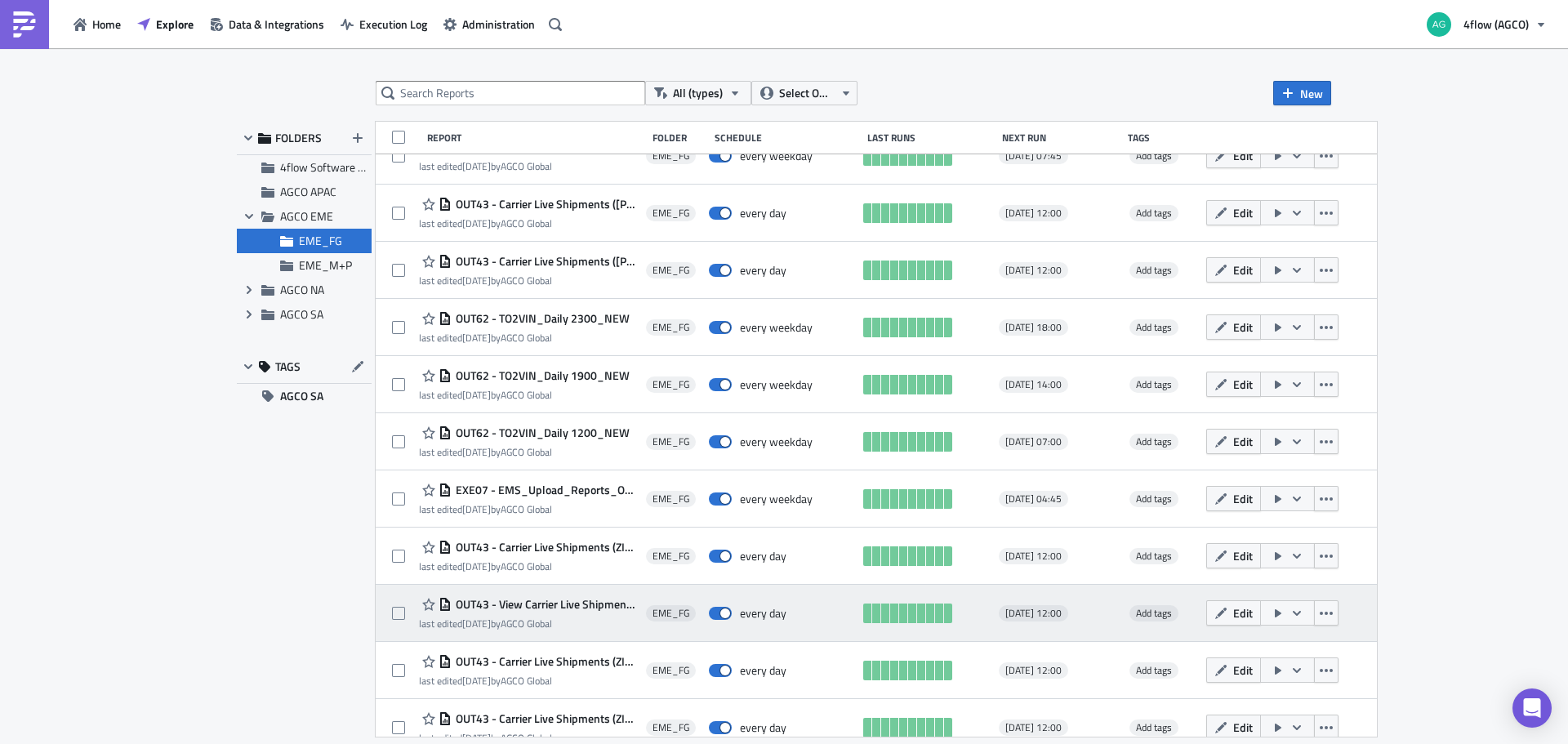
scroll to position [0, 0]
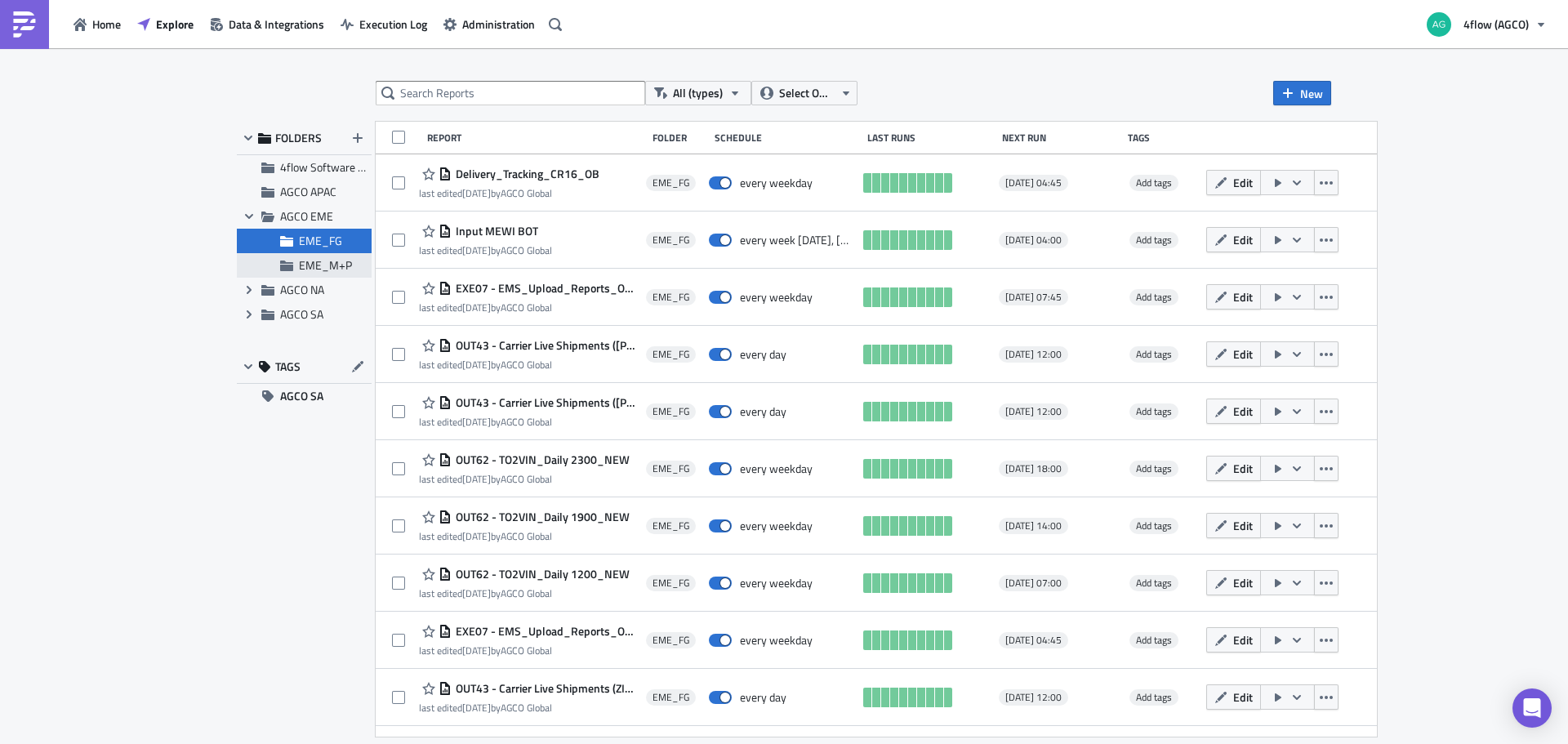
click at [323, 263] on span "EME_M+P" at bounding box center [325, 264] width 53 height 17
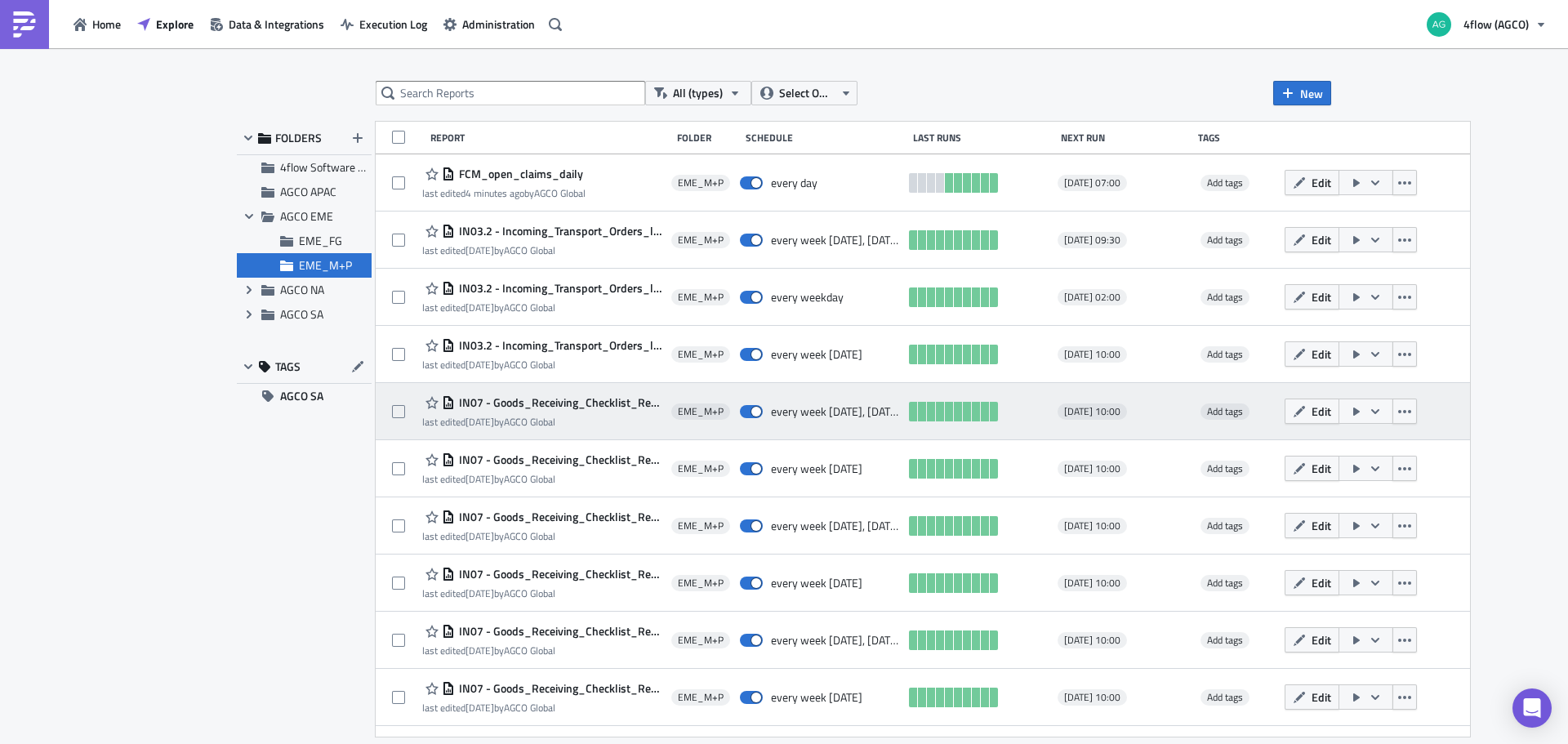
click at [556, 404] on span "IN07 - Goods_Receiving_Checklist_Report_GIMFRA MO-THU 1500" at bounding box center [559, 403] width 208 height 15
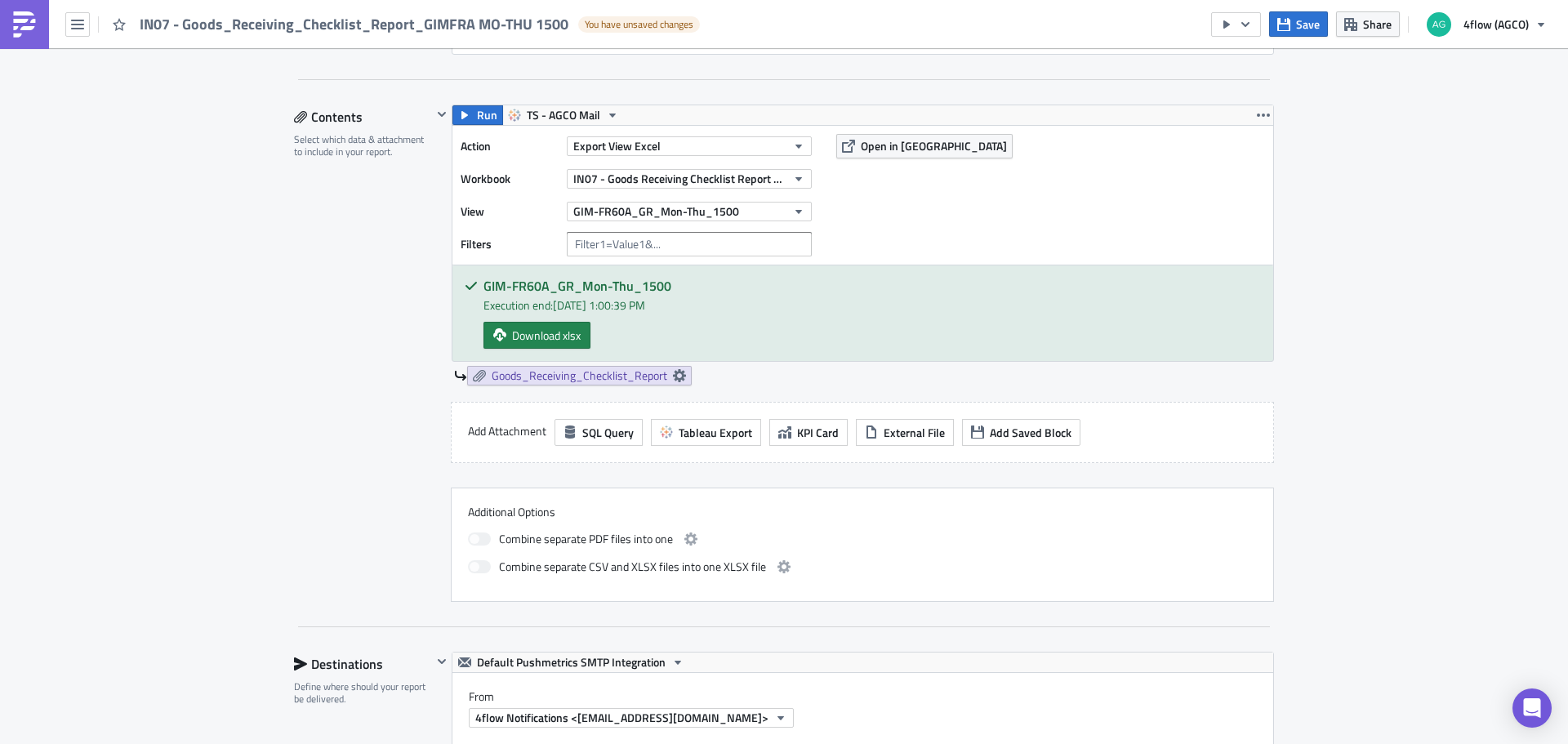
scroll to position [490, 0]
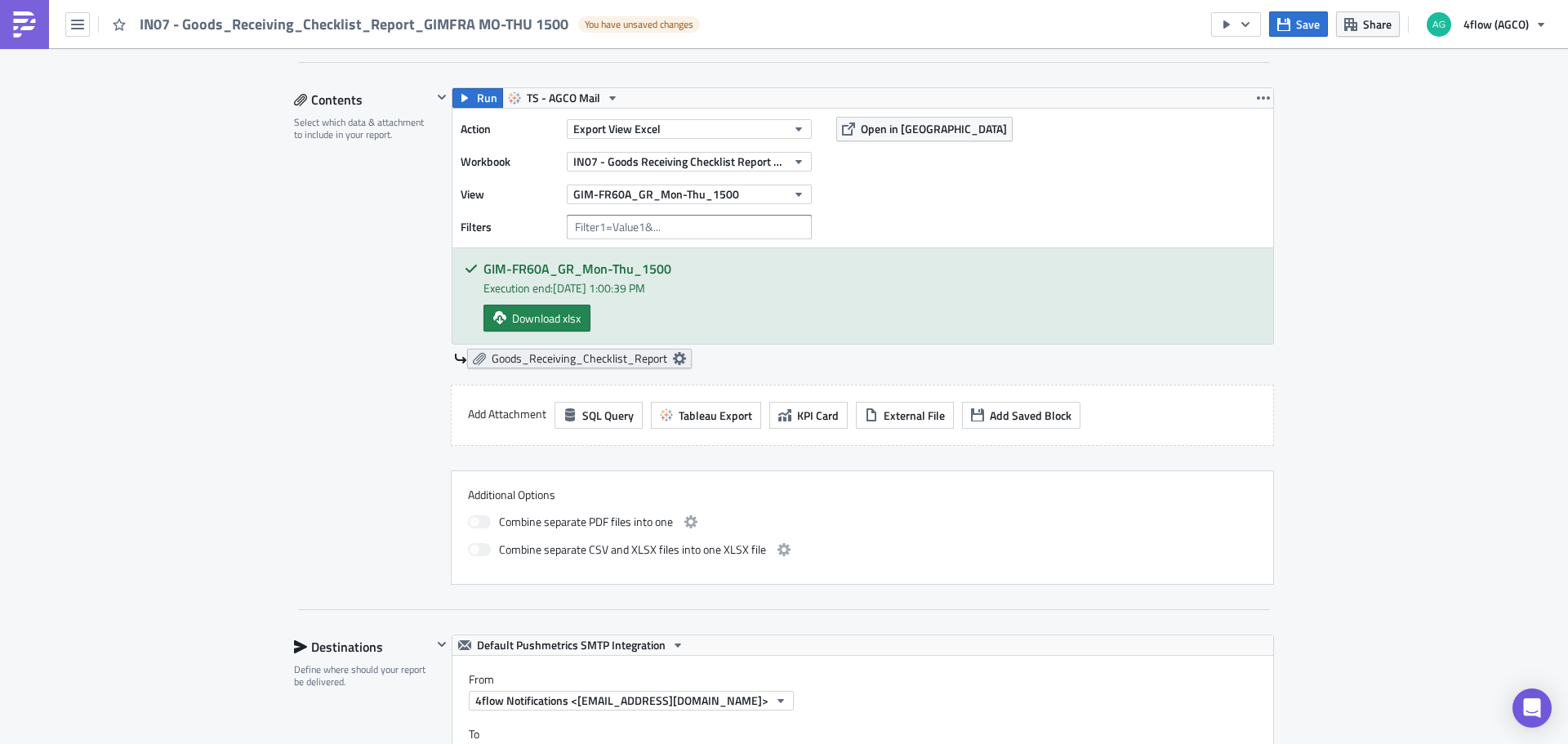
click at [510, 358] on span "Goods_Receiving_Checklist_Report" at bounding box center [580, 359] width 176 height 15
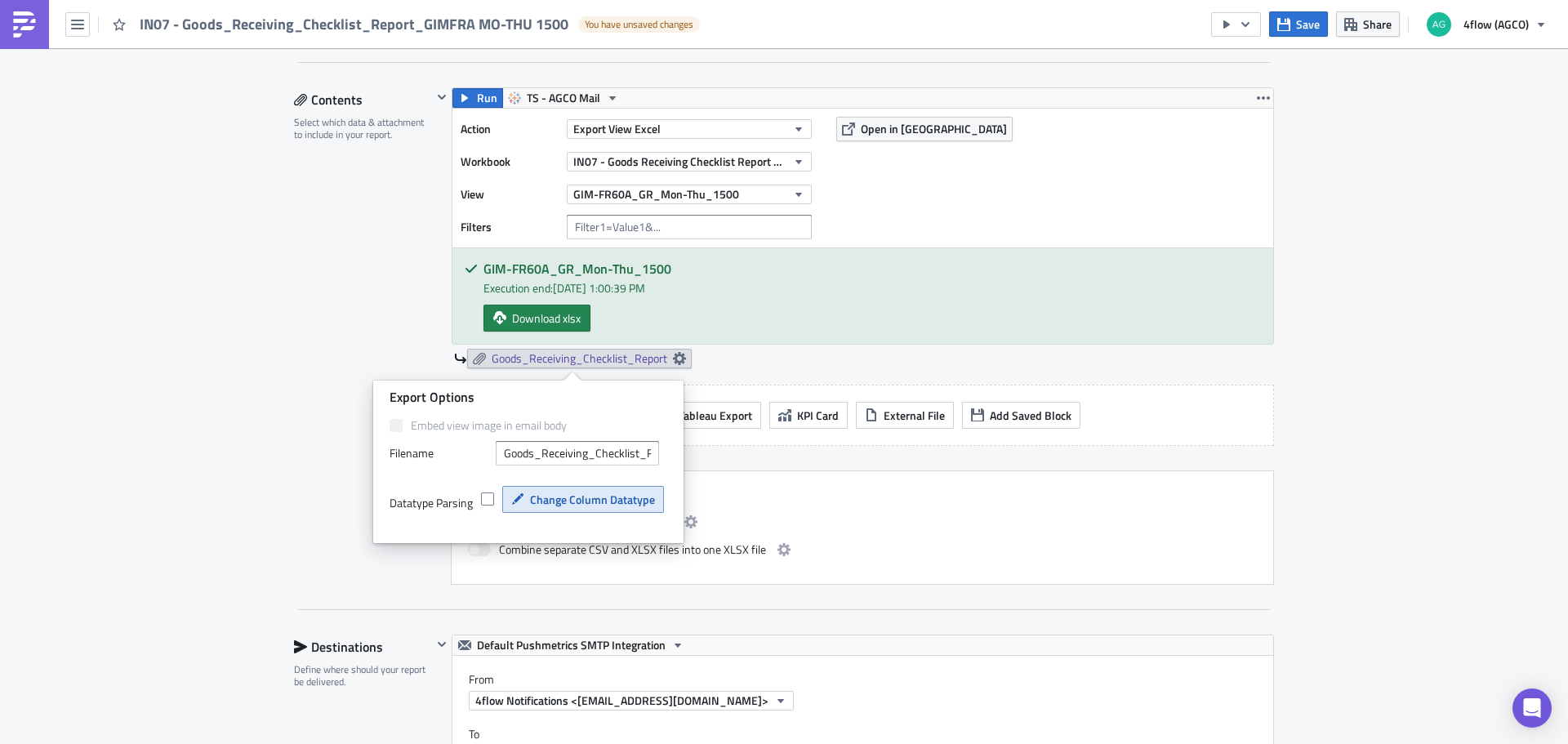
click at [535, 505] on span "Change Column Datatype" at bounding box center [592, 500] width 125 height 17
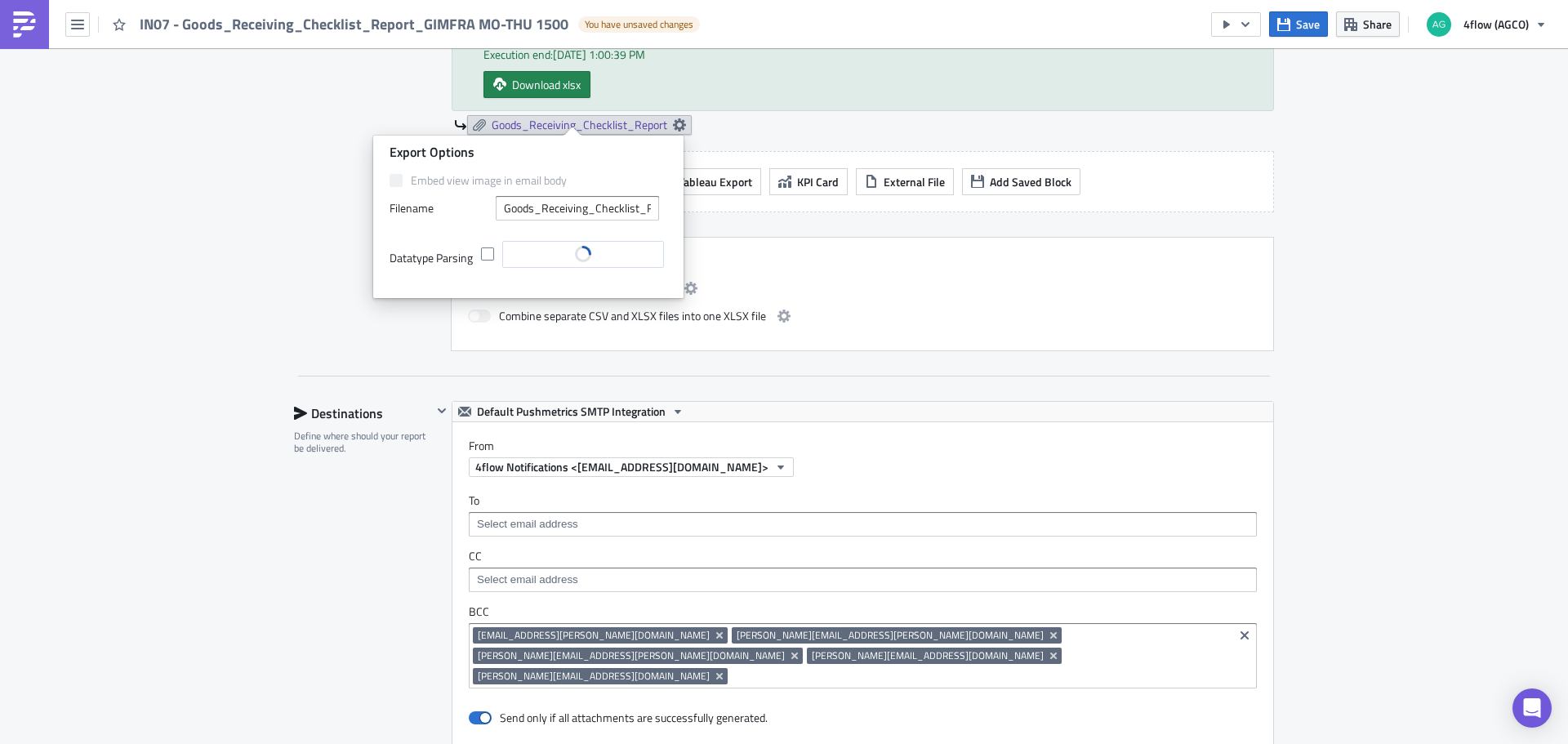
scroll to position [735, 0]
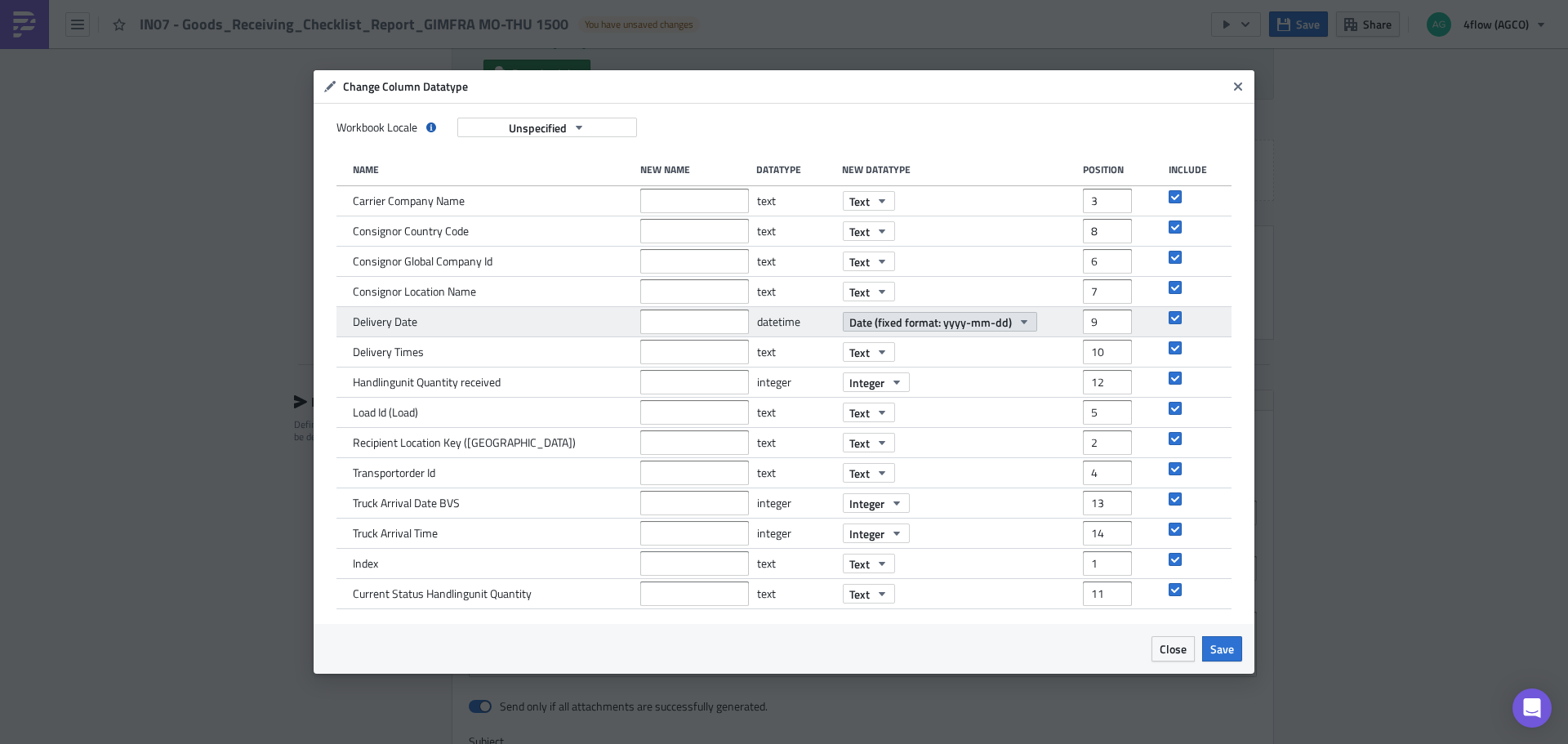
click at [933, 320] on span "Date (fixed format: yyyy-mm-dd)" at bounding box center [930, 322] width 162 height 17
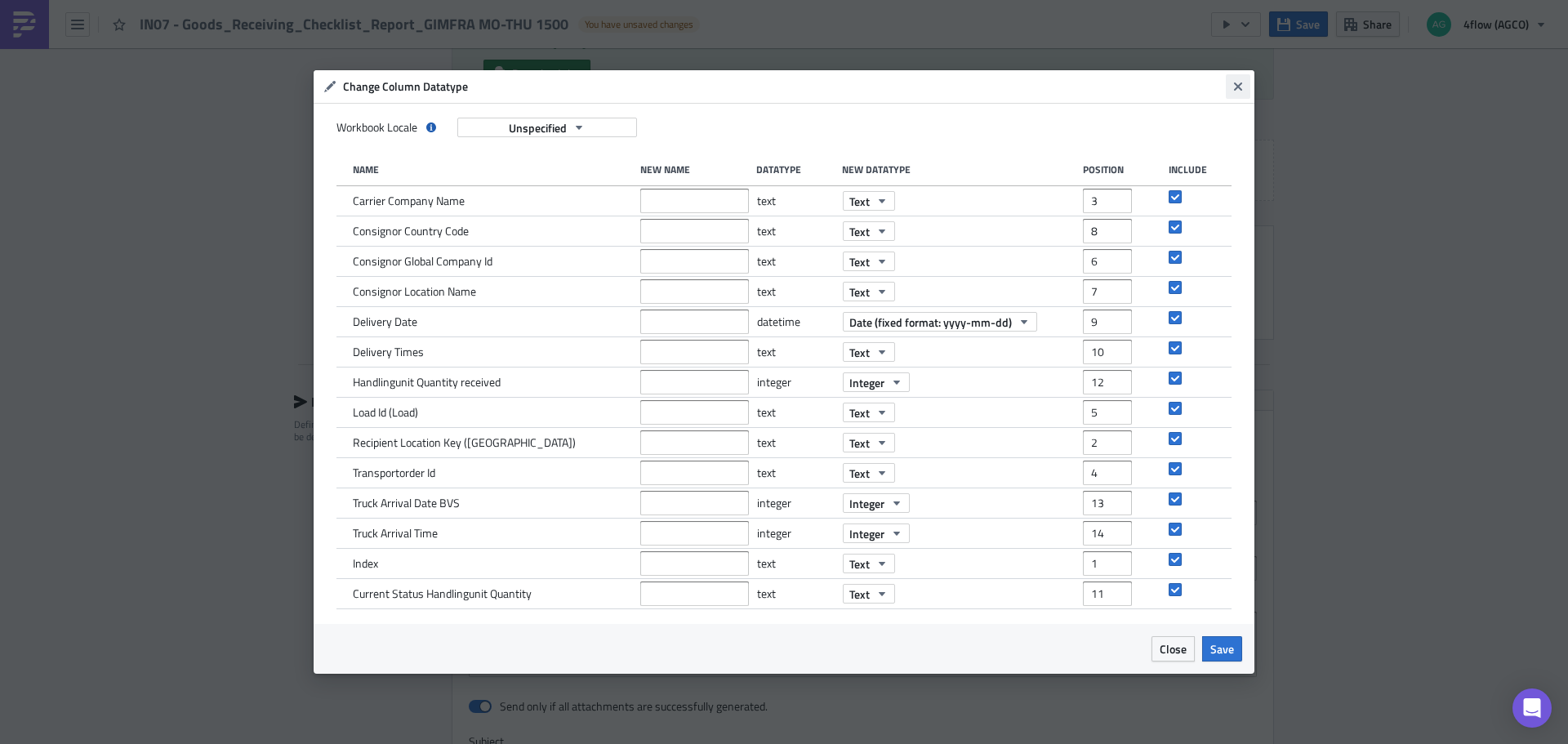
click at [1241, 85] on icon "Close" at bounding box center [1238, 87] width 8 height 8
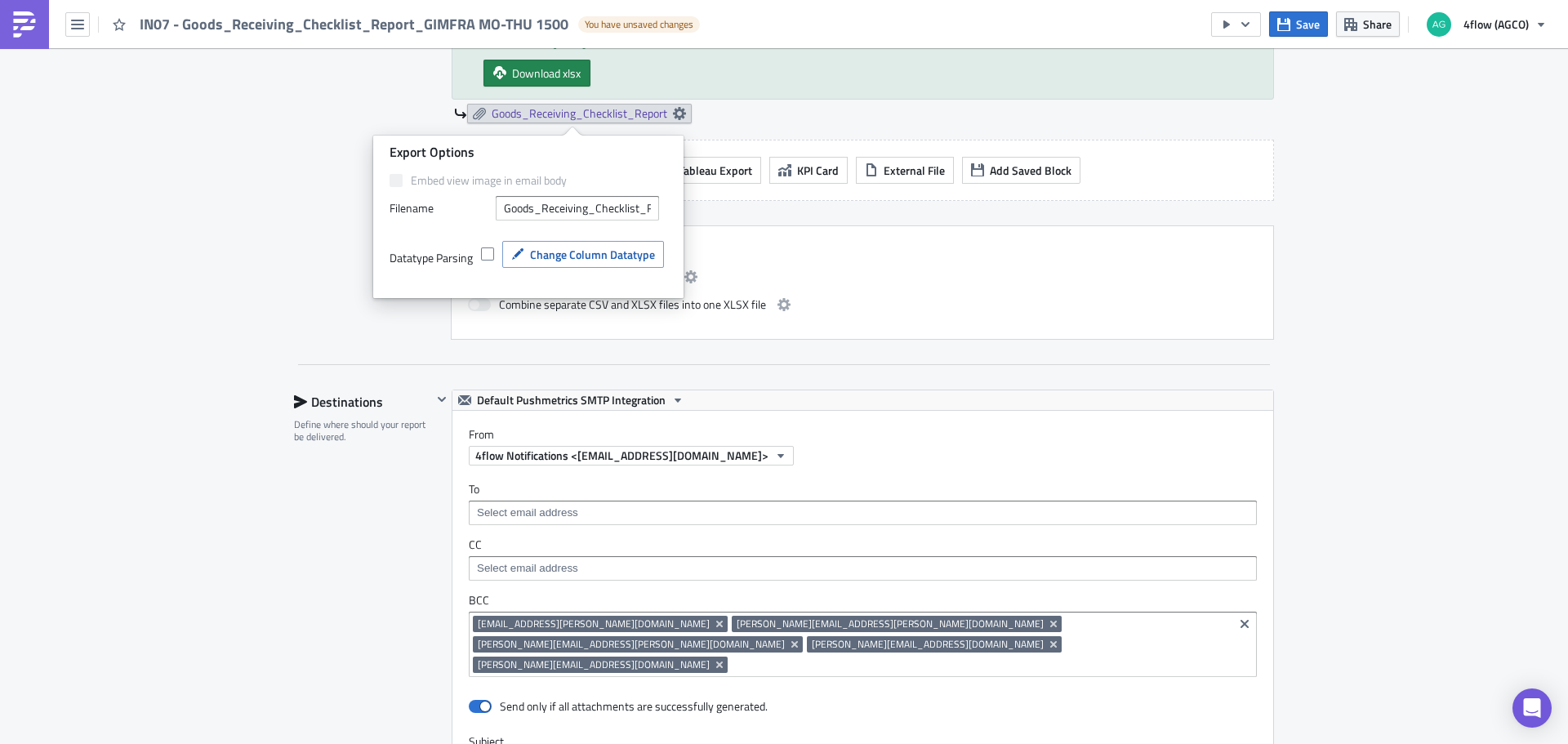
click at [64, 25] on div "IN07 - Goods_Receiving_Checklist_Report_GIMFRA MO-THU 1500 You have unsaved cha…" at bounding box center [354, 24] width 708 height 49
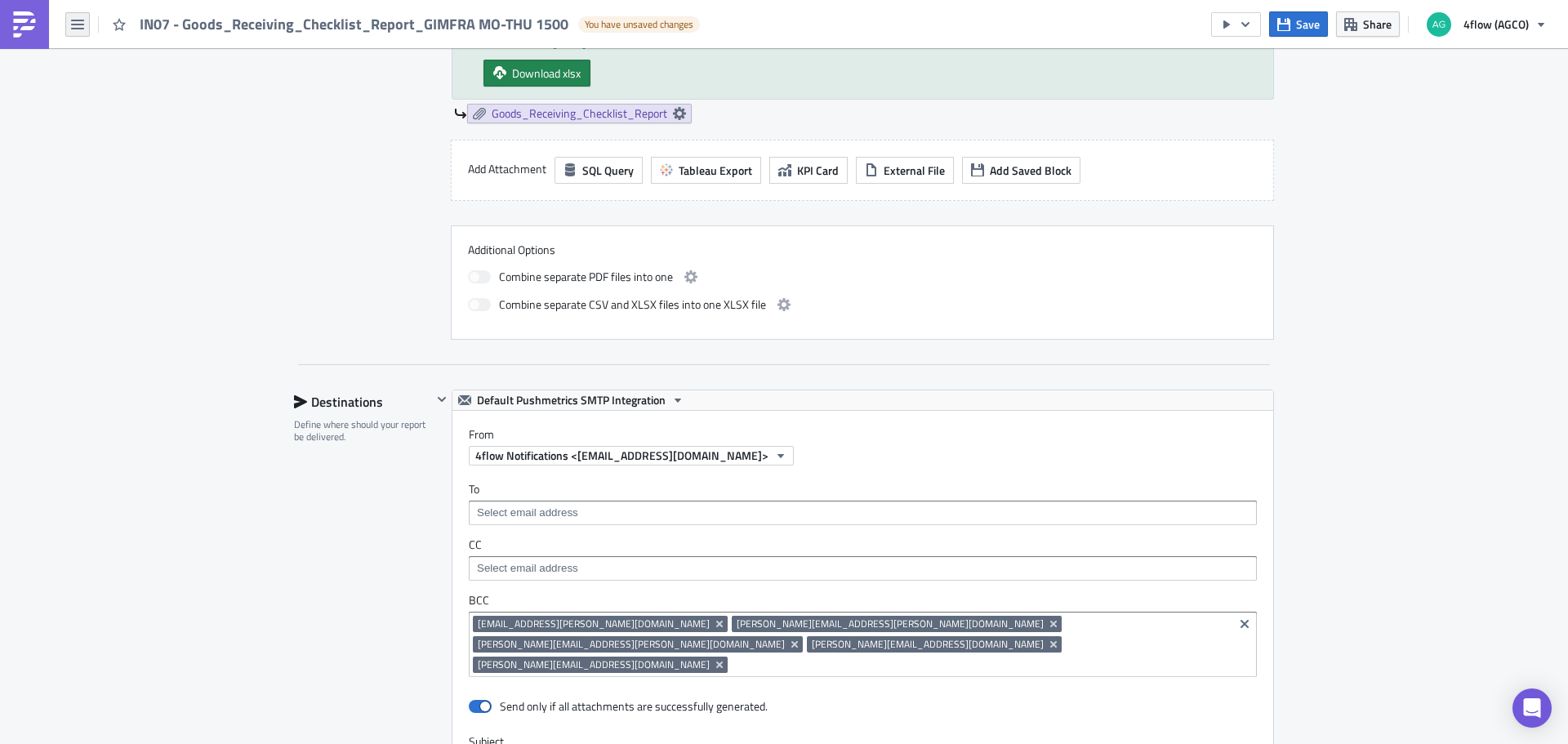
click at [73, 27] on icon "button" at bounding box center [78, 24] width 13 height 13
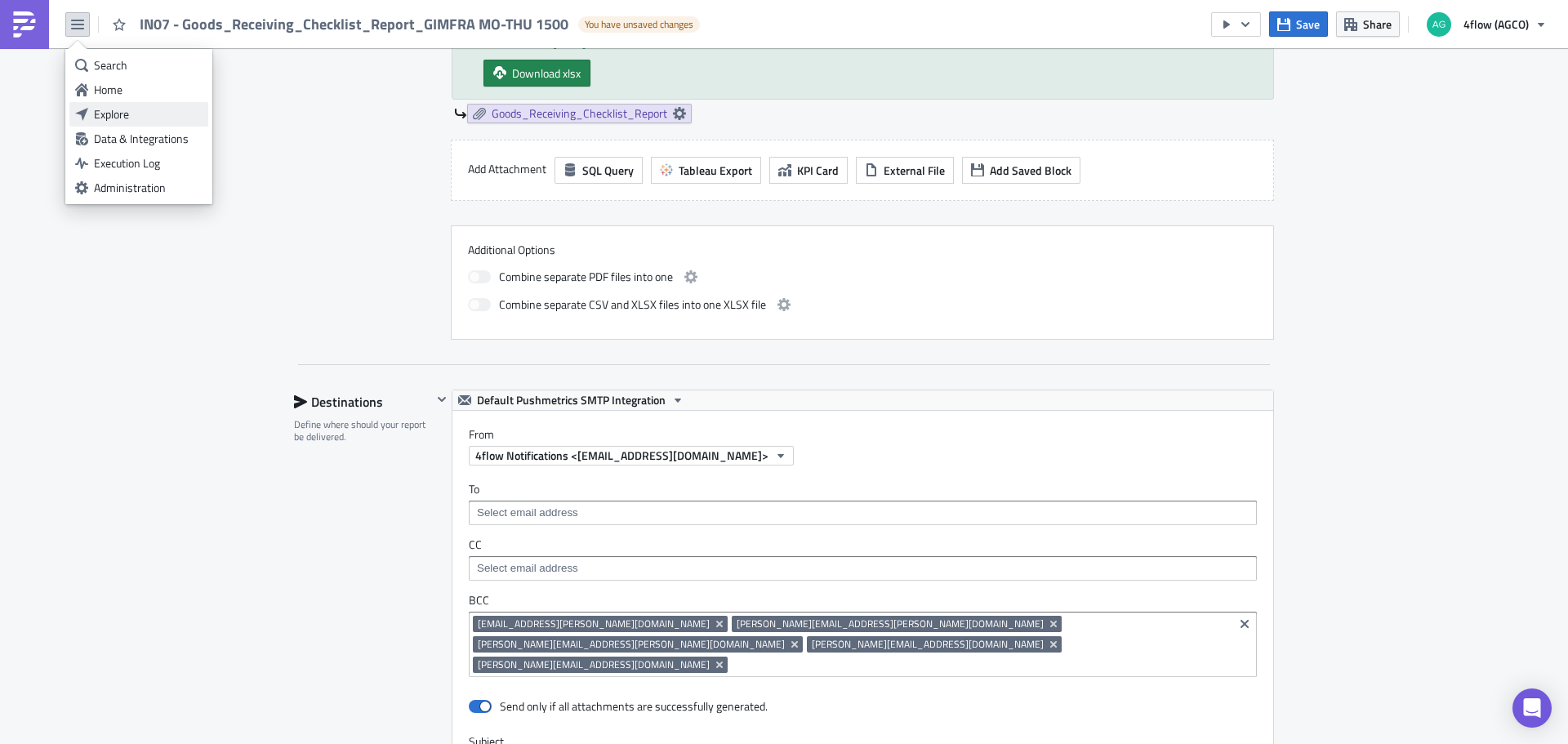
click at [131, 120] on div "Explore" at bounding box center [148, 115] width 109 height 17
